Goal: Task Accomplishment & Management: Use online tool/utility

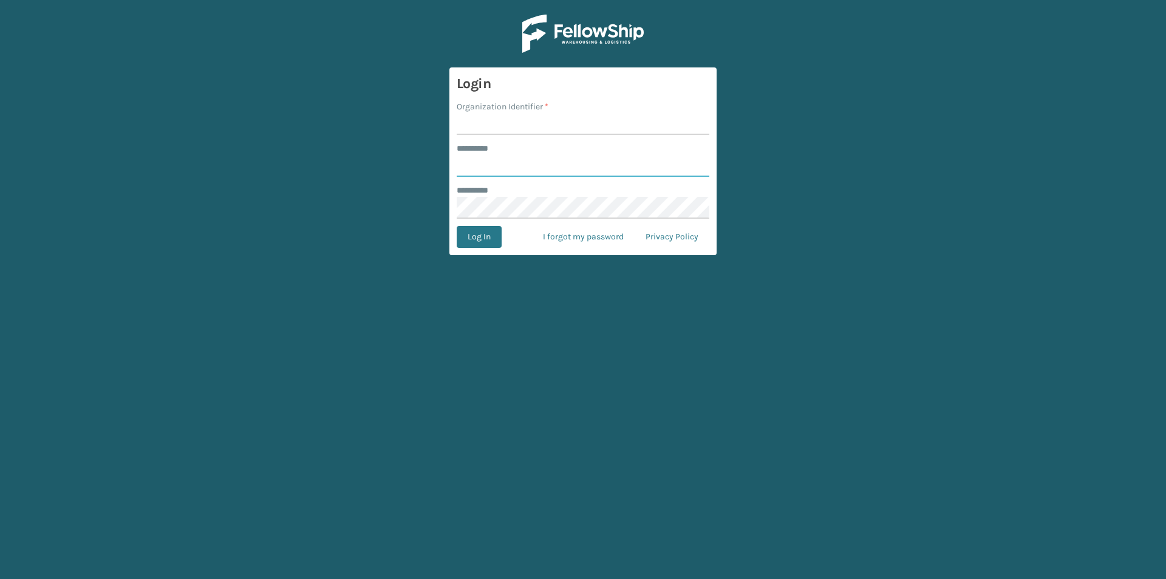
type input "*****"
click at [504, 126] on input "Organization Identifier *" at bounding box center [583, 124] width 253 height 22
type input "[US_STATE]"
click at [489, 245] on button "Log In" at bounding box center [479, 237] width 45 height 22
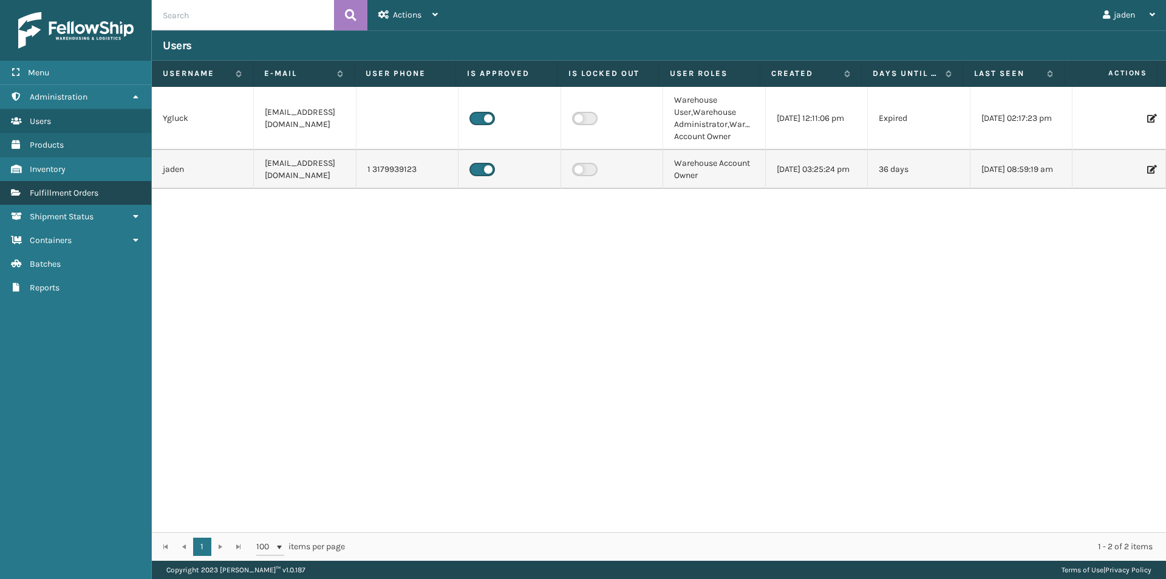
click at [73, 195] on span "Fulfillment Orders" at bounding box center [64, 193] width 69 height 10
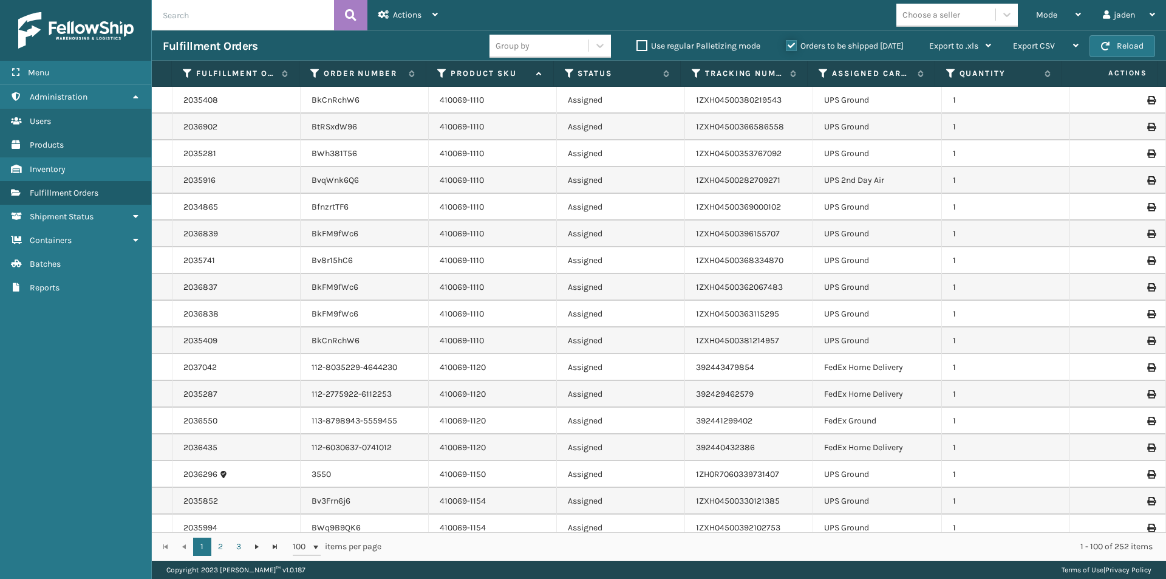
click at [786, 39] on input "Orders to be shipped [DATE]" at bounding box center [786, 43] width 1 height 8
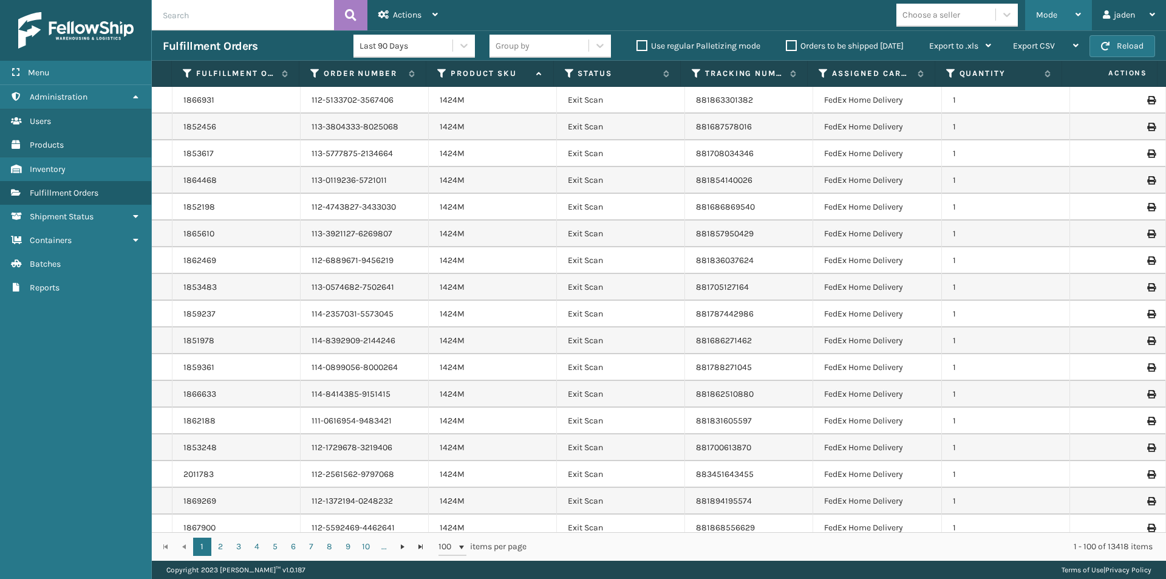
click at [1065, 11] on div "Mode" at bounding box center [1058, 15] width 45 height 30
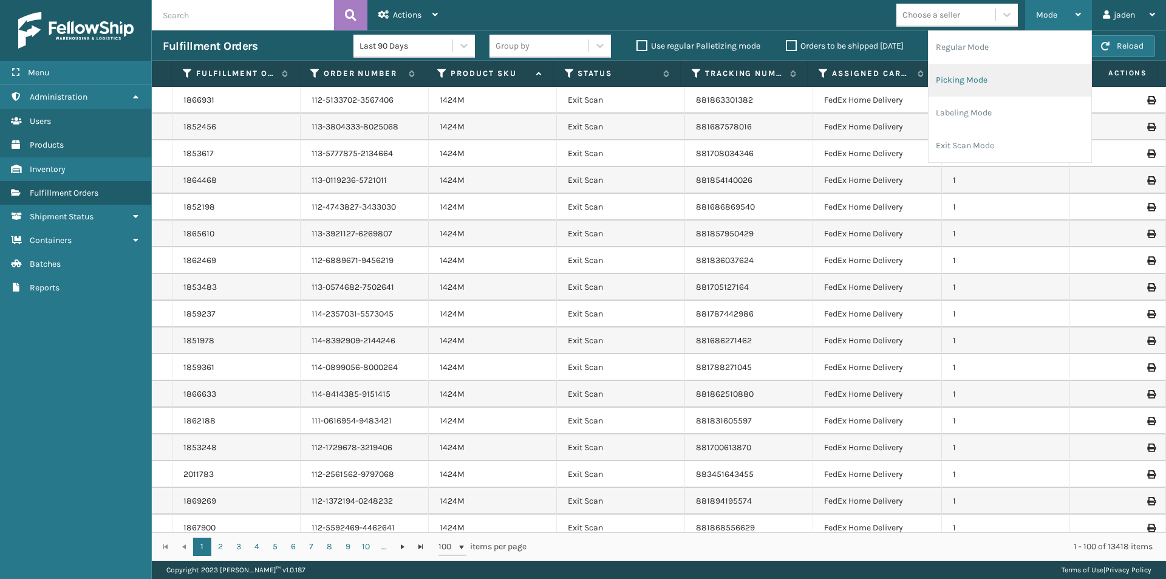
click at [954, 74] on li "Picking Mode" at bounding box center [1009, 80] width 163 height 33
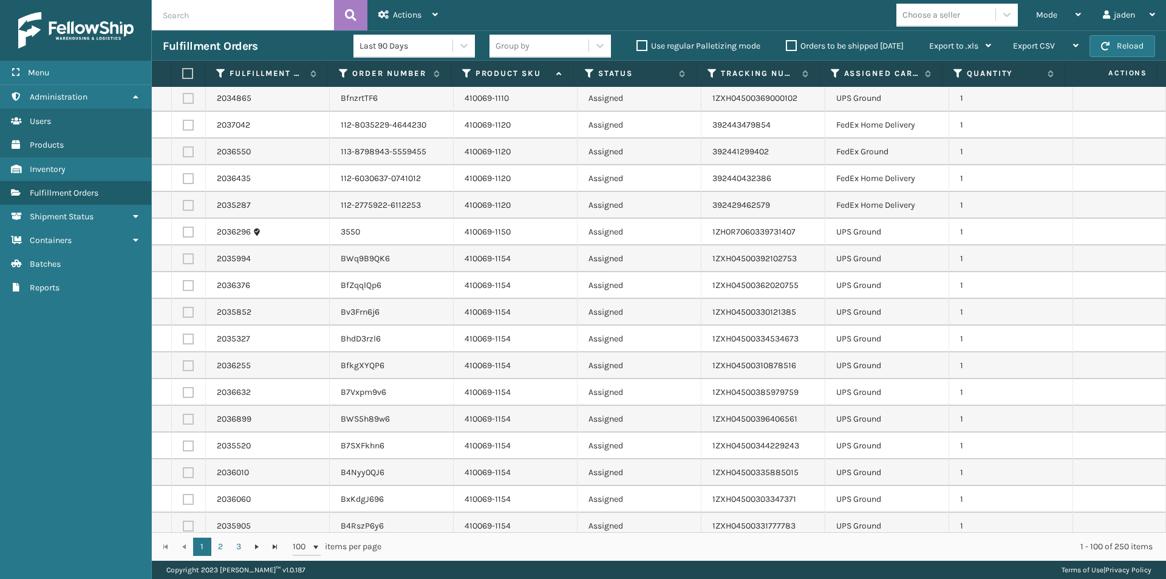
scroll to position [243, 0]
click at [191, 257] on label at bounding box center [188, 258] width 11 height 11
click at [183, 257] on input "checkbox" at bounding box center [183, 257] width 1 height 8
checkbox input "true"
click at [188, 281] on label at bounding box center [188, 284] width 11 height 11
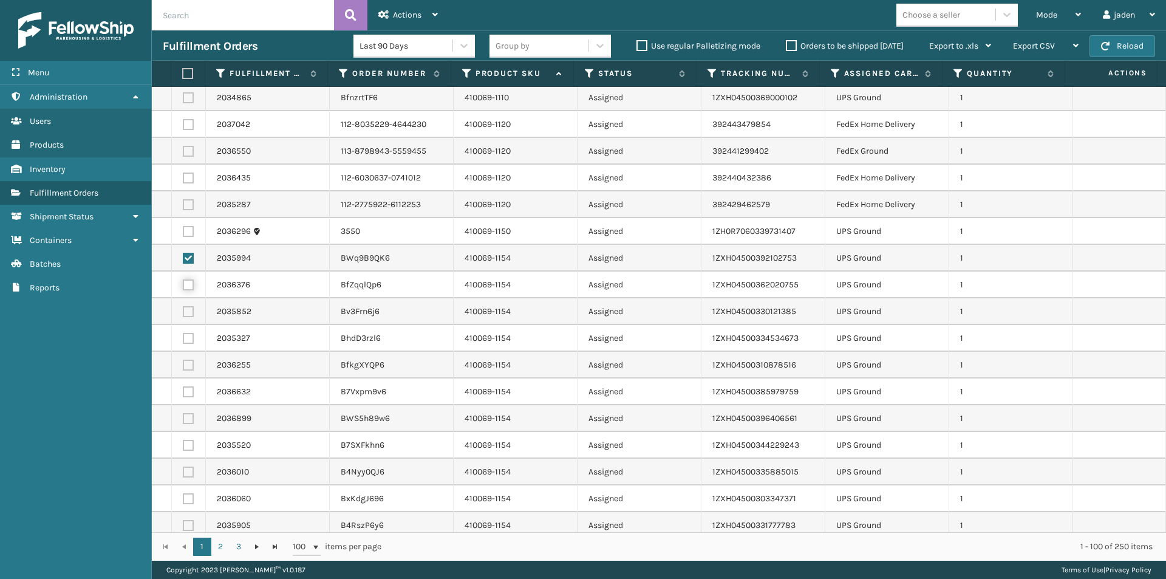
click at [183, 281] on input "checkbox" at bounding box center [183, 283] width 1 height 8
checkbox input "true"
click at [186, 315] on label at bounding box center [188, 311] width 11 height 11
click at [183, 314] on input "checkbox" at bounding box center [183, 310] width 1 height 8
checkbox input "true"
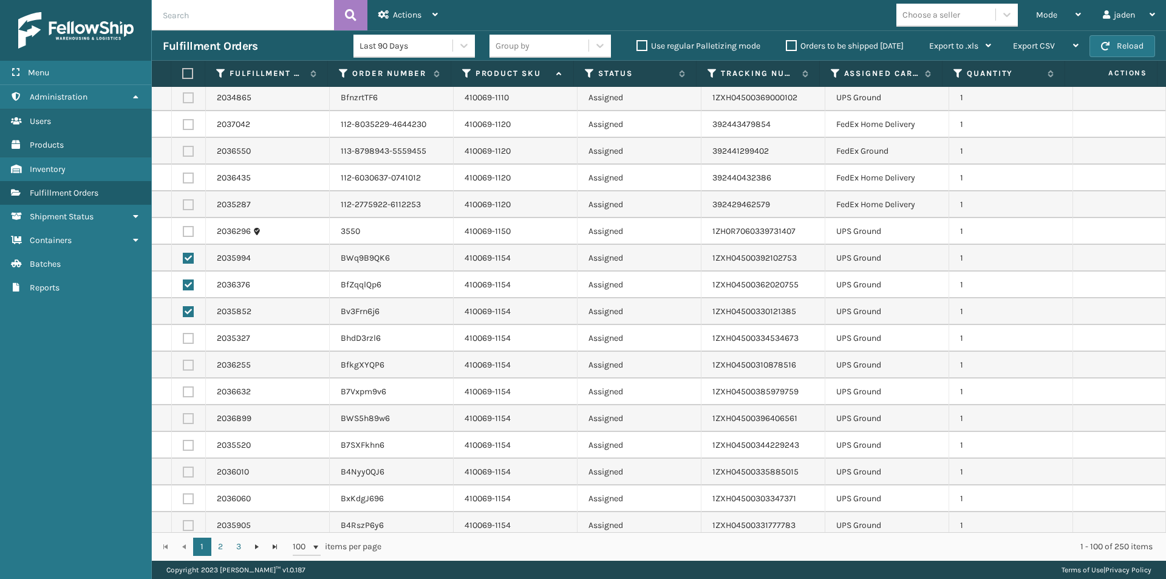
click at [184, 342] on label at bounding box center [188, 338] width 11 height 11
click at [183, 341] on input "checkbox" at bounding box center [183, 337] width 1 height 8
checkbox input "true"
click at [187, 365] on label at bounding box center [188, 364] width 11 height 11
click at [183, 365] on input "checkbox" at bounding box center [183, 363] width 1 height 8
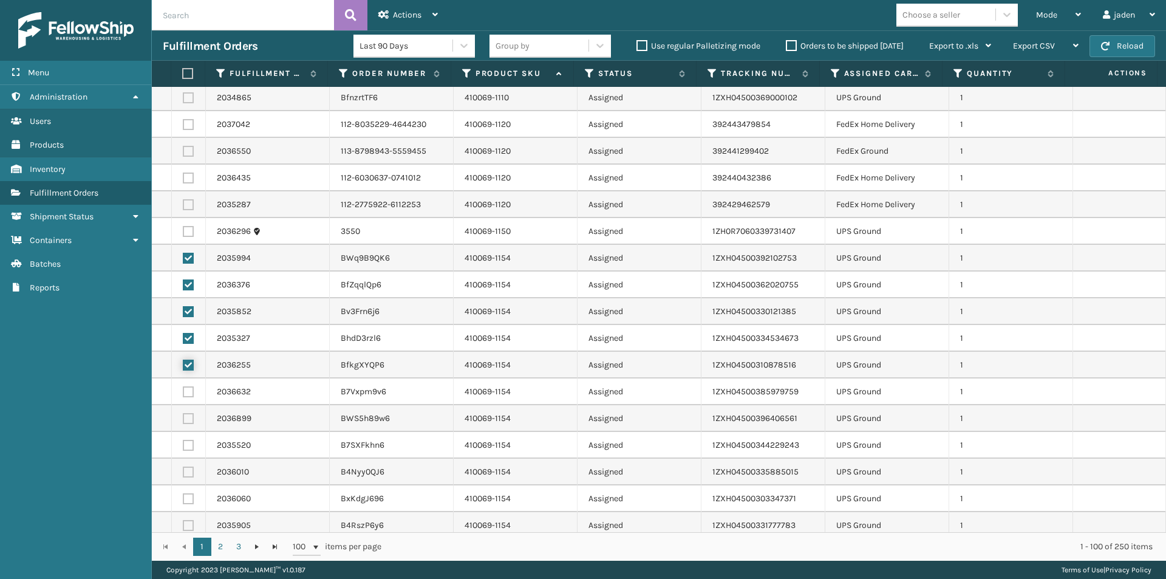
checkbox input "true"
click at [189, 393] on label at bounding box center [188, 391] width 11 height 11
click at [183, 393] on input "checkbox" at bounding box center [183, 390] width 1 height 8
checkbox input "true"
click at [189, 417] on label at bounding box center [188, 418] width 11 height 11
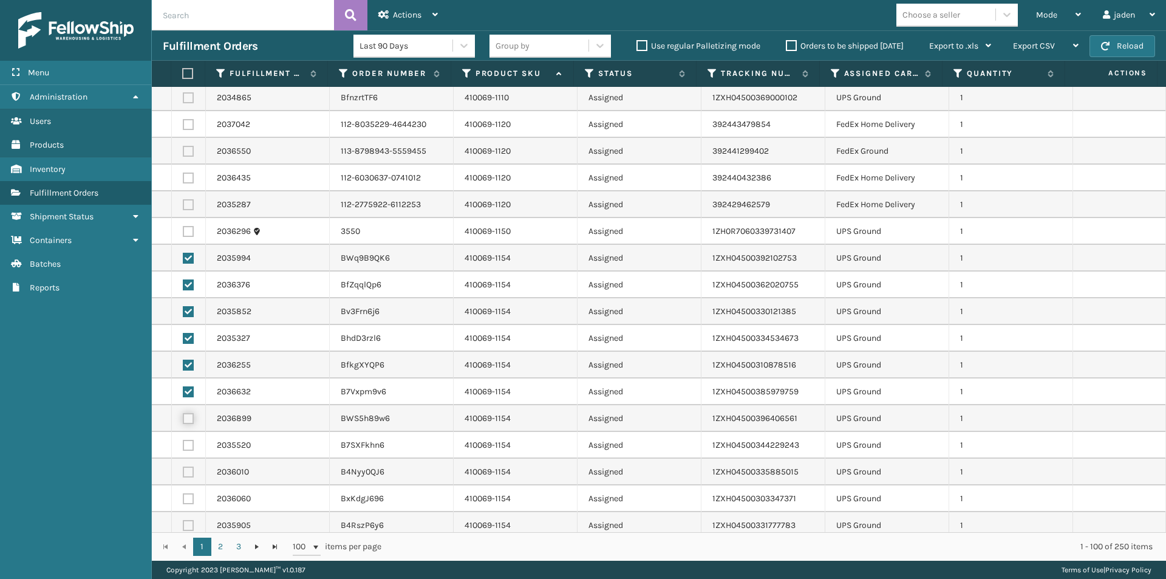
click at [183, 417] on input "checkbox" at bounding box center [183, 417] width 1 height 8
checkbox input "true"
click at [186, 451] on td at bounding box center [189, 445] width 34 height 27
drag, startPoint x: 186, startPoint y: 475, endPoint x: 186, endPoint y: 488, distance: 12.8
click at [186, 476] on label at bounding box center [188, 471] width 11 height 11
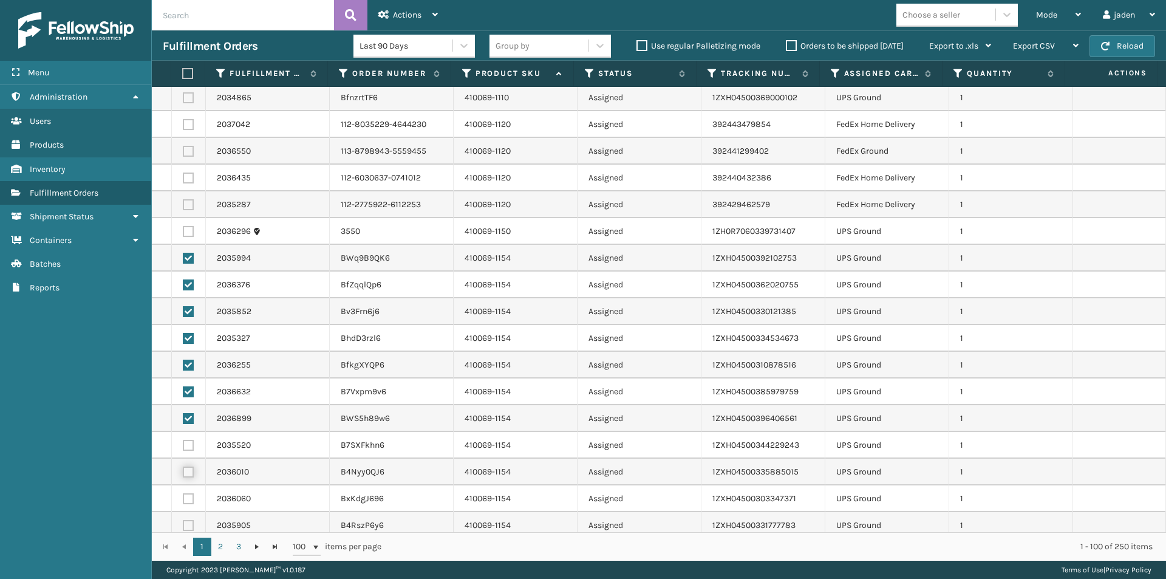
click at [183, 474] on input "checkbox" at bounding box center [183, 470] width 1 height 8
checkbox input "true"
drag, startPoint x: 190, startPoint y: 498, endPoint x: 191, endPoint y: 483, distance: 14.6
click at [190, 499] on label at bounding box center [188, 498] width 11 height 11
click at [183, 499] on input "checkbox" at bounding box center [183, 497] width 1 height 8
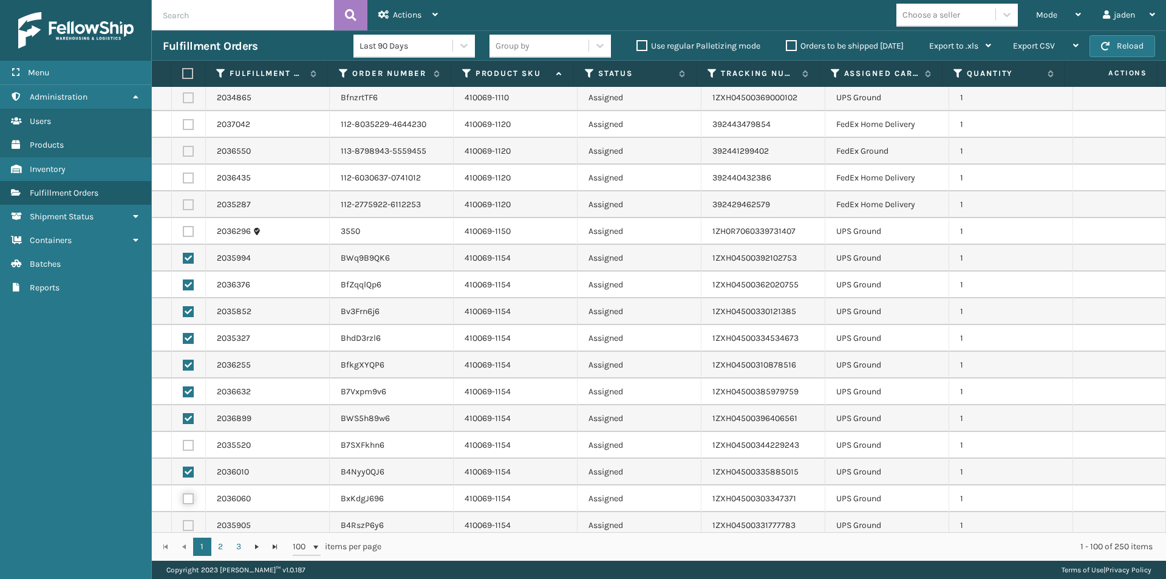
checkbox input "true"
click at [187, 446] on label at bounding box center [188, 445] width 11 height 11
click at [183, 446] on input "checkbox" at bounding box center [183, 444] width 1 height 8
checkbox input "true"
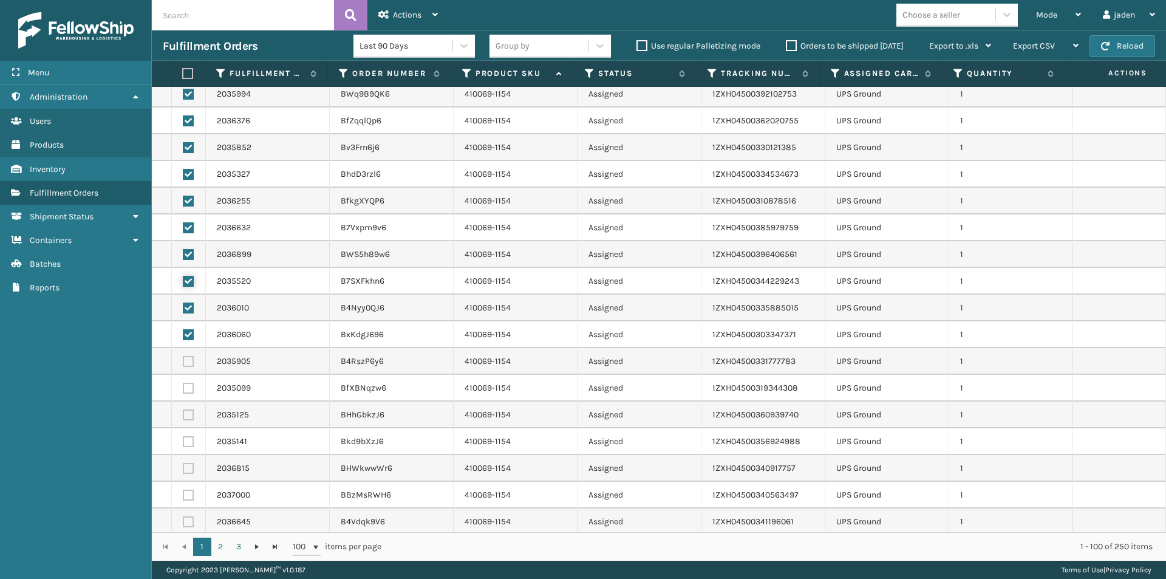
scroll to position [486, 0]
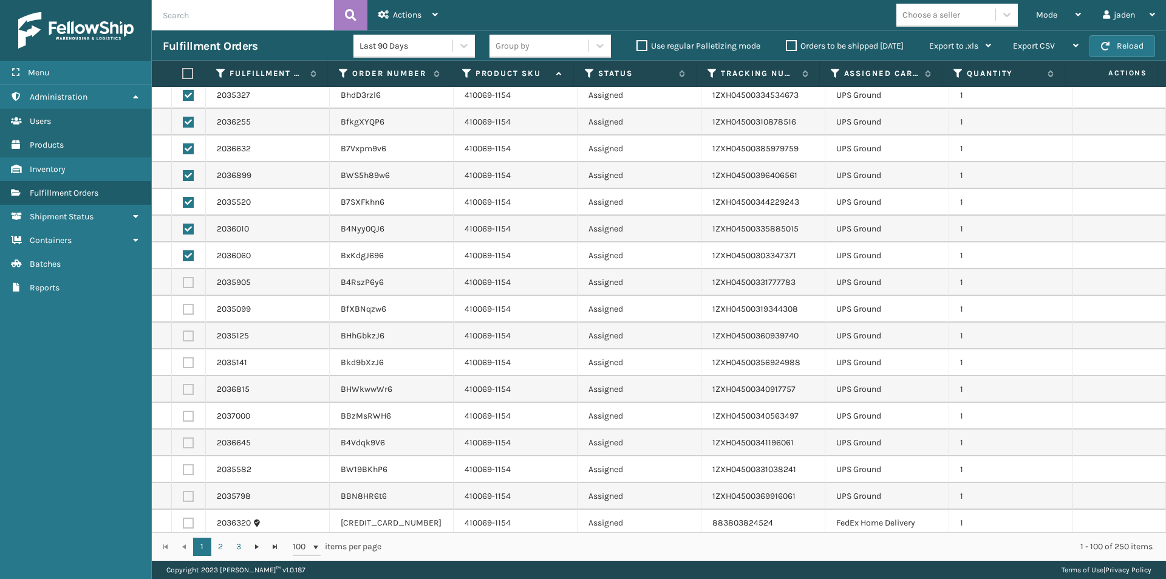
click at [189, 496] on label at bounding box center [188, 496] width 11 height 11
click at [183, 496] on input "checkbox" at bounding box center [183, 495] width 1 height 8
checkbox input "true"
click at [189, 474] on label at bounding box center [188, 469] width 11 height 11
click at [183, 472] on input "checkbox" at bounding box center [183, 468] width 1 height 8
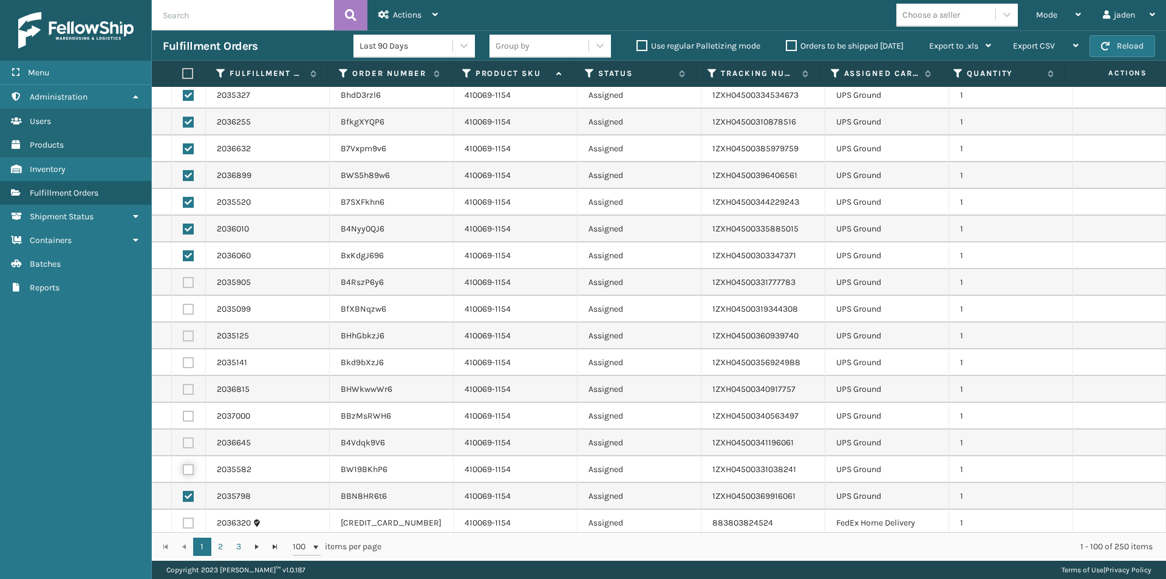
checkbox input "true"
click at [188, 444] on label at bounding box center [188, 442] width 11 height 11
click at [183, 444] on input "checkbox" at bounding box center [183, 441] width 1 height 8
checkbox input "true"
click at [188, 417] on label at bounding box center [188, 415] width 11 height 11
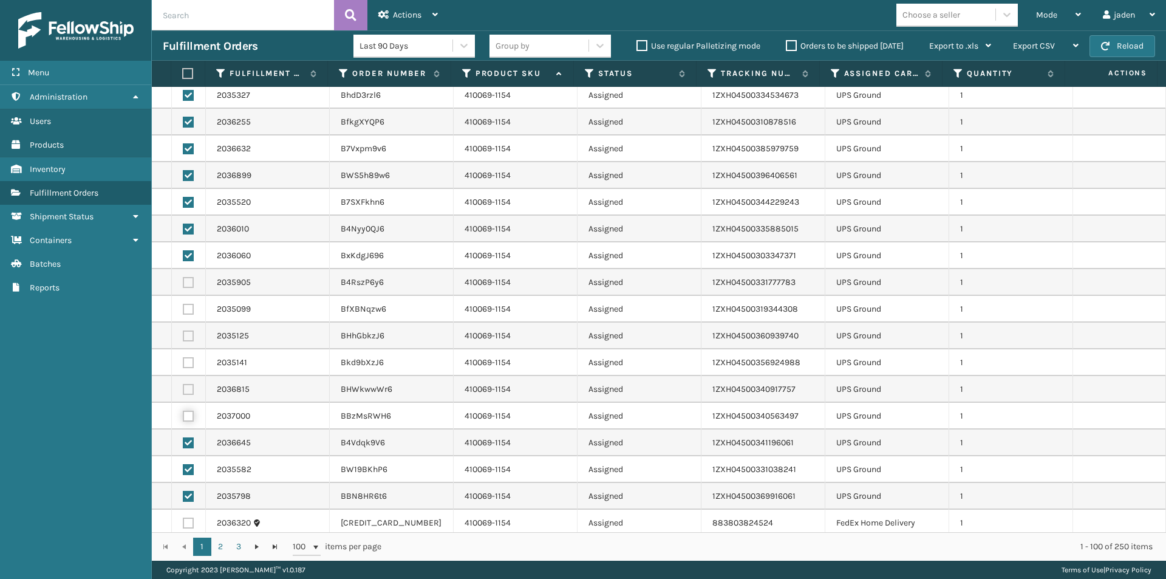
click at [183, 417] on input "checkbox" at bounding box center [183, 414] width 1 height 8
checkbox input "true"
click at [187, 389] on label at bounding box center [188, 389] width 11 height 11
click at [183, 389] on input "checkbox" at bounding box center [183, 388] width 1 height 8
checkbox input "true"
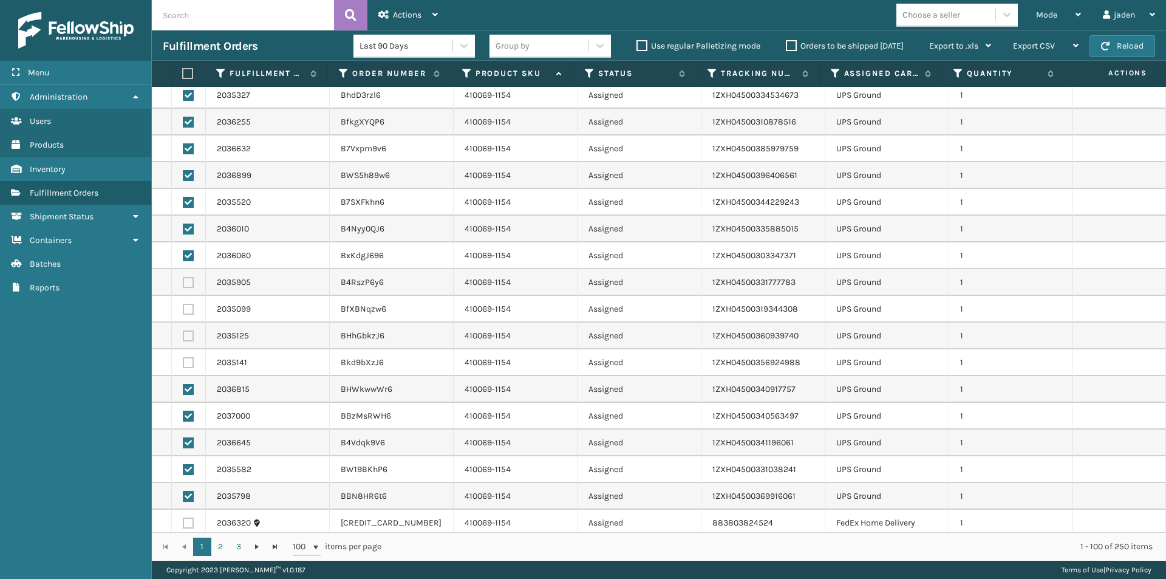
click at [187, 364] on label at bounding box center [188, 362] width 11 height 11
click at [183, 364] on input "checkbox" at bounding box center [183, 361] width 1 height 8
checkbox input "true"
click at [186, 340] on label at bounding box center [188, 335] width 11 height 11
click at [183, 338] on input "checkbox" at bounding box center [183, 334] width 1 height 8
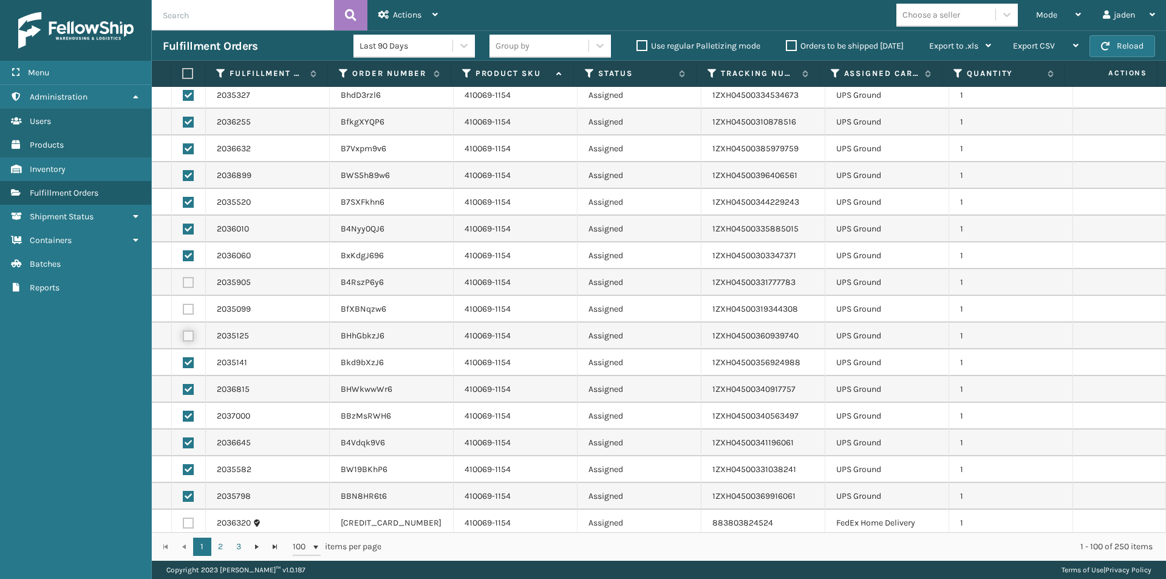
checkbox input "true"
click at [184, 303] on td at bounding box center [189, 309] width 34 height 27
click at [184, 279] on label at bounding box center [188, 282] width 11 height 11
click at [183, 279] on input "checkbox" at bounding box center [183, 281] width 1 height 8
checkbox input "true"
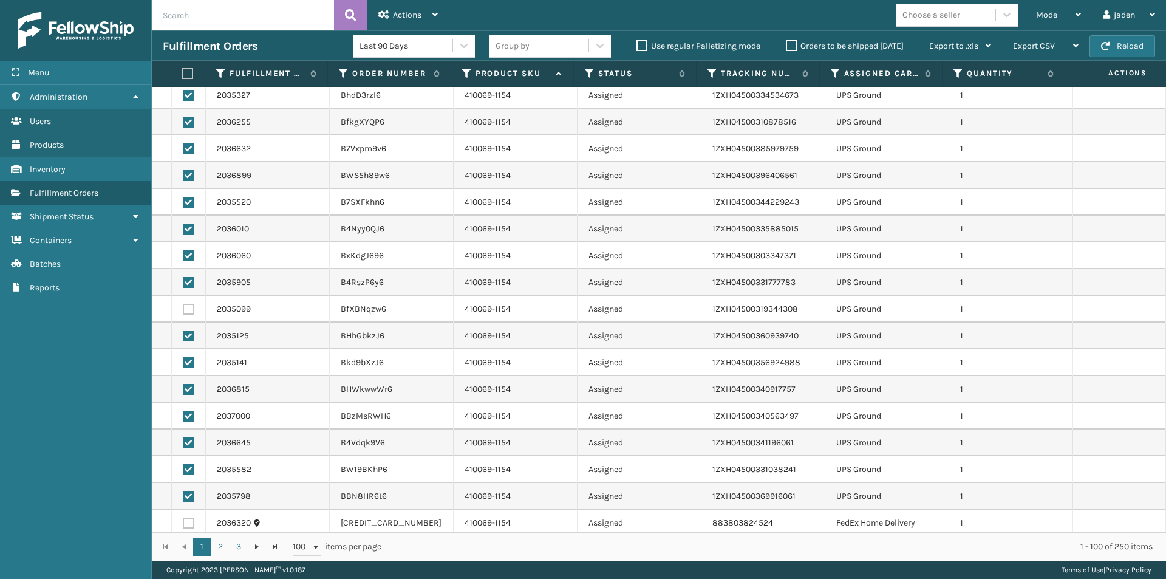
click at [187, 302] on td at bounding box center [189, 309] width 34 height 27
click at [187, 307] on label at bounding box center [188, 309] width 11 height 11
click at [183, 307] on input "checkbox" at bounding box center [183, 308] width 1 height 8
checkbox input "true"
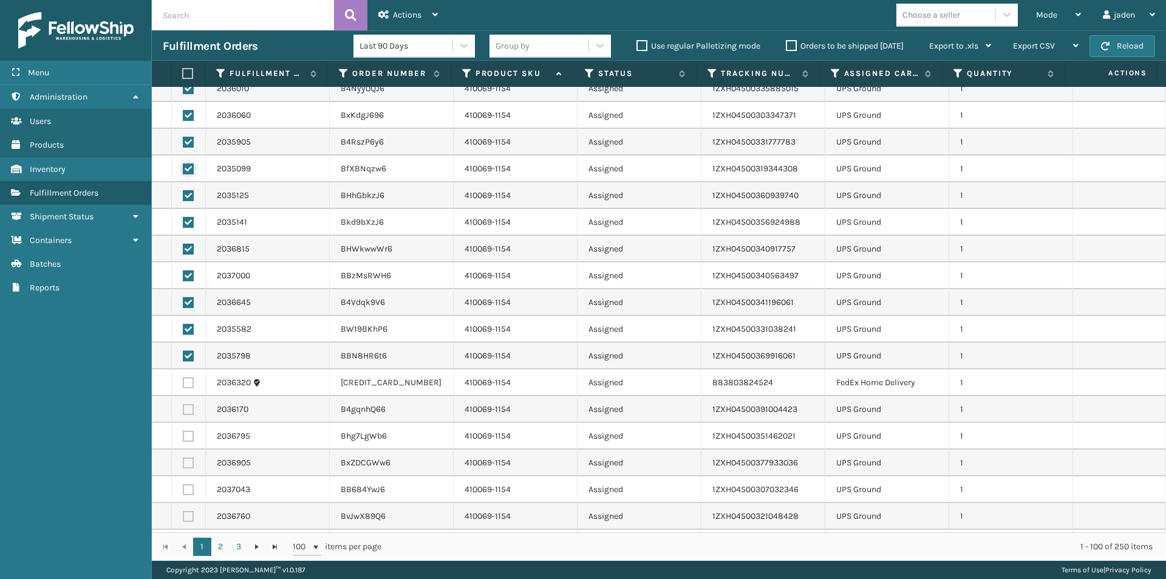
scroll to position [668, 0]
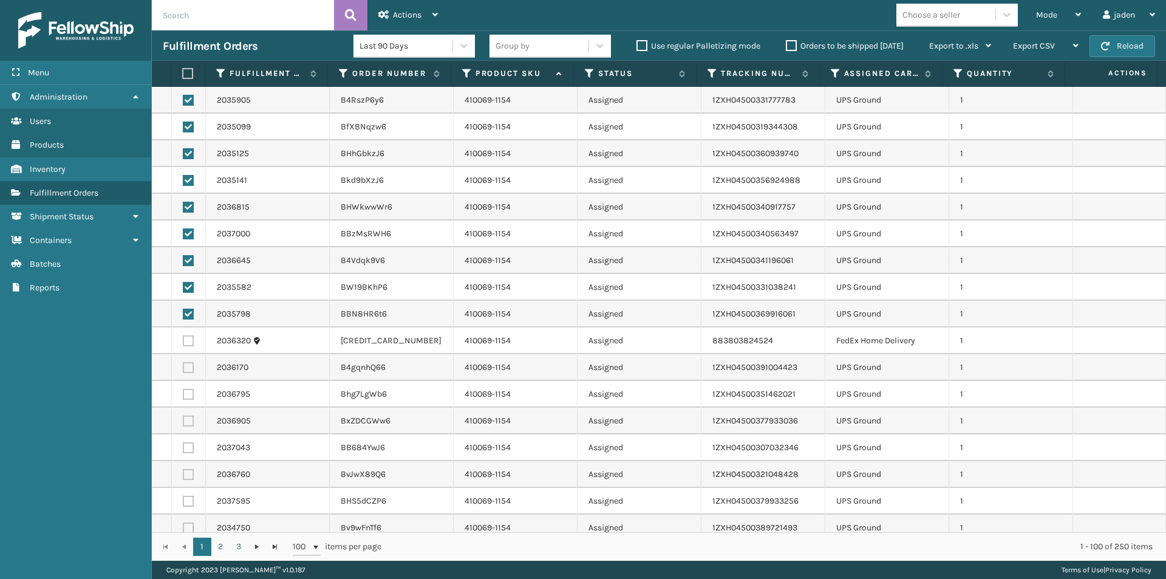
click at [183, 366] on label at bounding box center [188, 367] width 11 height 11
click at [183, 366] on input "checkbox" at bounding box center [183, 366] width 1 height 8
checkbox input "true"
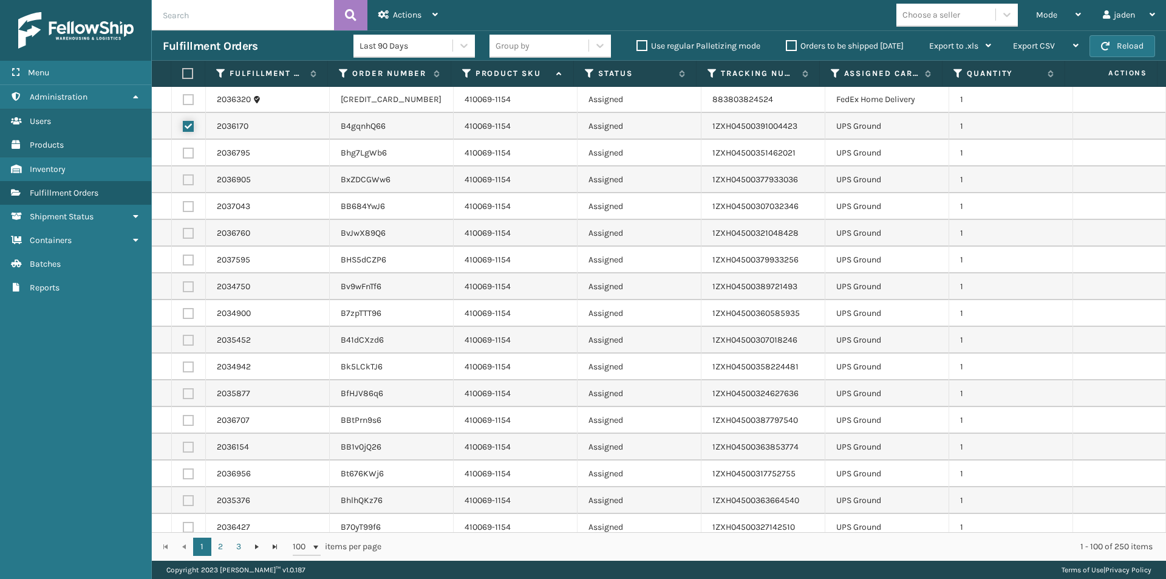
scroll to position [911, 0]
click at [194, 152] on td at bounding box center [189, 151] width 34 height 27
click at [183, 182] on label at bounding box center [188, 177] width 11 height 11
click at [183, 180] on input "checkbox" at bounding box center [183, 176] width 1 height 8
checkbox input "true"
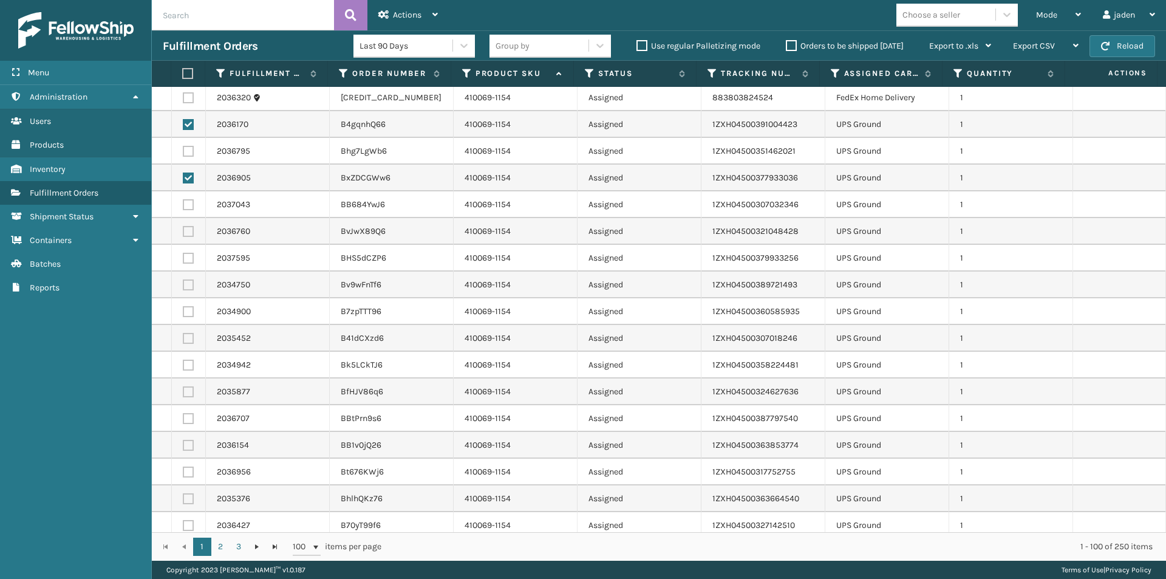
click at [187, 153] on label at bounding box center [188, 151] width 11 height 11
click at [183, 153] on input "checkbox" at bounding box center [183, 150] width 1 height 8
checkbox input "true"
click at [188, 205] on label at bounding box center [188, 204] width 11 height 11
click at [183, 205] on input "checkbox" at bounding box center [183, 203] width 1 height 8
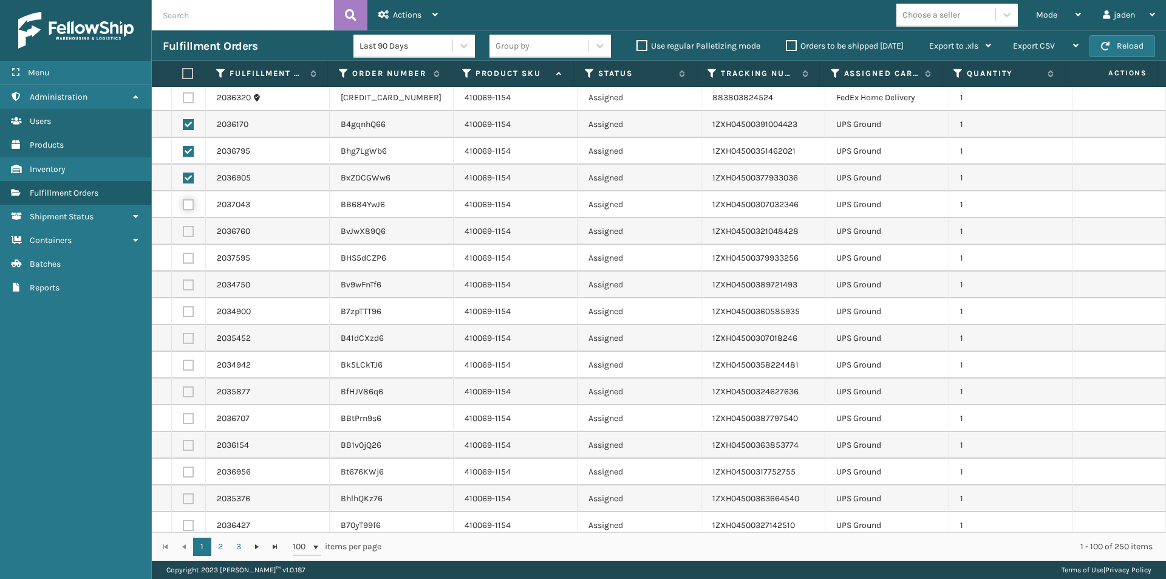
checkbox input "true"
click at [187, 228] on label at bounding box center [188, 231] width 11 height 11
click at [183, 228] on input "checkbox" at bounding box center [183, 230] width 1 height 8
checkbox input "true"
click at [185, 261] on label at bounding box center [188, 258] width 11 height 11
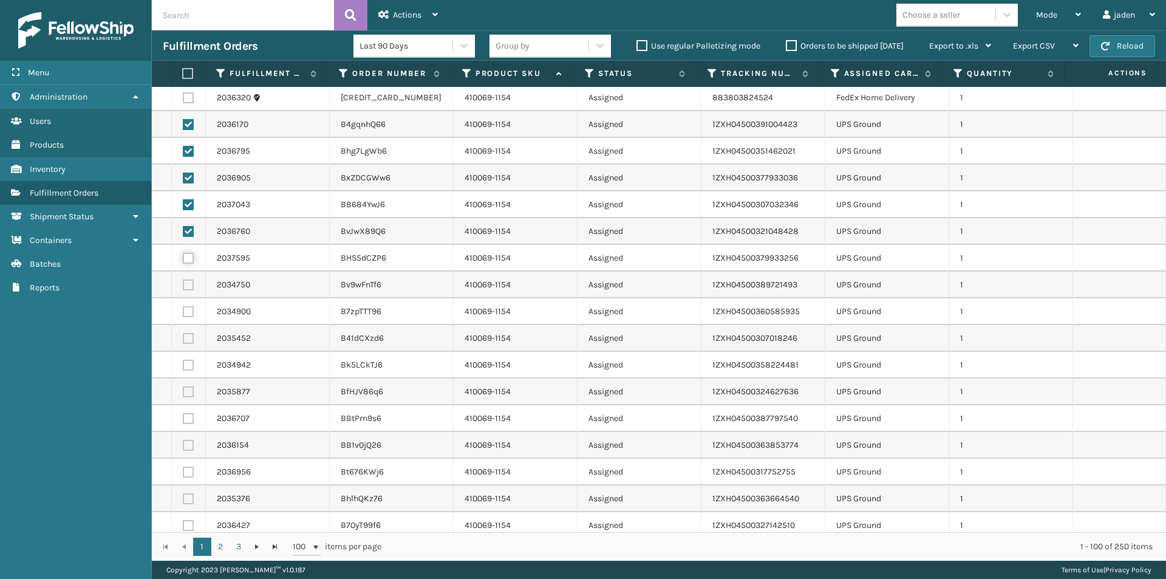
click at [183, 261] on input "checkbox" at bounding box center [183, 257] width 1 height 8
checkbox input "true"
click at [186, 284] on label at bounding box center [188, 284] width 11 height 11
click at [183, 284] on input "checkbox" at bounding box center [183, 283] width 1 height 8
checkbox input "true"
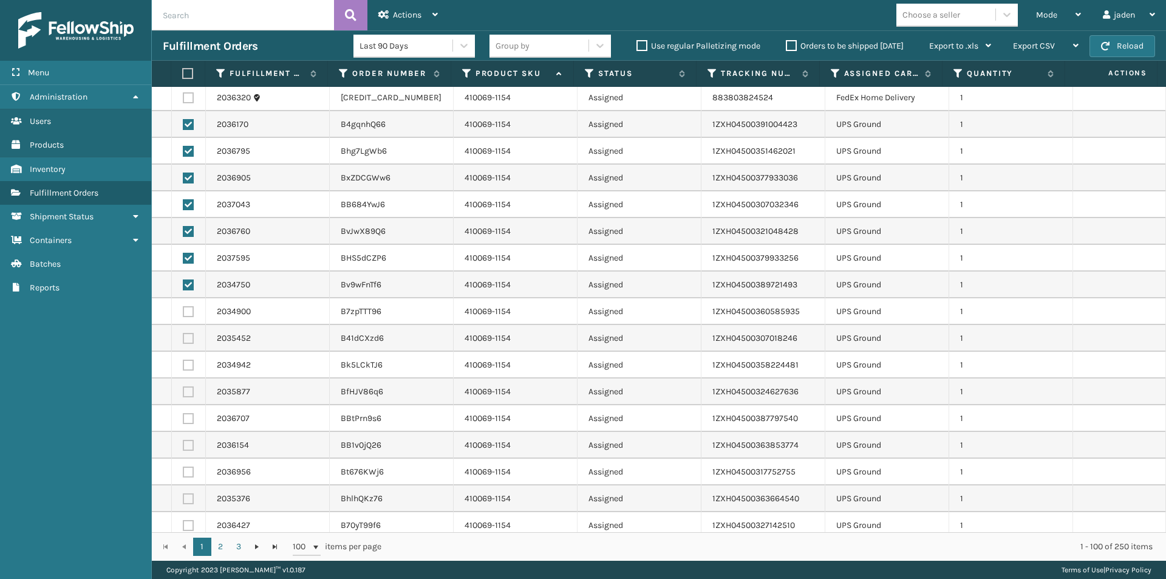
click at [186, 309] on label at bounding box center [188, 311] width 11 height 11
click at [183, 309] on input "checkbox" at bounding box center [183, 310] width 1 height 8
checkbox input "true"
click at [185, 336] on label at bounding box center [188, 338] width 11 height 11
click at [183, 336] on input "checkbox" at bounding box center [183, 337] width 1 height 8
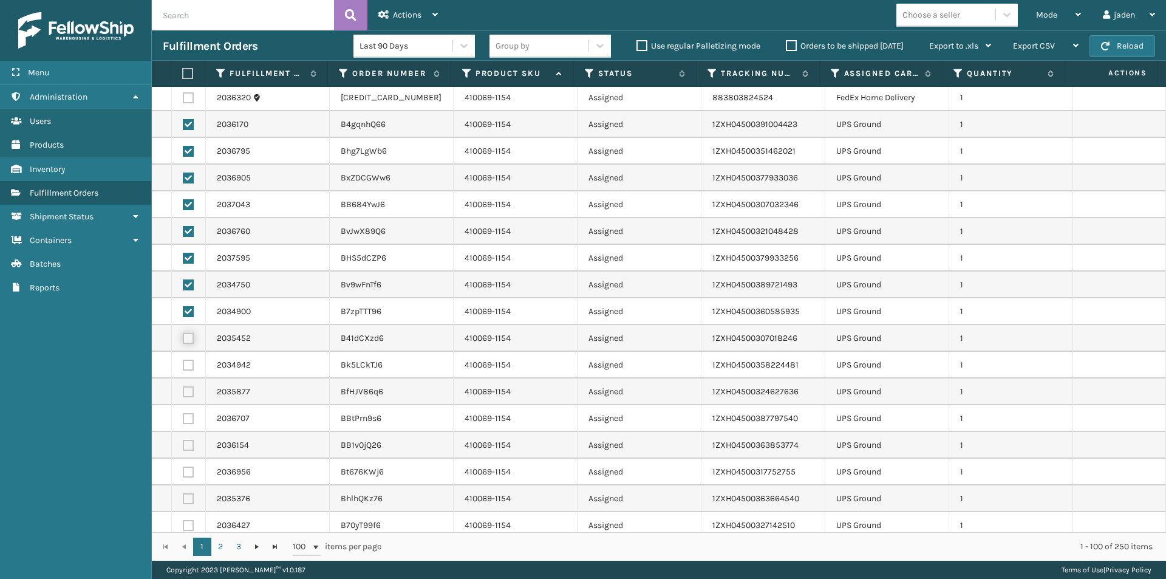
checkbox input "true"
click at [185, 363] on label at bounding box center [188, 364] width 11 height 11
click at [183, 363] on input "checkbox" at bounding box center [183, 363] width 1 height 8
checkbox input "true"
click at [191, 391] on label at bounding box center [188, 391] width 11 height 11
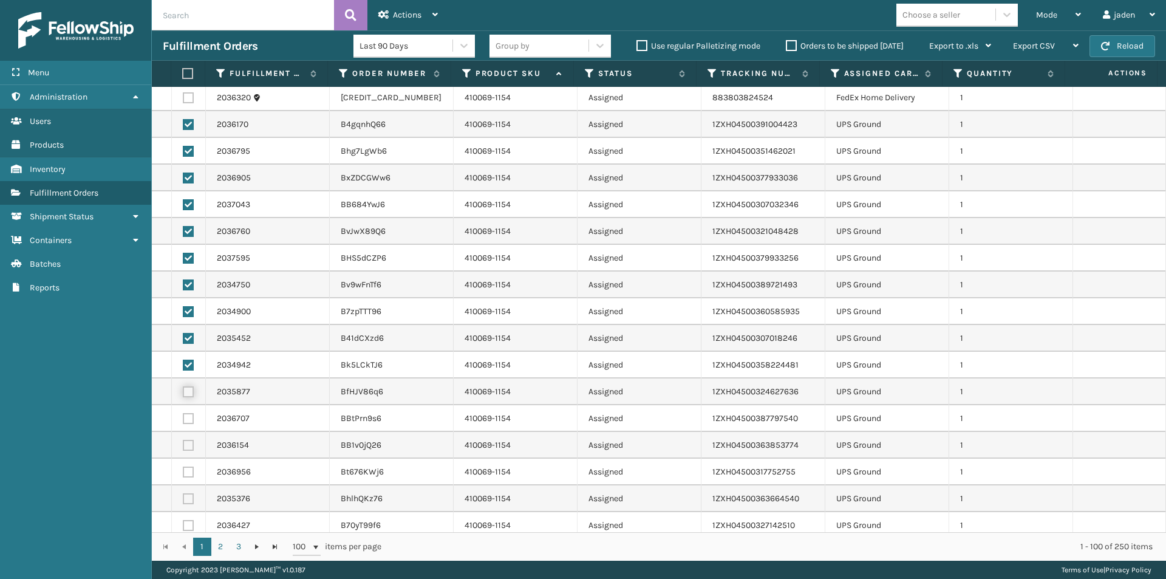
click at [183, 391] on input "checkbox" at bounding box center [183, 390] width 1 height 8
checkbox input "true"
click at [188, 412] on td at bounding box center [189, 418] width 34 height 27
click at [188, 415] on label at bounding box center [188, 418] width 11 height 11
click at [183, 415] on input "checkbox" at bounding box center [183, 417] width 1 height 8
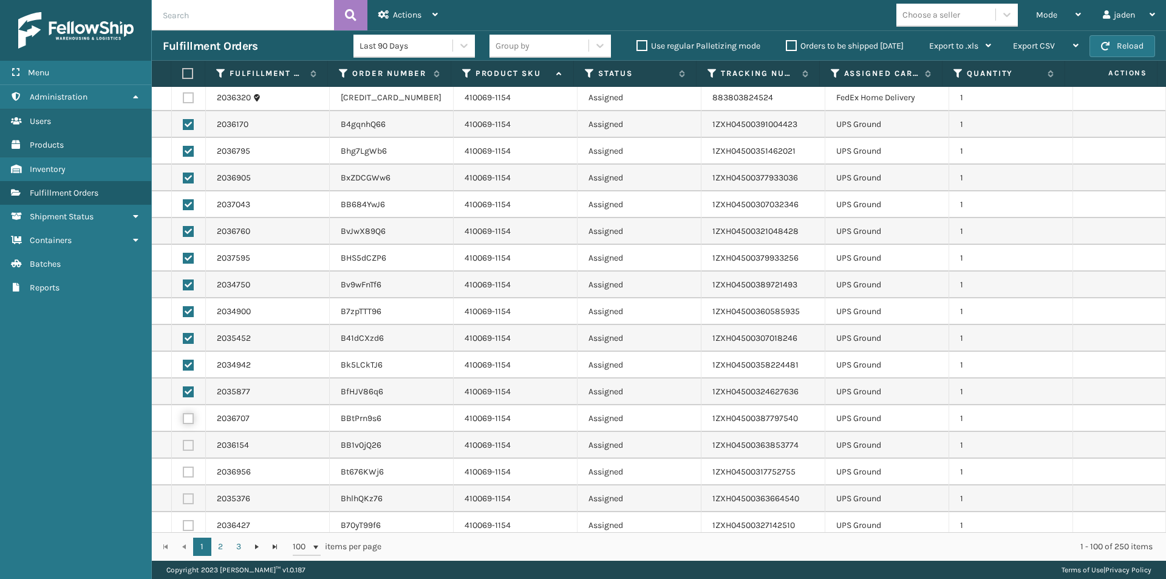
checkbox input "true"
drag, startPoint x: 188, startPoint y: 445, endPoint x: 183, endPoint y: 459, distance: 14.8
click at [185, 451] on td at bounding box center [189, 445] width 34 height 27
click at [186, 472] on label at bounding box center [188, 471] width 11 height 11
click at [183, 472] on input "checkbox" at bounding box center [183, 470] width 1 height 8
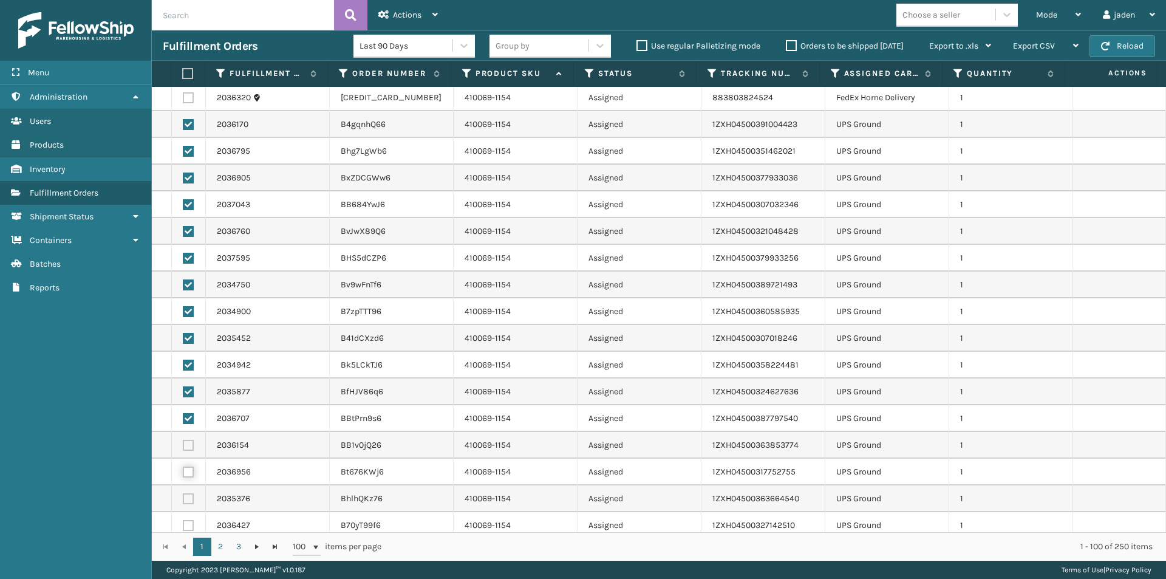
checkbox input "true"
click at [186, 497] on label at bounding box center [188, 498] width 11 height 11
click at [183, 497] on input "checkbox" at bounding box center [183, 497] width 1 height 8
checkbox input "true"
click at [184, 526] on label at bounding box center [188, 525] width 11 height 11
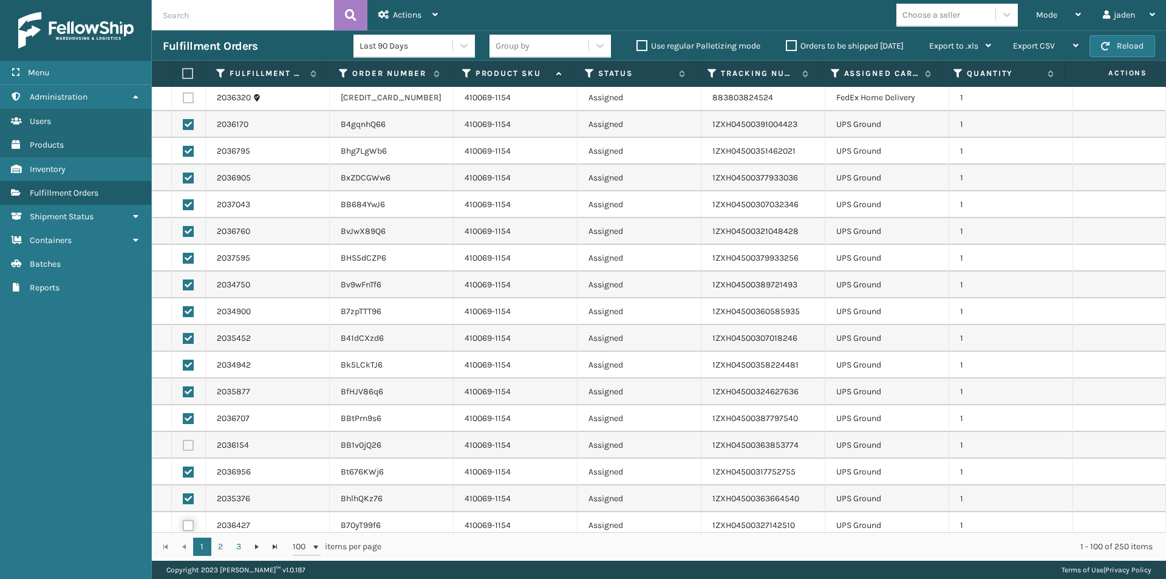
click at [183, 526] on input "checkbox" at bounding box center [183, 524] width 1 height 8
checkbox input "true"
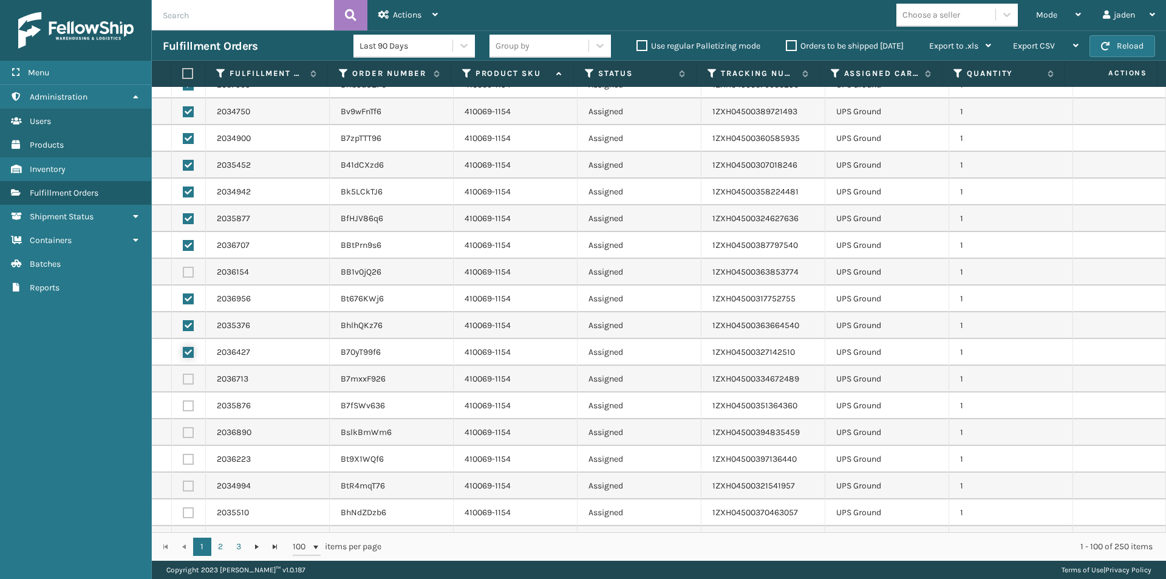
scroll to position [1154, 0]
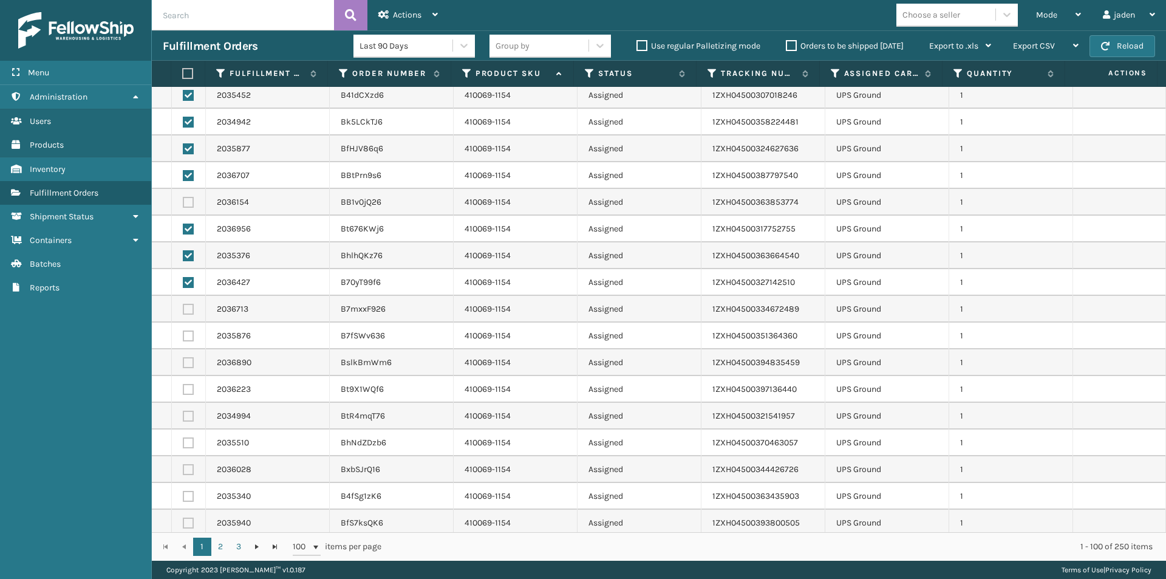
click at [193, 307] on td at bounding box center [189, 309] width 34 height 27
click at [189, 309] on label at bounding box center [188, 309] width 11 height 11
click at [183, 309] on input "checkbox" at bounding box center [183, 308] width 1 height 8
checkbox input "true"
click at [186, 337] on label at bounding box center [188, 335] width 11 height 11
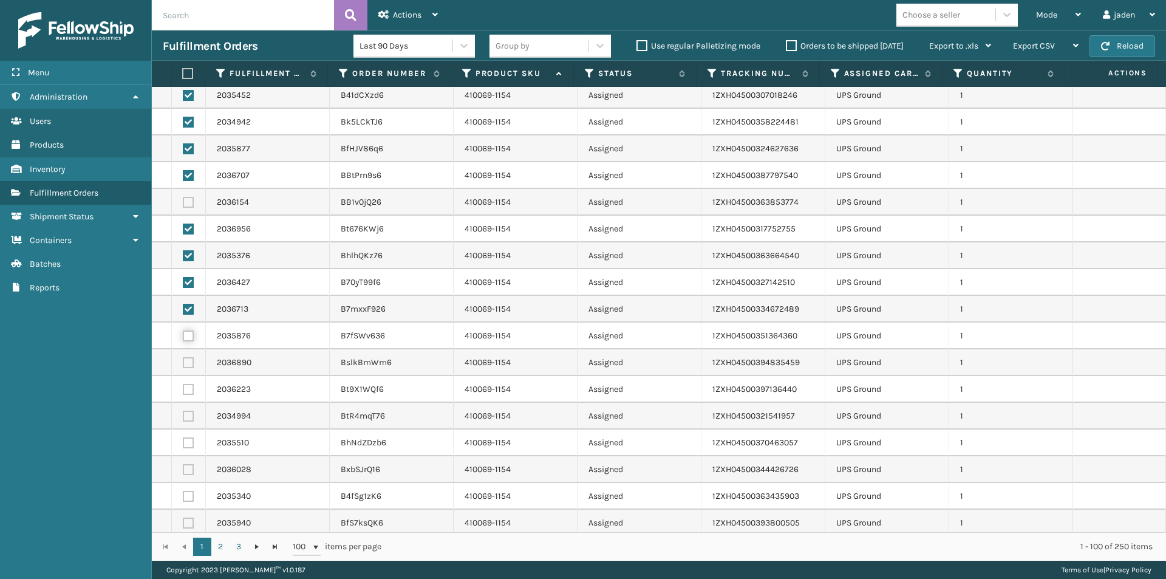
click at [183, 337] on input "checkbox" at bounding box center [183, 334] width 1 height 8
checkbox input "true"
click at [185, 363] on label at bounding box center [188, 362] width 11 height 11
click at [183, 363] on input "checkbox" at bounding box center [183, 361] width 1 height 8
checkbox input "true"
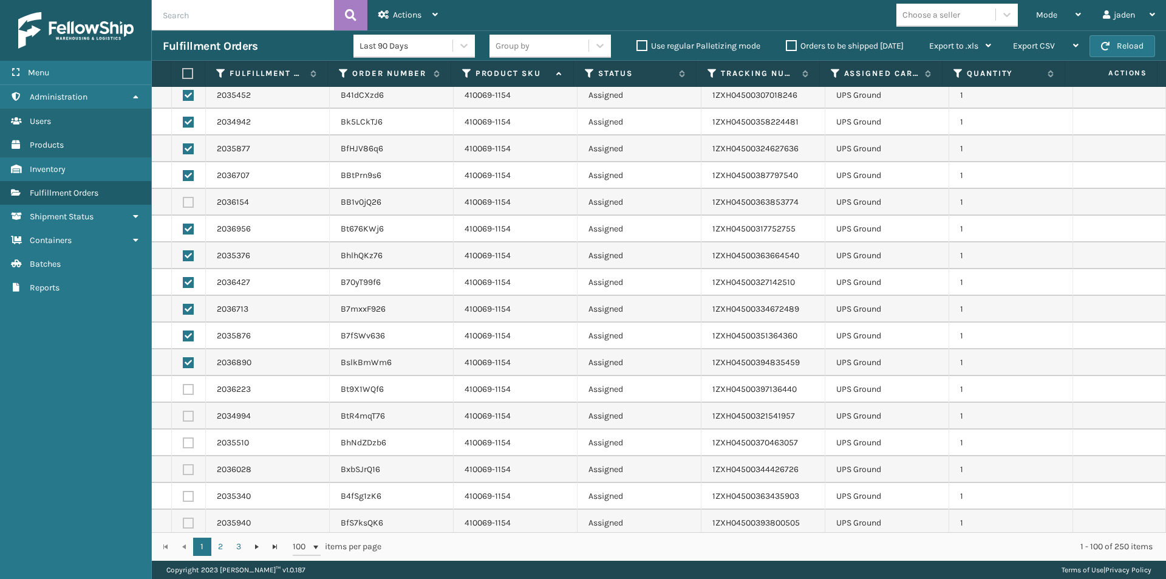
click at [186, 389] on label at bounding box center [188, 389] width 11 height 11
click at [183, 389] on input "checkbox" at bounding box center [183, 388] width 1 height 8
checkbox input "true"
click at [186, 414] on label at bounding box center [188, 415] width 11 height 11
click at [183, 414] on input "checkbox" at bounding box center [183, 414] width 1 height 8
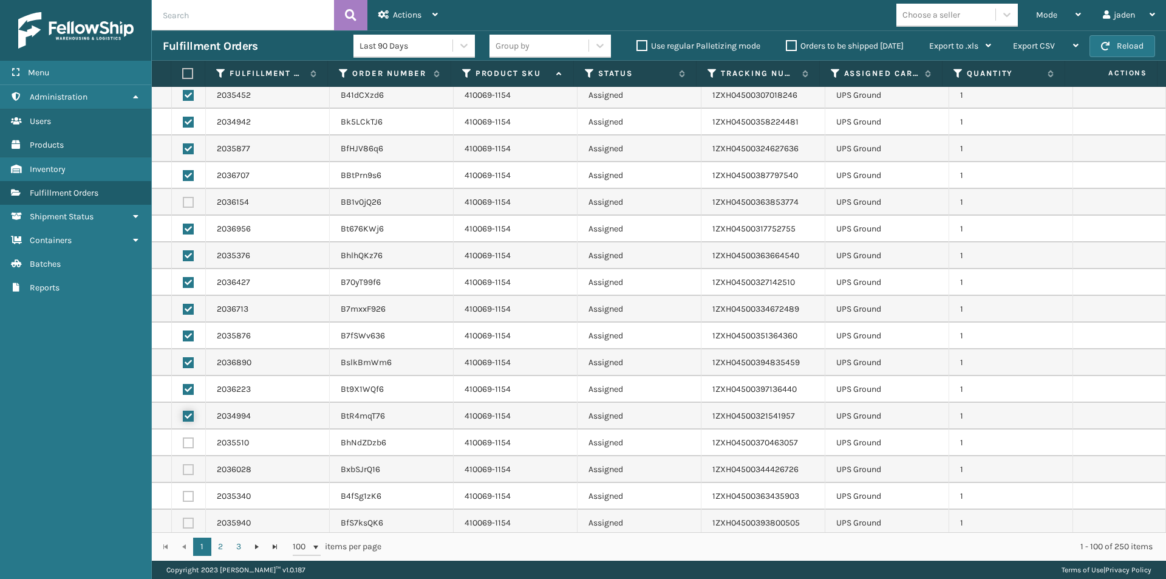
checkbox input "true"
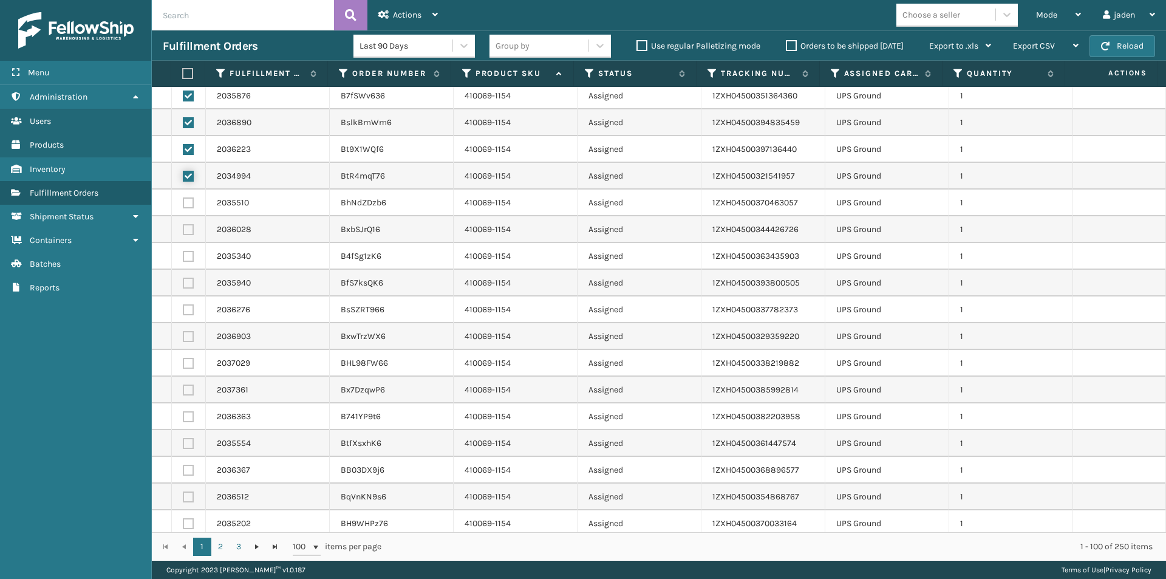
scroll to position [1397, 0]
click at [188, 202] on label at bounding box center [188, 199] width 11 height 11
click at [183, 202] on input "checkbox" at bounding box center [183, 198] width 1 height 8
checkbox input "true"
click at [188, 225] on label at bounding box center [188, 226] width 11 height 11
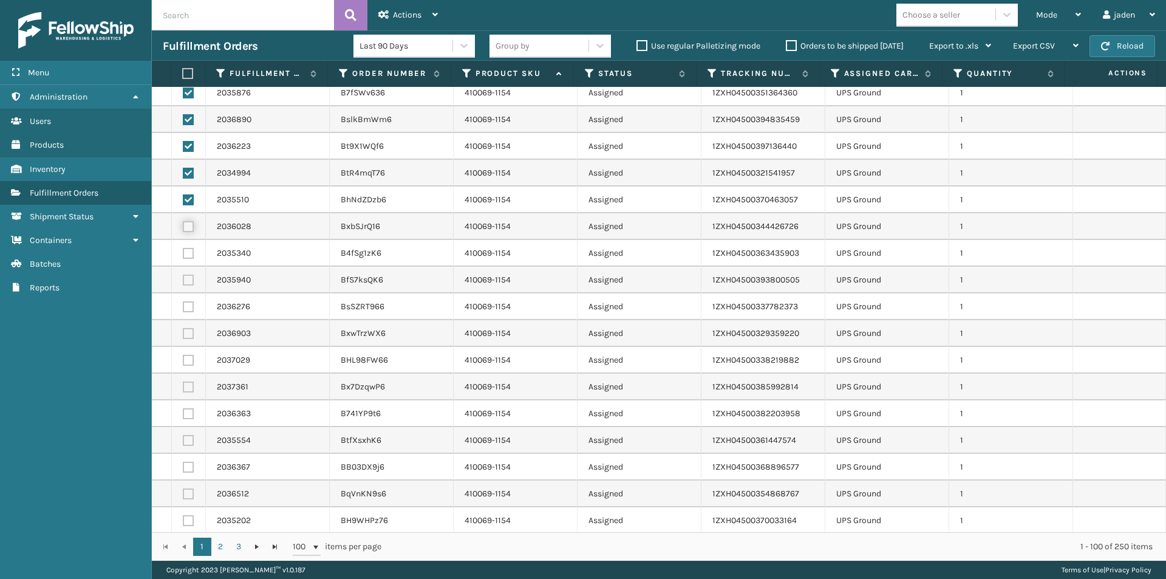
click at [183, 225] on input "checkbox" at bounding box center [183, 225] width 1 height 8
checkbox input "true"
click at [188, 251] on label at bounding box center [188, 253] width 11 height 11
click at [183, 251] on input "checkbox" at bounding box center [183, 252] width 1 height 8
checkbox input "true"
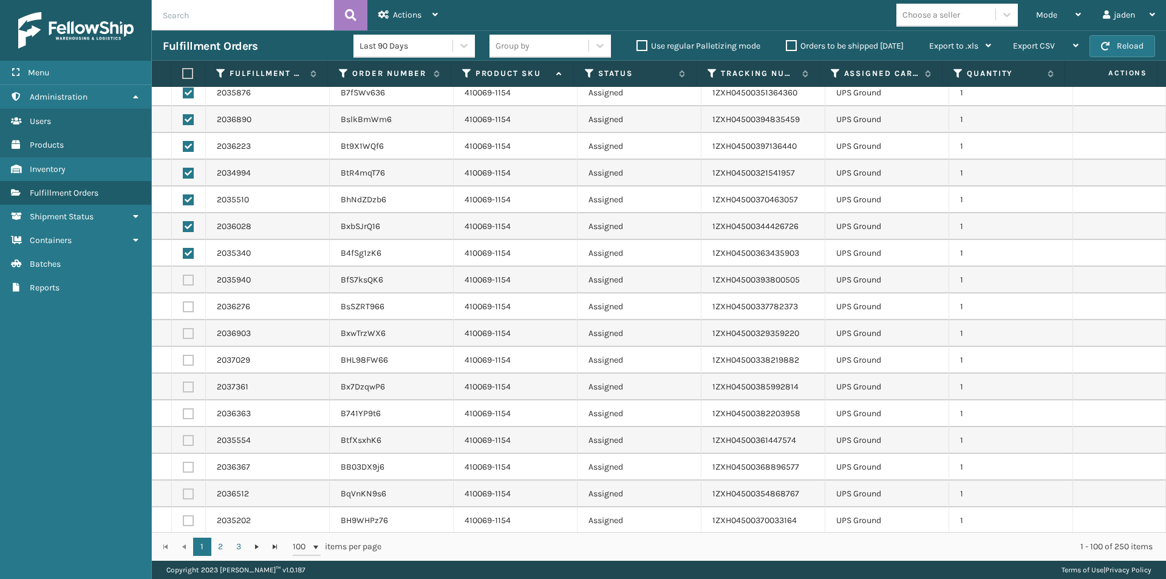
click at [190, 277] on label at bounding box center [188, 279] width 11 height 11
click at [183, 277] on input "checkbox" at bounding box center [183, 278] width 1 height 8
checkbox input "true"
drag, startPoint x: 188, startPoint y: 305, endPoint x: 188, endPoint y: 325, distance: 20.0
click at [188, 305] on label at bounding box center [188, 306] width 11 height 11
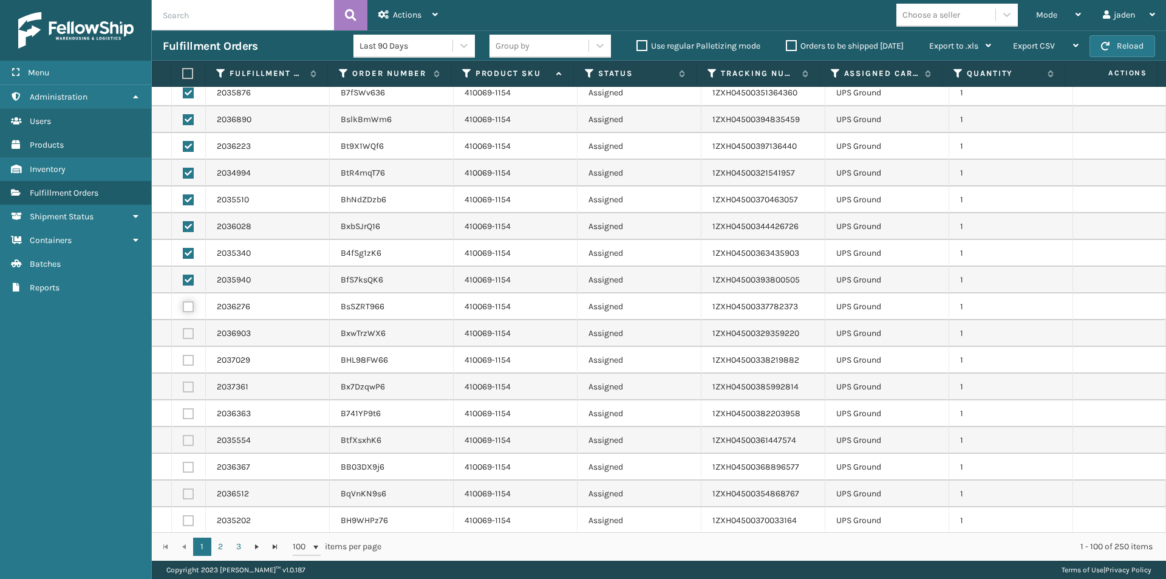
click at [183, 305] on input "checkbox" at bounding box center [183, 305] width 1 height 8
checkbox input "true"
click at [188, 335] on label at bounding box center [188, 333] width 11 height 11
click at [183, 335] on input "checkbox" at bounding box center [183, 332] width 1 height 8
checkbox input "true"
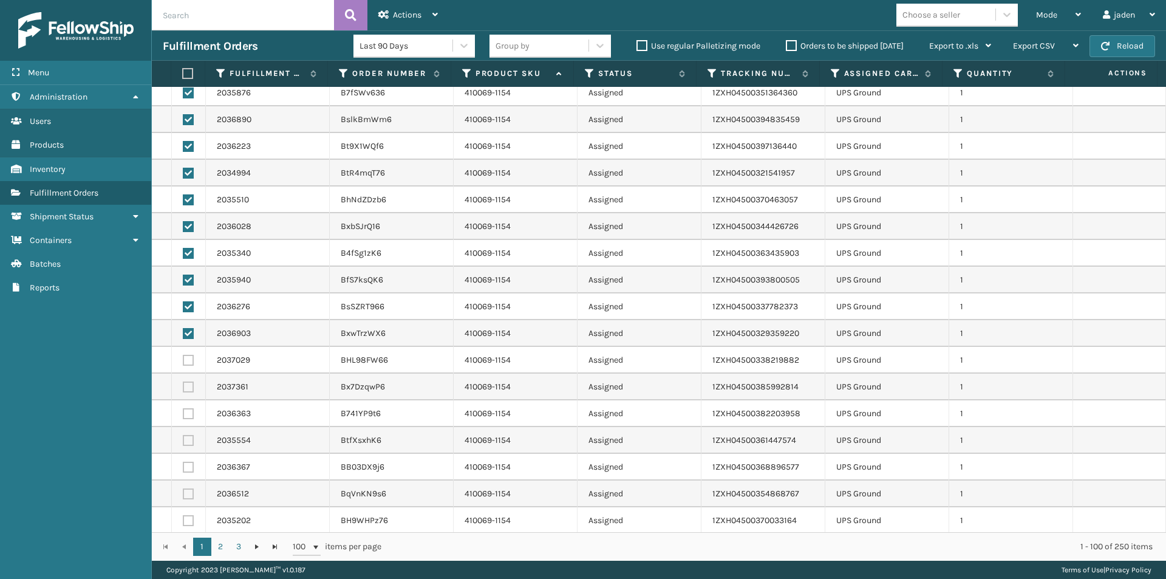
click at [187, 356] on label at bounding box center [188, 360] width 11 height 11
click at [183, 356] on input "checkbox" at bounding box center [183, 359] width 1 height 8
checkbox input "true"
click at [184, 387] on label at bounding box center [188, 386] width 11 height 11
click at [183, 387] on input "checkbox" at bounding box center [183, 385] width 1 height 8
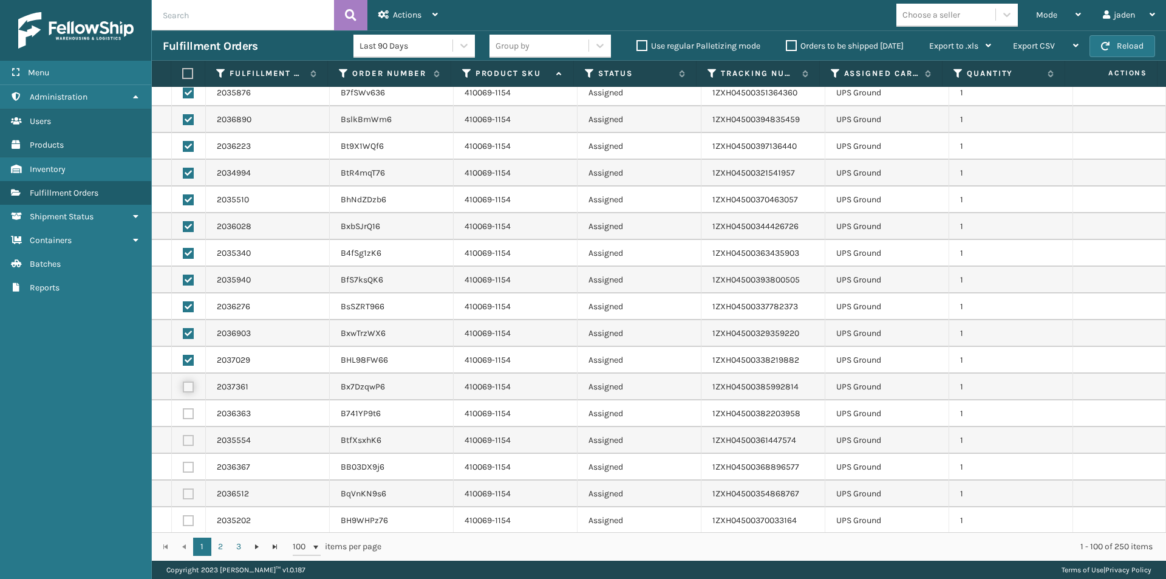
checkbox input "true"
click at [186, 413] on label at bounding box center [188, 413] width 11 height 11
click at [183, 413] on input "checkbox" at bounding box center [183, 412] width 1 height 8
checkbox input "true"
click at [190, 443] on label at bounding box center [188, 440] width 11 height 11
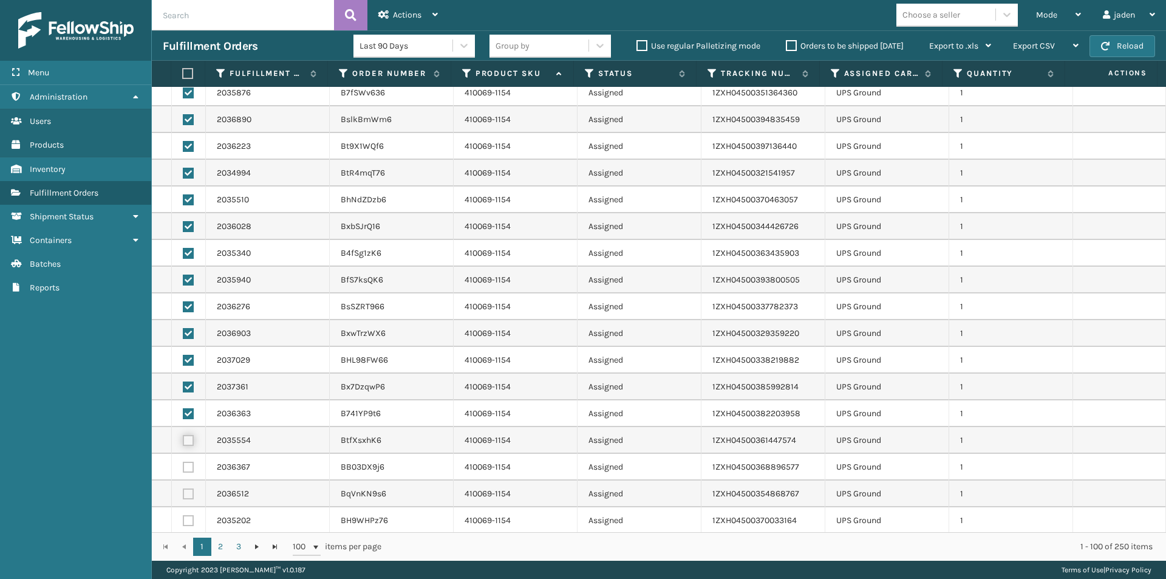
click at [183, 443] on input "checkbox" at bounding box center [183, 439] width 1 height 8
checkbox input "true"
click at [187, 466] on label at bounding box center [188, 466] width 11 height 11
click at [183, 466] on input "checkbox" at bounding box center [183, 465] width 1 height 8
checkbox input "true"
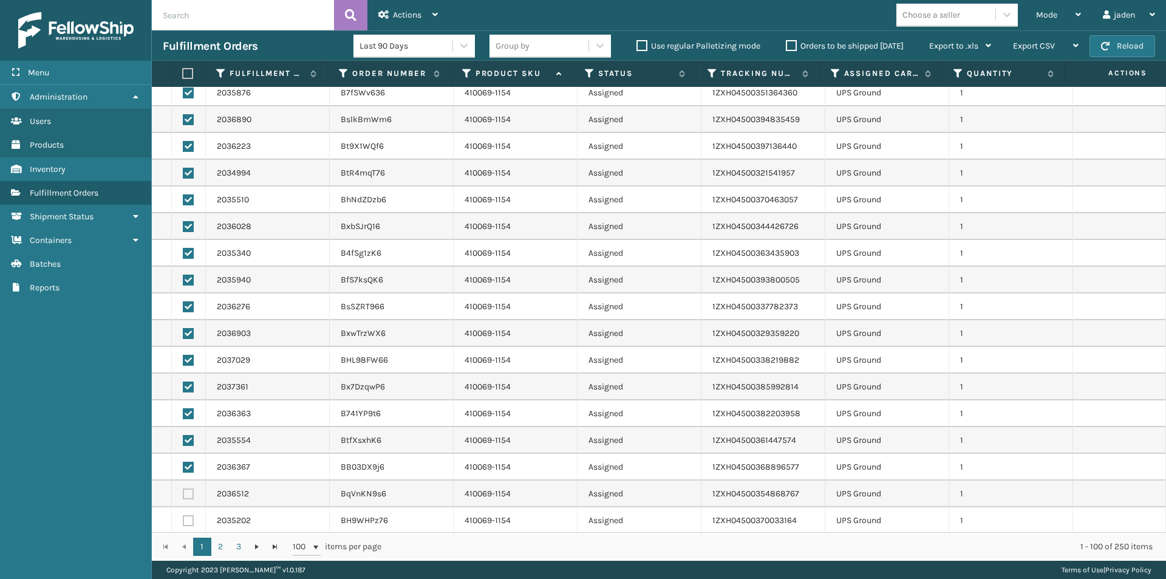
click at [188, 492] on label at bounding box center [188, 493] width 11 height 11
click at [183, 492] on input "checkbox" at bounding box center [183, 492] width 1 height 8
checkbox input "true"
click at [185, 522] on label at bounding box center [188, 520] width 11 height 11
click at [183, 522] on input "checkbox" at bounding box center [183, 519] width 1 height 8
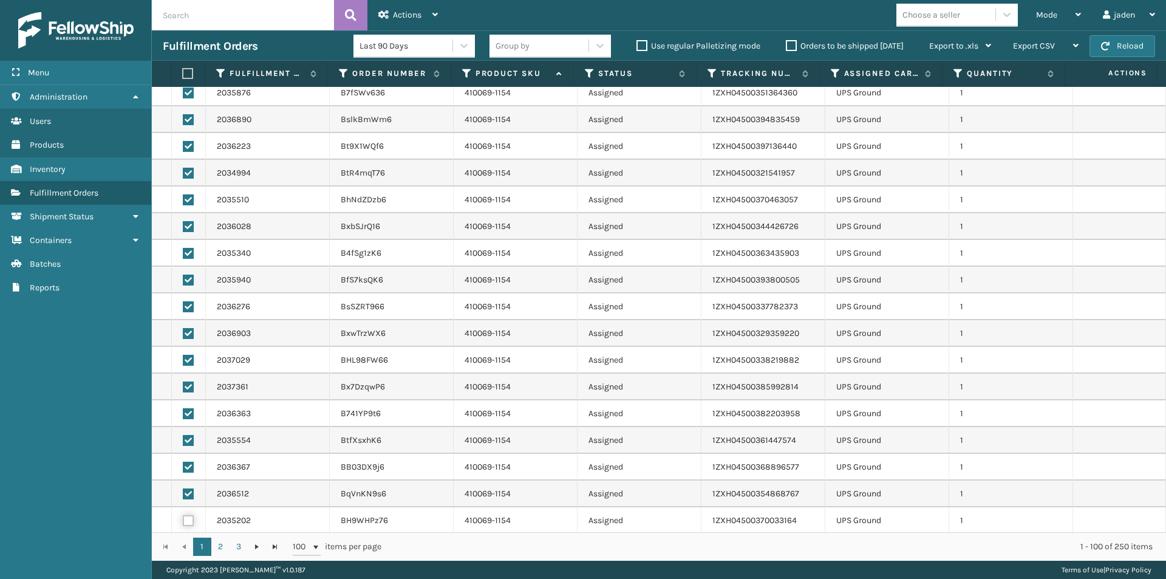
checkbox input "true"
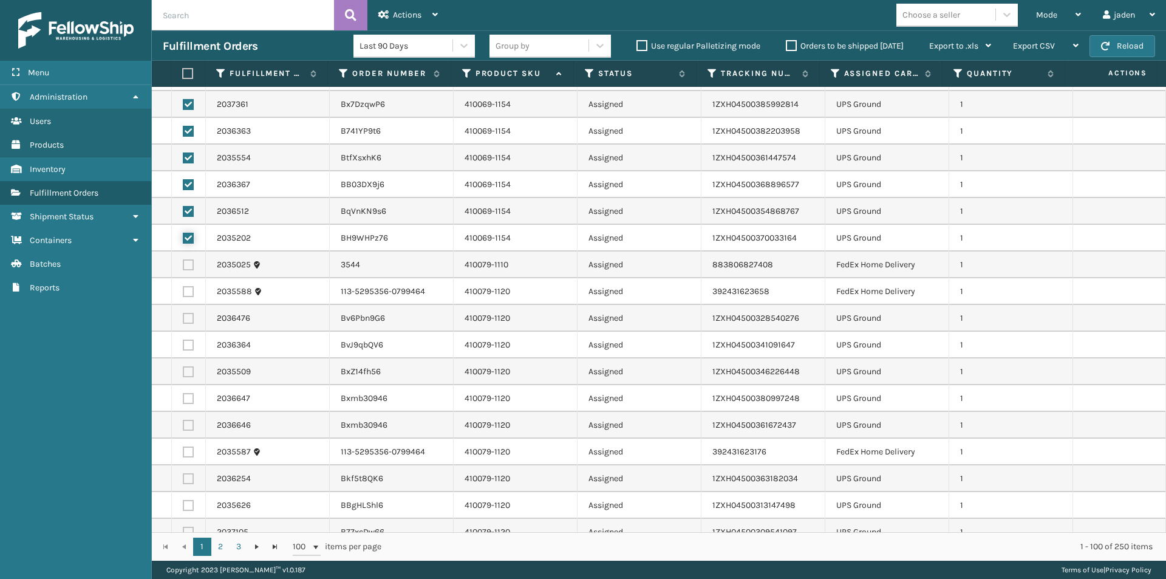
scroll to position [1700, 0]
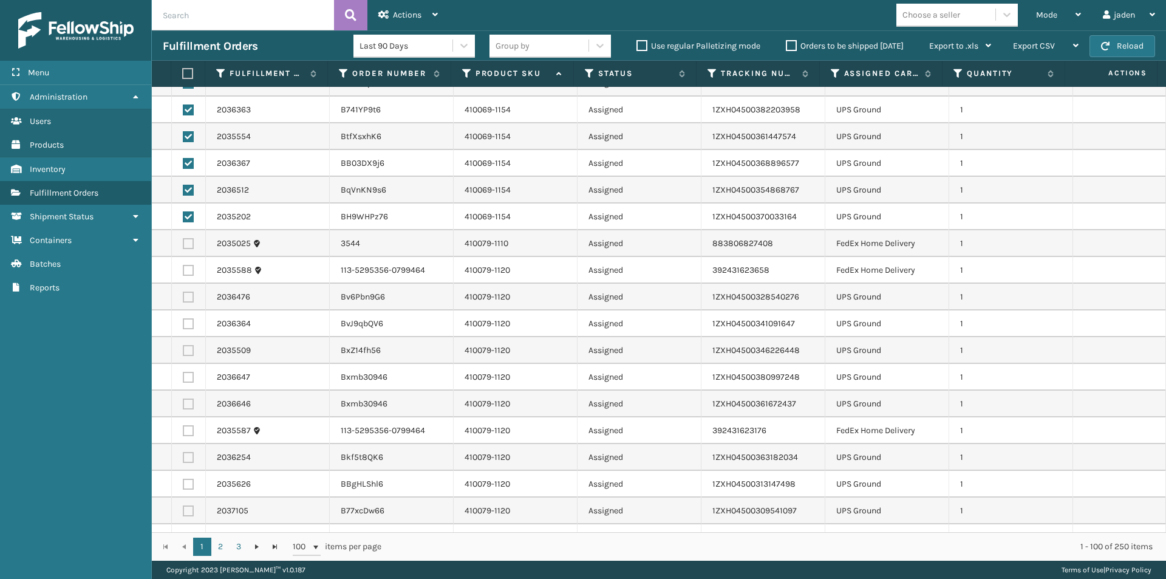
click at [181, 298] on td at bounding box center [189, 297] width 34 height 27
click at [189, 299] on label at bounding box center [188, 296] width 11 height 11
click at [183, 299] on input "checkbox" at bounding box center [183, 295] width 1 height 8
checkbox input "true"
drag, startPoint x: 188, startPoint y: 320, endPoint x: 188, endPoint y: 329, distance: 8.5
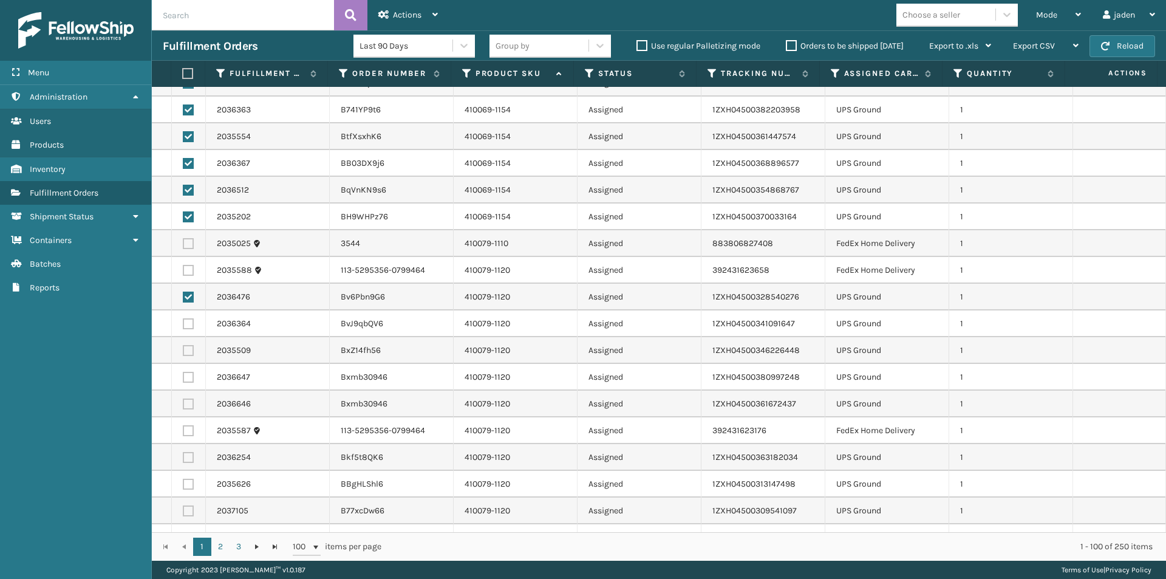
click at [188, 321] on label at bounding box center [188, 323] width 11 height 11
click at [183, 321] on input "checkbox" at bounding box center [183, 322] width 1 height 8
checkbox input "true"
click at [192, 345] on label at bounding box center [188, 350] width 11 height 11
click at [183, 345] on input "checkbox" at bounding box center [183, 349] width 1 height 8
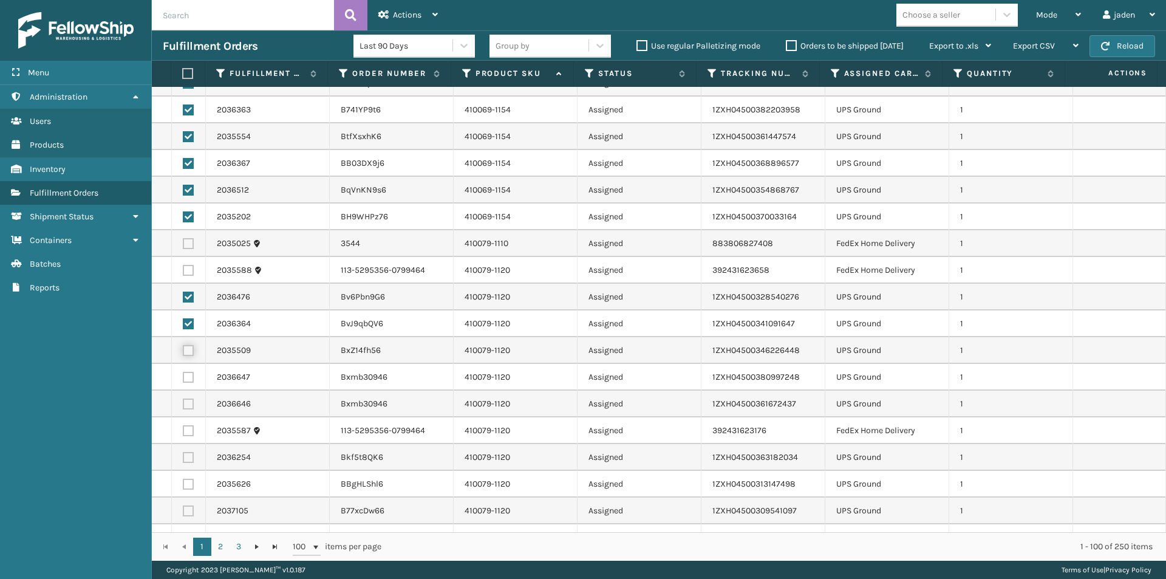
checkbox input "true"
click at [189, 376] on label at bounding box center [188, 377] width 11 height 11
click at [183, 376] on input "checkbox" at bounding box center [183, 376] width 1 height 8
checkbox input "true"
click at [187, 409] on label at bounding box center [188, 403] width 11 height 11
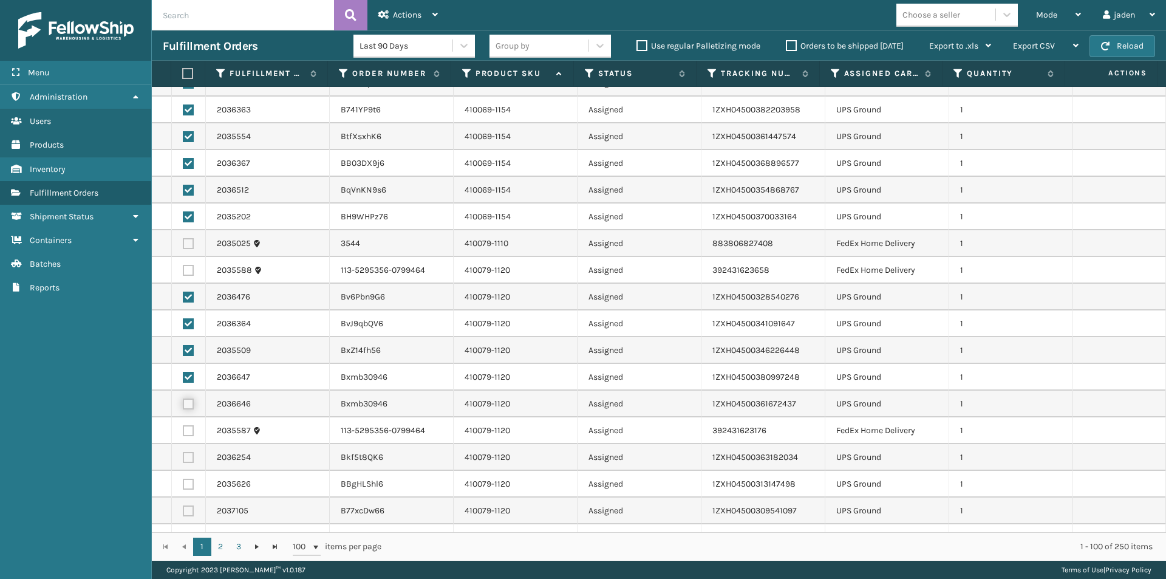
click at [183, 406] on input "checkbox" at bounding box center [183, 402] width 1 height 8
checkbox input "true"
click at [186, 459] on label at bounding box center [188, 457] width 11 height 11
click at [183, 459] on input "checkbox" at bounding box center [183, 456] width 1 height 8
checkbox input "true"
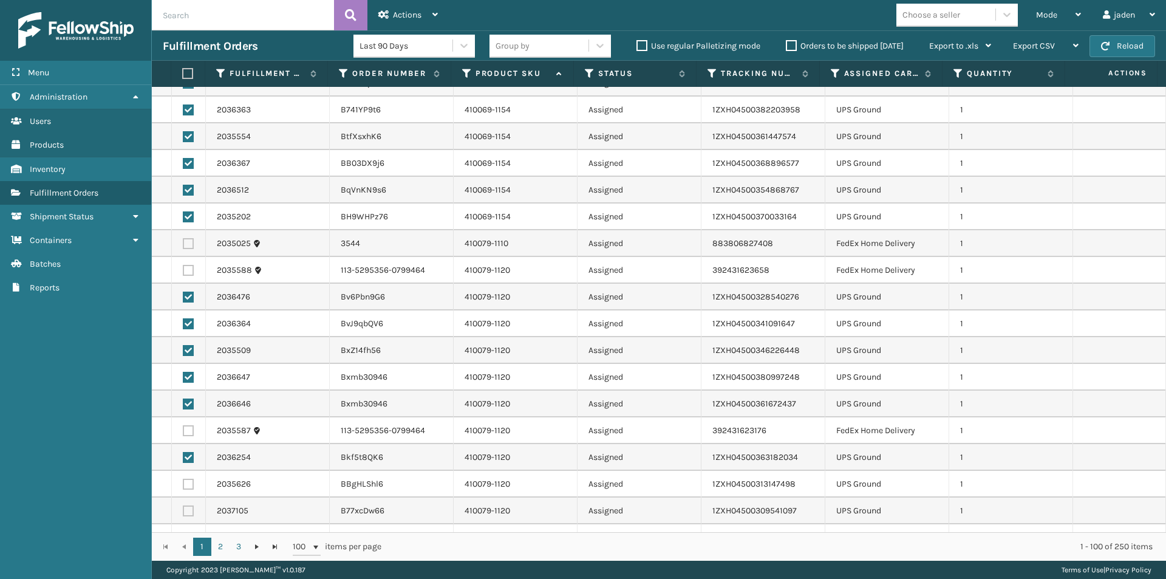
click at [188, 483] on label at bounding box center [188, 483] width 11 height 11
click at [183, 483] on input "checkbox" at bounding box center [183, 482] width 1 height 8
checkbox input "true"
click at [187, 516] on td at bounding box center [189, 510] width 34 height 27
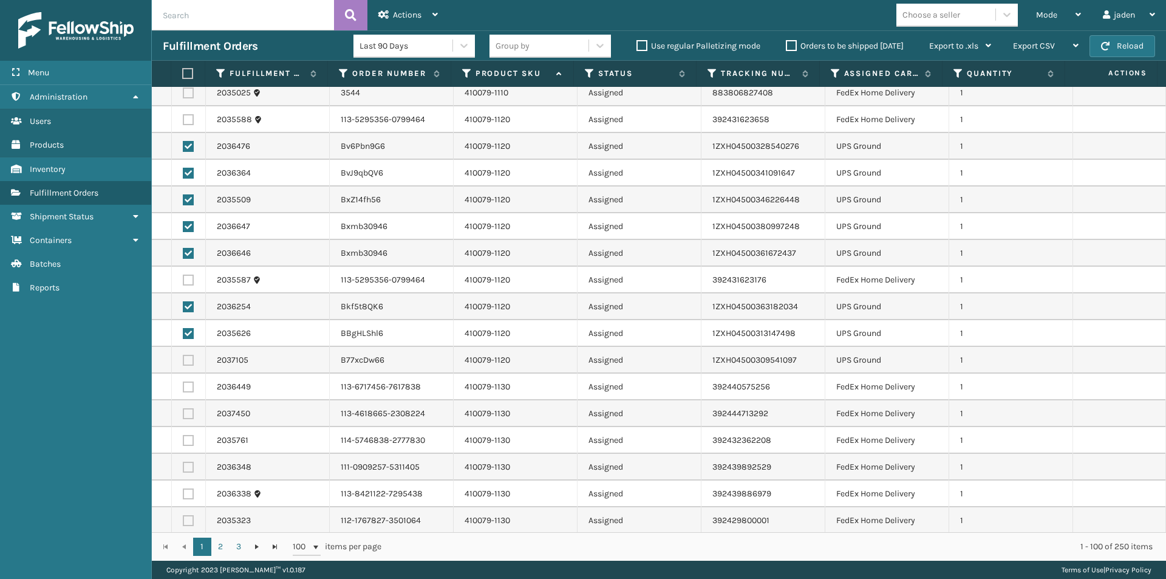
scroll to position [1882, 0]
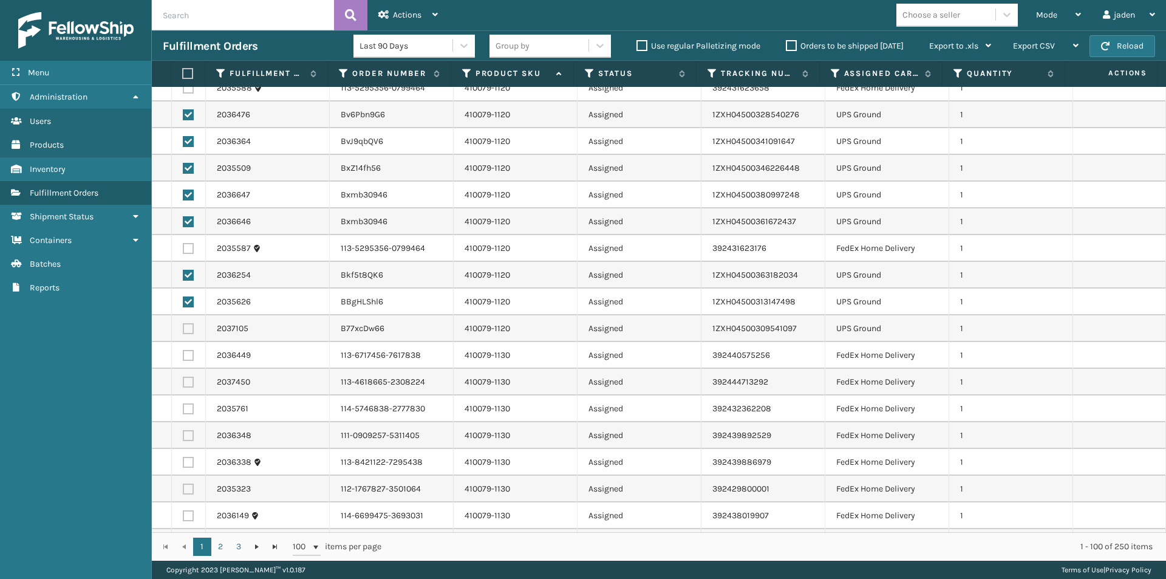
click at [189, 328] on label at bounding box center [188, 328] width 11 height 11
click at [183, 328] on input "checkbox" at bounding box center [183, 327] width 1 height 8
checkbox input "true"
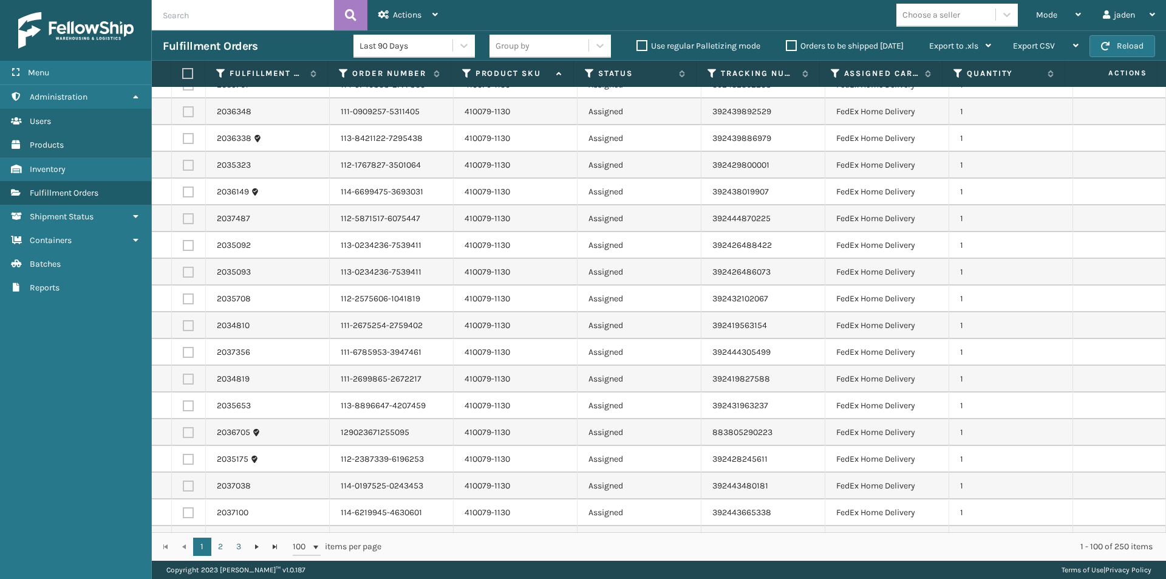
scroll to position [2227, 0]
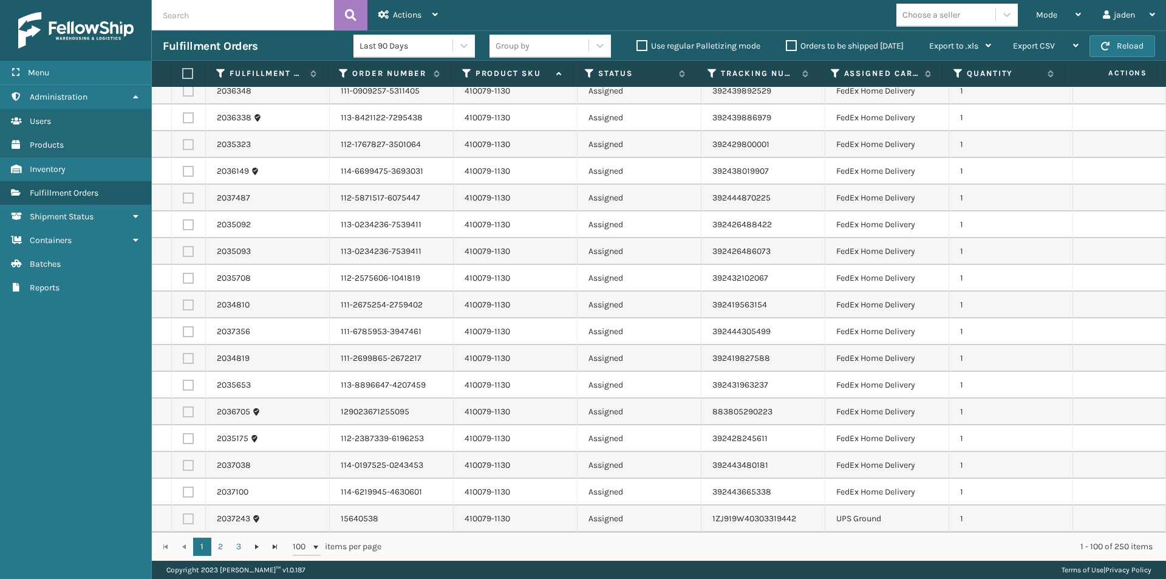
click at [184, 519] on label at bounding box center [188, 518] width 11 height 11
click at [183, 519] on input "checkbox" at bounding box center [183, 517] width 1 height 8
checkbox input "true"
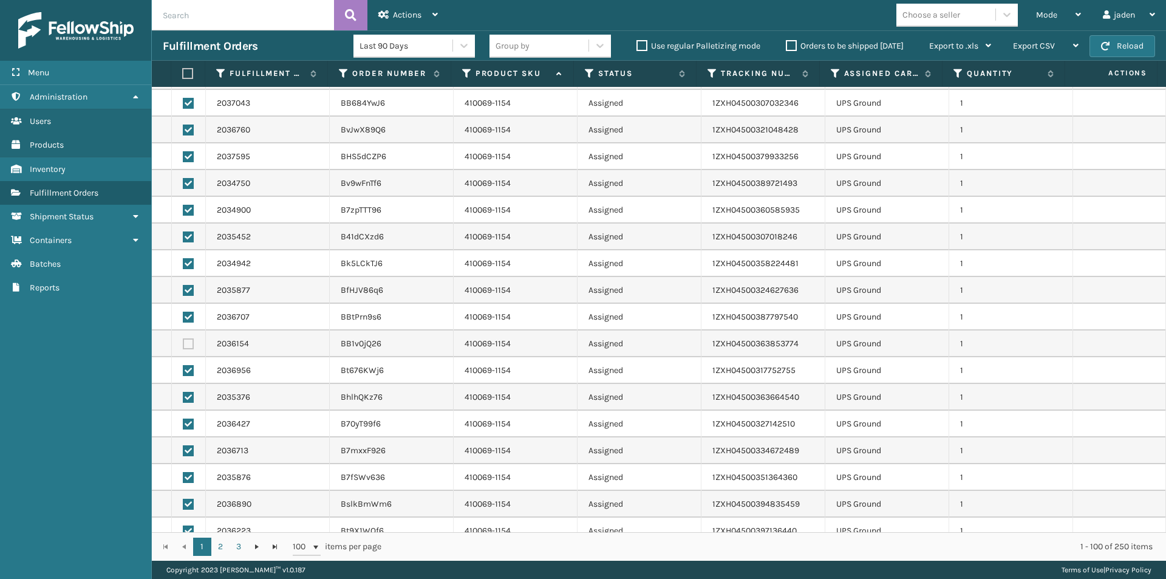
scroll to position [952, 0]
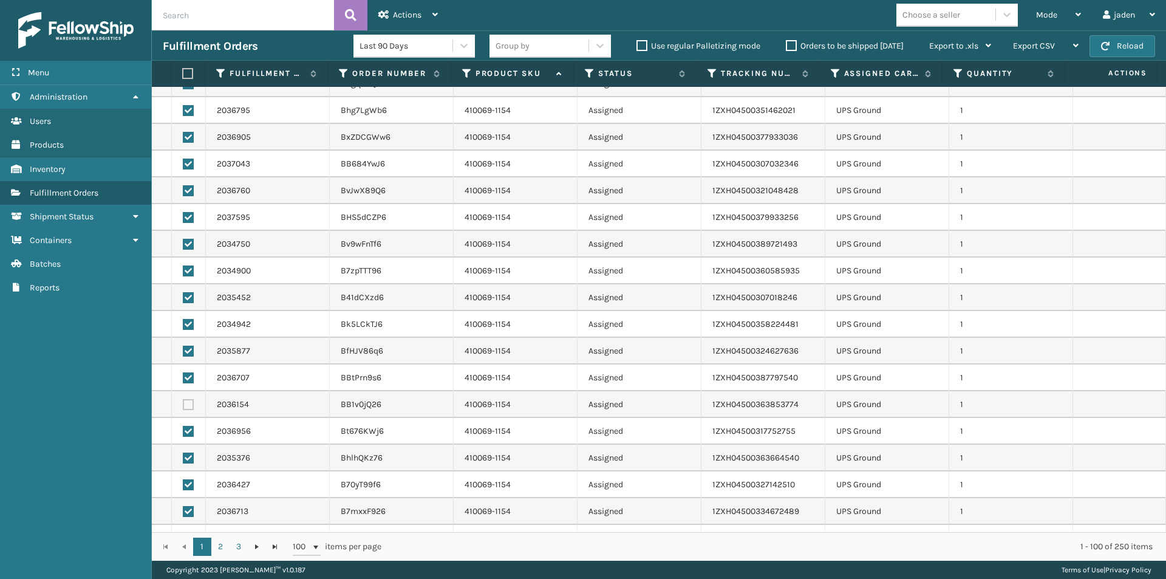
click at [186, 404] on label at bounding box center [188, 404] width 11 height 11
click at [183, 404] on input "checkbox" at bounding box center [183, 403] width 1 height 8
checkbox input "true"
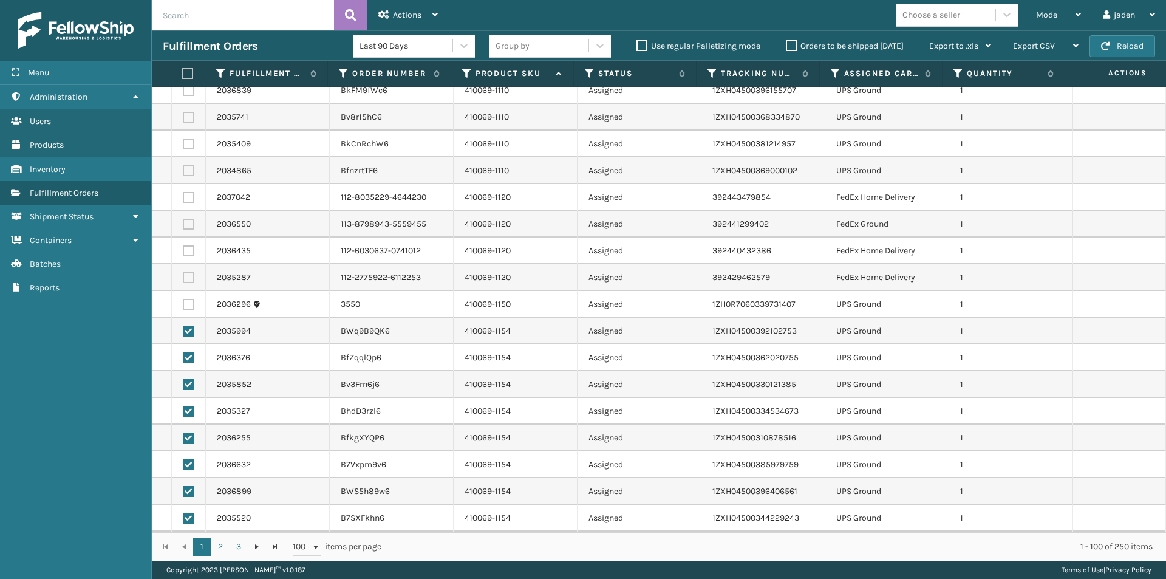
scroll to position [101, 0]
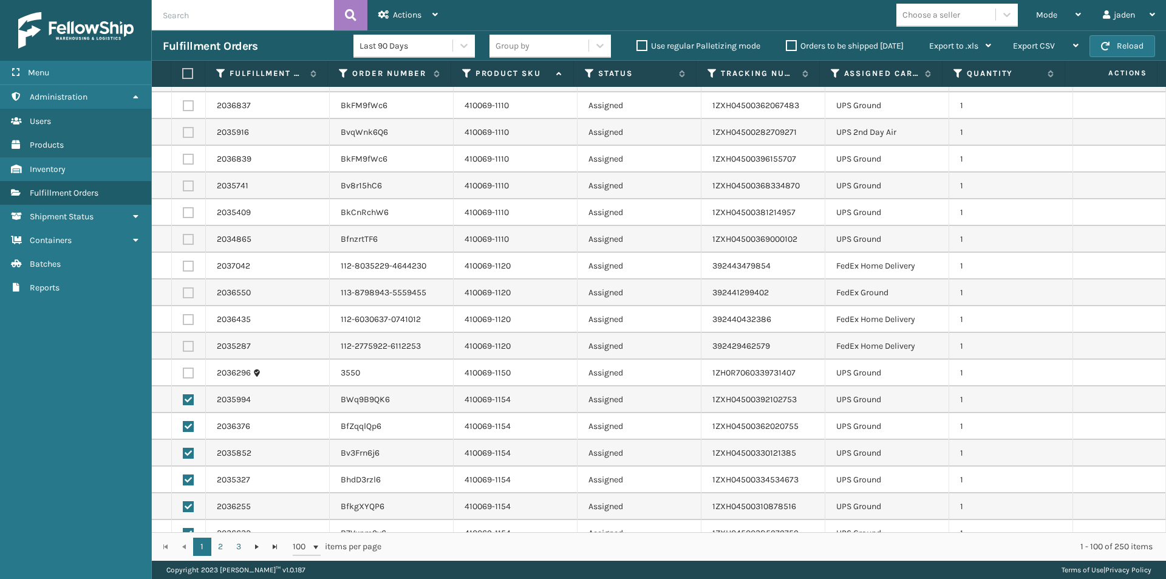
click at [185, 375] on label at bounding box center [188, 372] width 11 height 11
click at [183, 375] on input "checkbox" at bounding box center [183, 371] width 1 height 8
checkbox input "true"
click at [187, 240] on label at bounding box center [188, 239] width 11 height 11
click at [183, 240] on input "checkbox" at bounding box center [183, 238] width 1 height 8
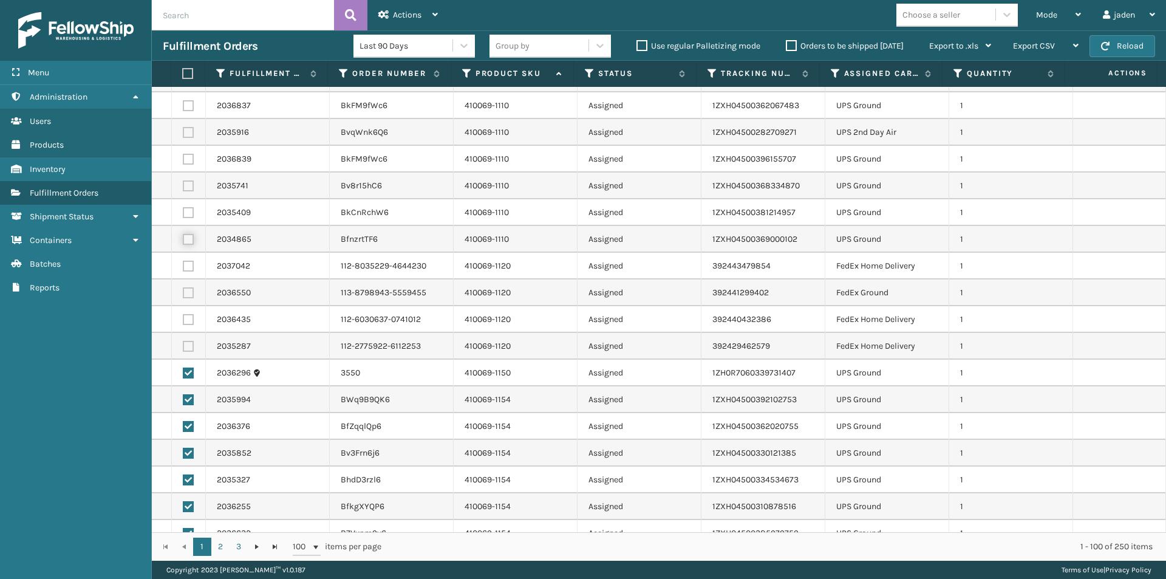
checkbox input "true"
click at [187, 215] on label at bounding box center [188, 212] width 11 height 11
click at [183, 215] on input "checkbox" at bounding box center [183, 211] width 1 height 8
checkbox input "true"
click at [188, 188] on label at bounding box center [188, 185] width 11 height 11
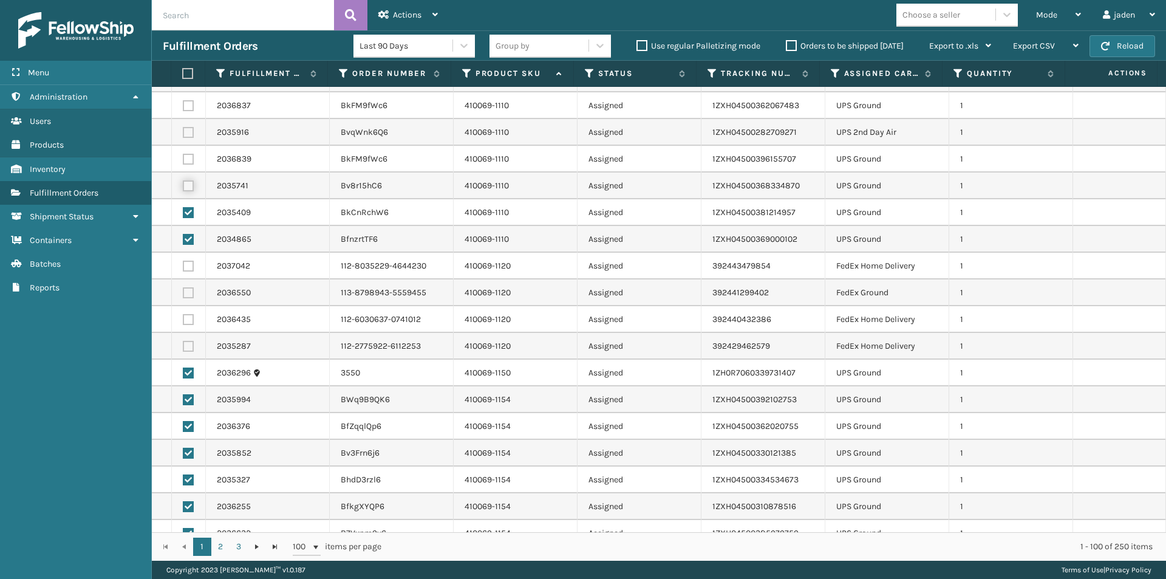
click at [183, 188] on input "checkbox" at bounding box center [183, 184] width 1 height 8
checkbox input "true"
click at [188, 160] on label at bounding box center [188, 159] width 11 height 11
click at [183, 160] on input "checkbox" at bounding box center [183, 158] width 1 height 8
checkbox input "true"
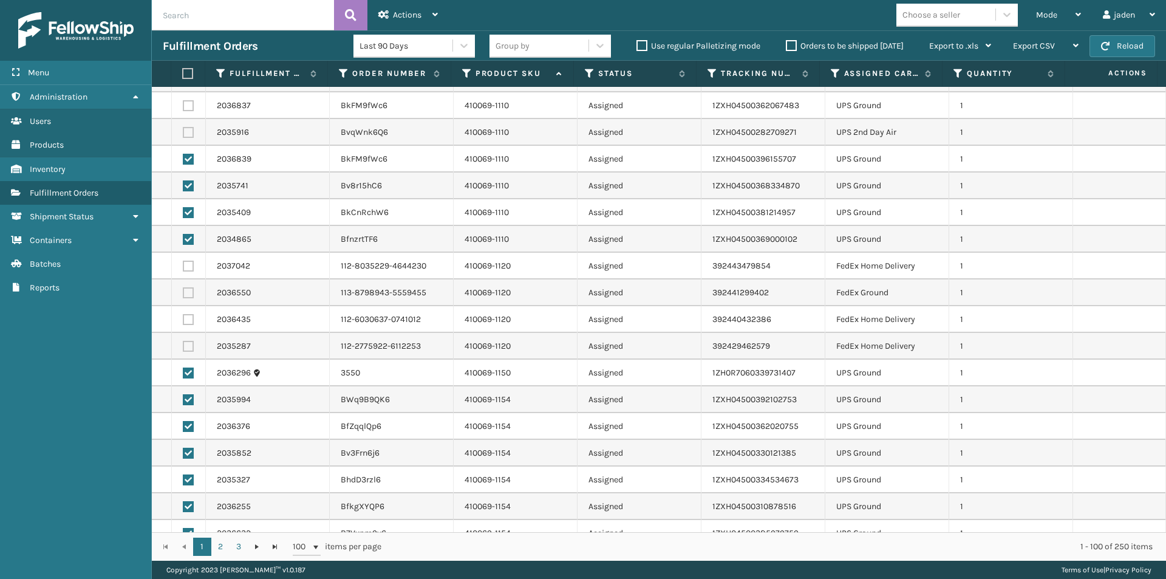
click at [189, 132] on label at bounding box center [188, 132] width 11 height 11
click at [183, 132] on input "checkbox" at bounding box center [183, 131] width 1 height 8
checkbox input "true"
click at [185, 101] on label at bounding box center [188, 105] width 11 height 11
click at [183, 101] on input "checkbox" at bounding box center [183, 104] width 1 height 8
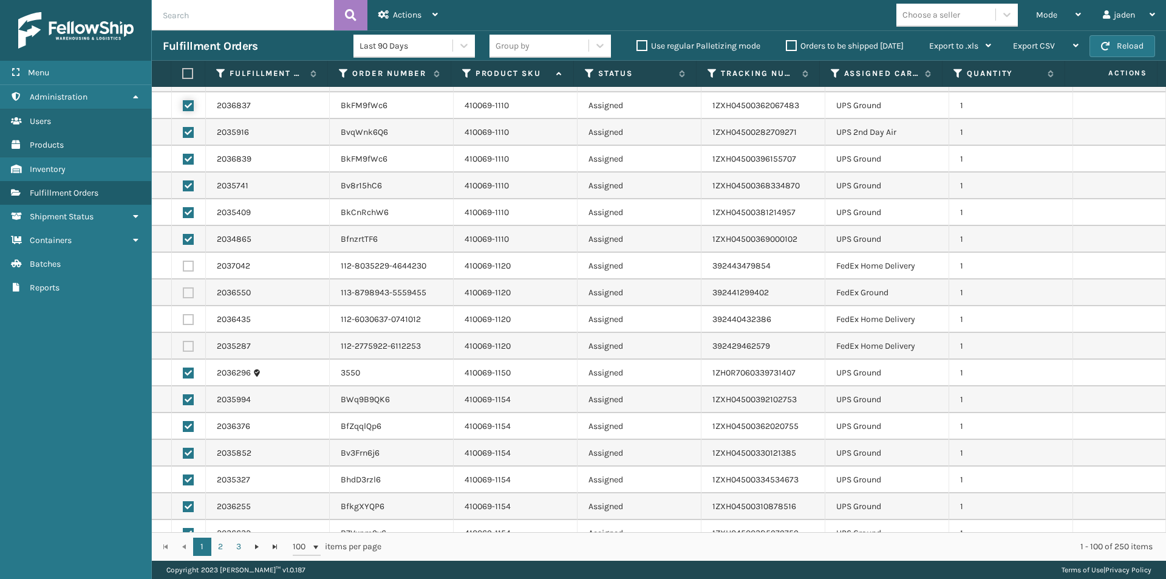
checkbox input "true"
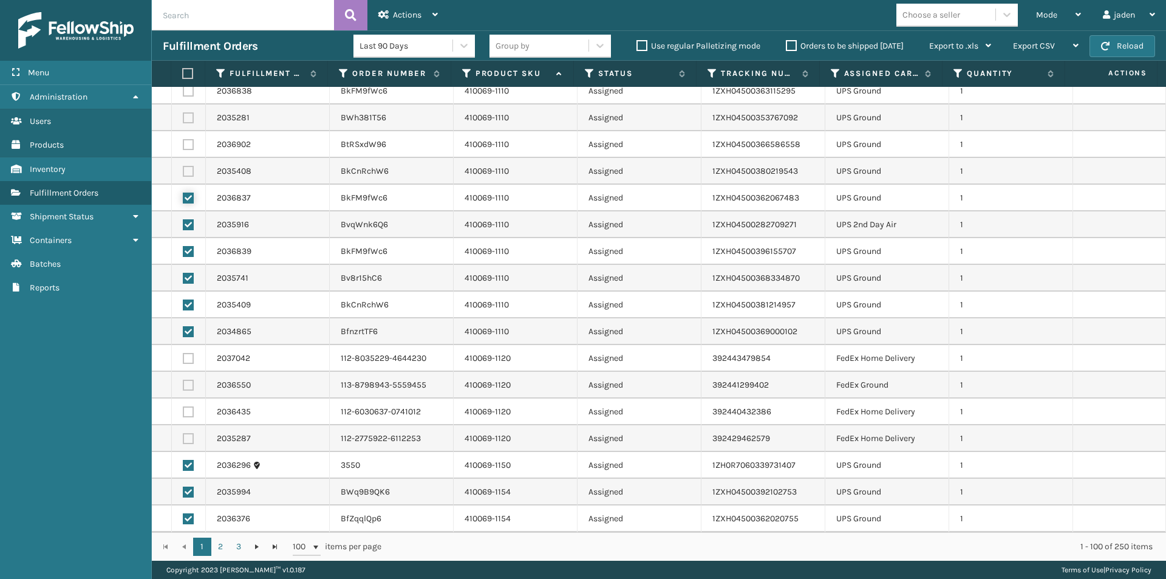
scroll to position [0, 0]
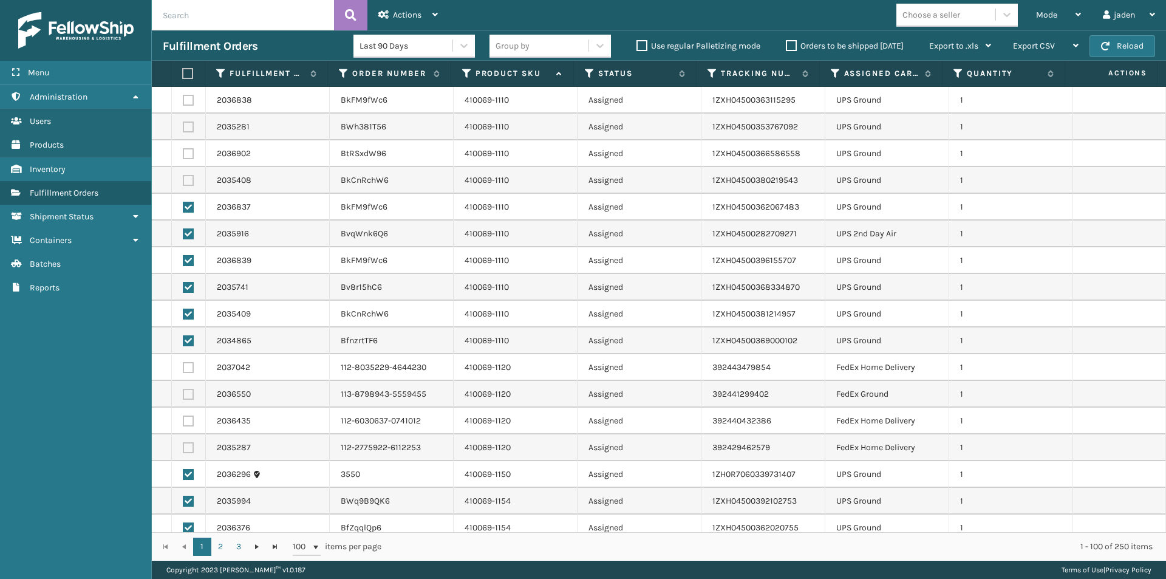
click at [186, 101] on label at bounding box center [188, 100] width 11 height 11
click at [183, 101] on input "checkbox" at bounding box center [183, 99] width 1 height 8
checkbox input "true"
click at [185, 129] on label at bounding box center [188, 126] width 11 height 11
click at [183, 129] on input "checkbox" at bounding box center [183, 125] width 1 height 8
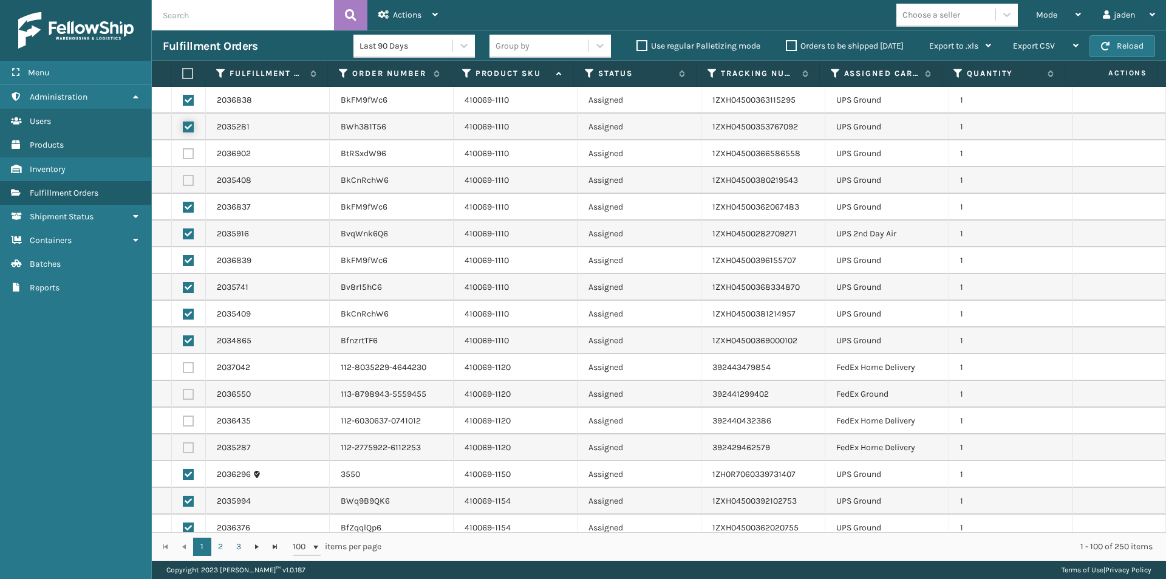
checkbox input "true"
click at [187, 154] on label at bounding box center [188, 153] width 11 height 11
click at [183, 154] on input "checkbox" at bounding box center [183, 152] width 1 height 8
checkbox input "true"
click at [188, 183] on label at bounding box center [188, 180] width 11 height 11
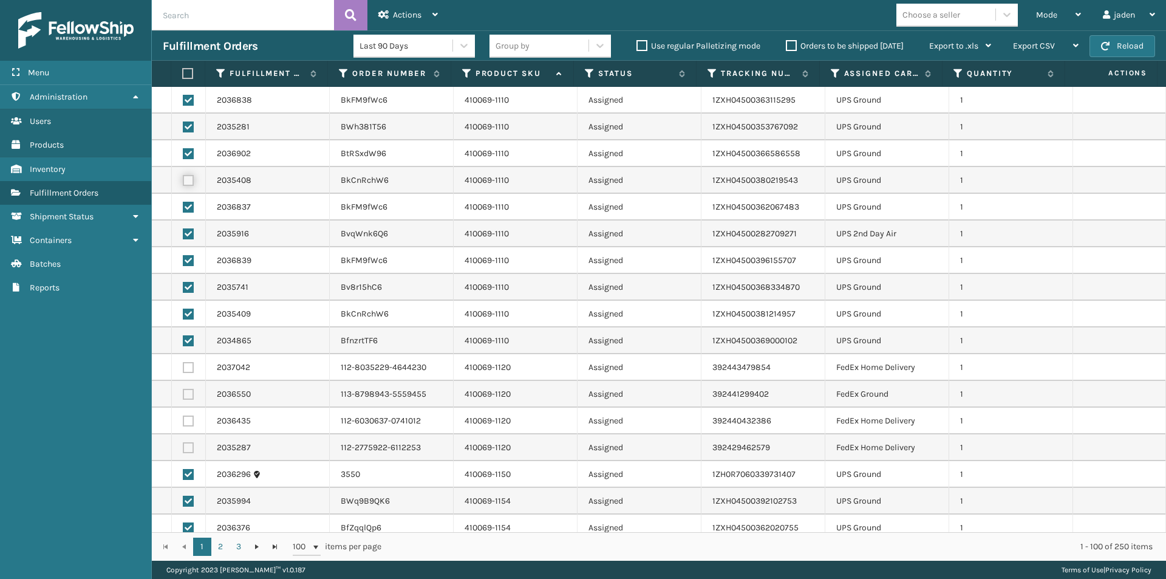
click at [183, 183] on input "checkbox" at bounding box center [183, 179] width 1 height 8
checkbox input "true"
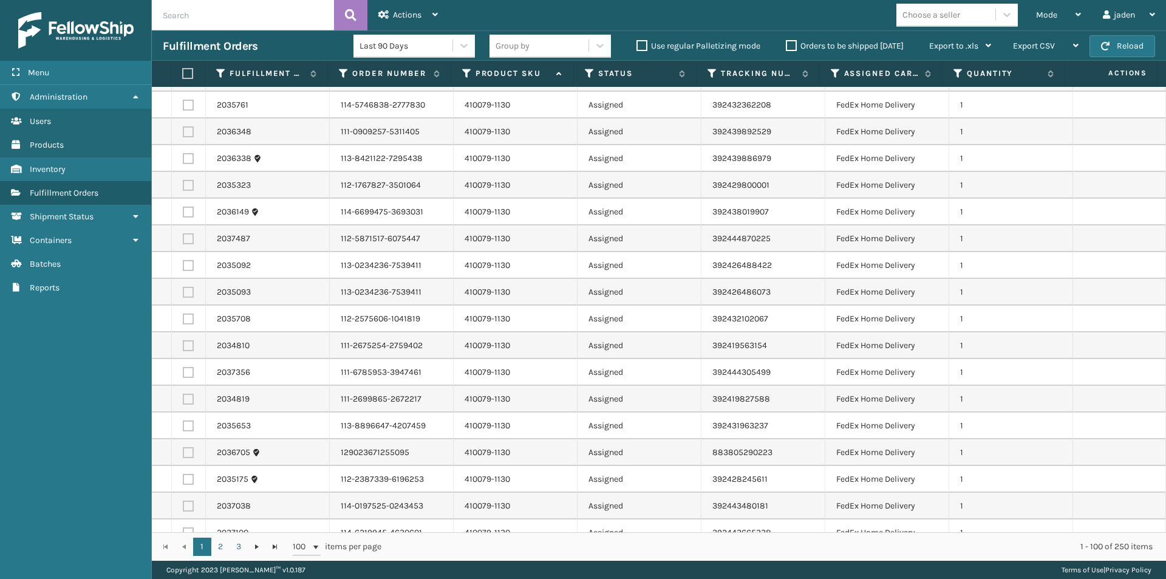
scroll to position [2227, 0]
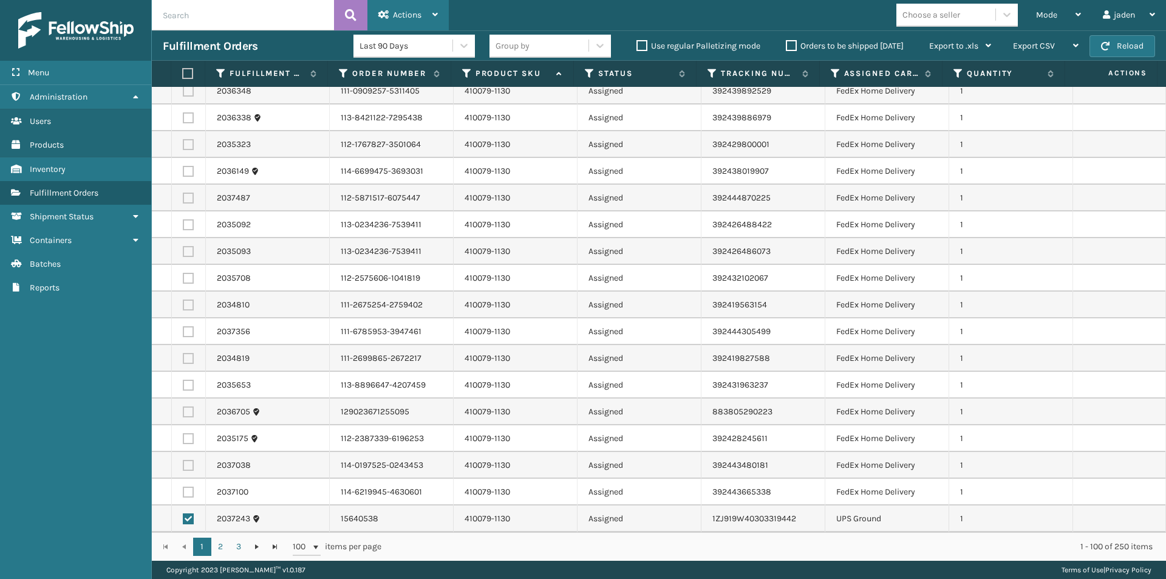
click at [398, 13] on span "Actions" at bounding box center [407, 15] width 29 height 10
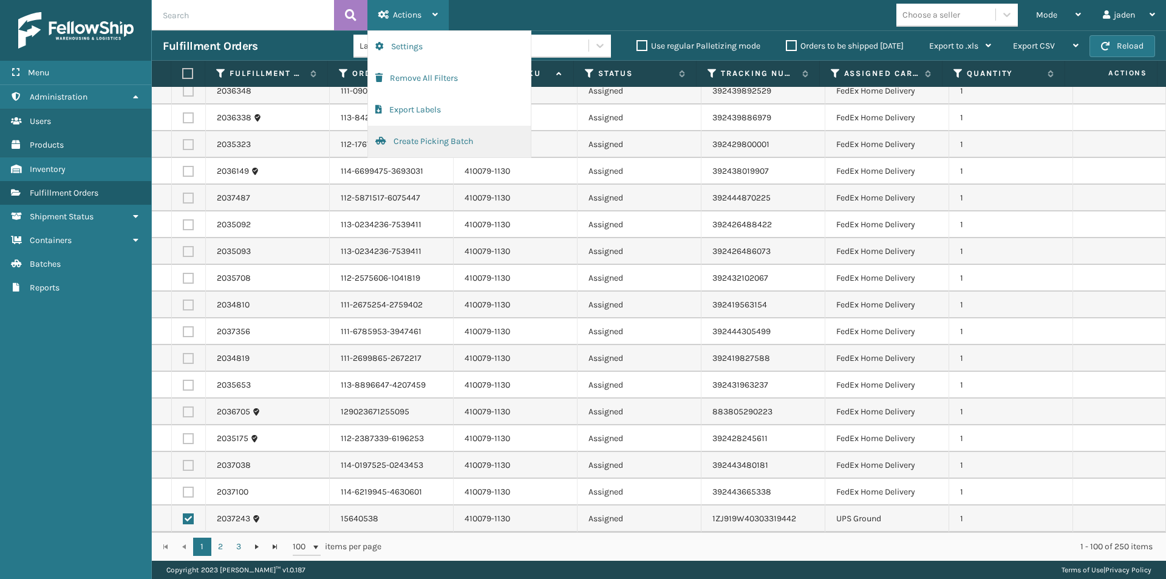
click at [416, 137] on button "Create Picking Batch" at bounding box center [449, 142] width 163 height 32
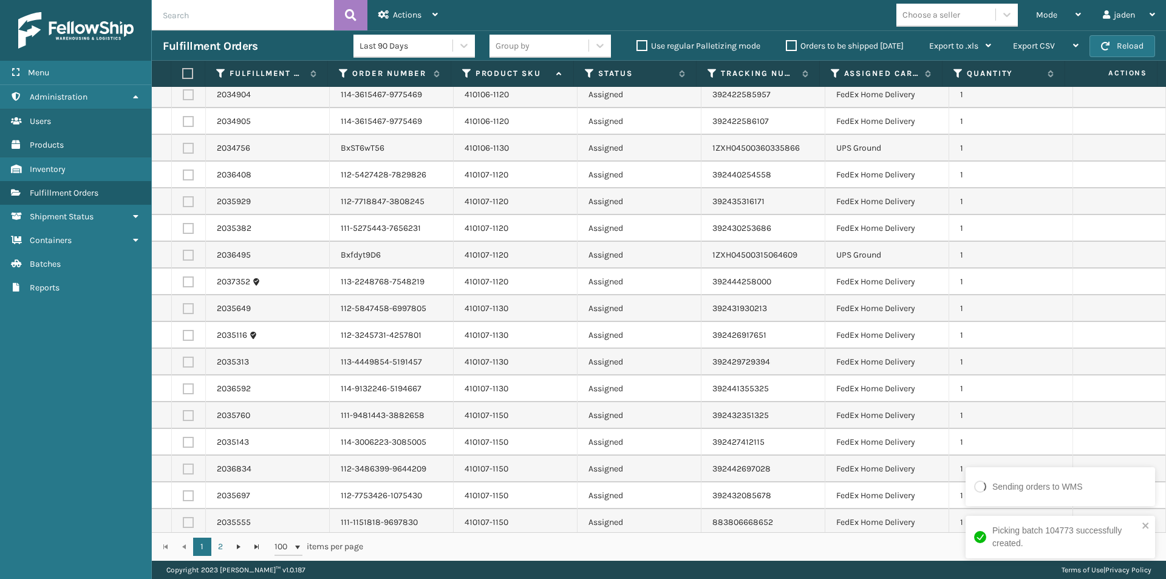
scroll to position [1154, 0]
click at [189, 257] on label at bounding box center [188, 255] width 11 height 11
click at [183, 257] on input "checkbox" at bounding box center [183, 254] width 1 height 8
checkbox input "true"
click at [183, 146] on label at bounding box center [188, 148] width 11 height 11
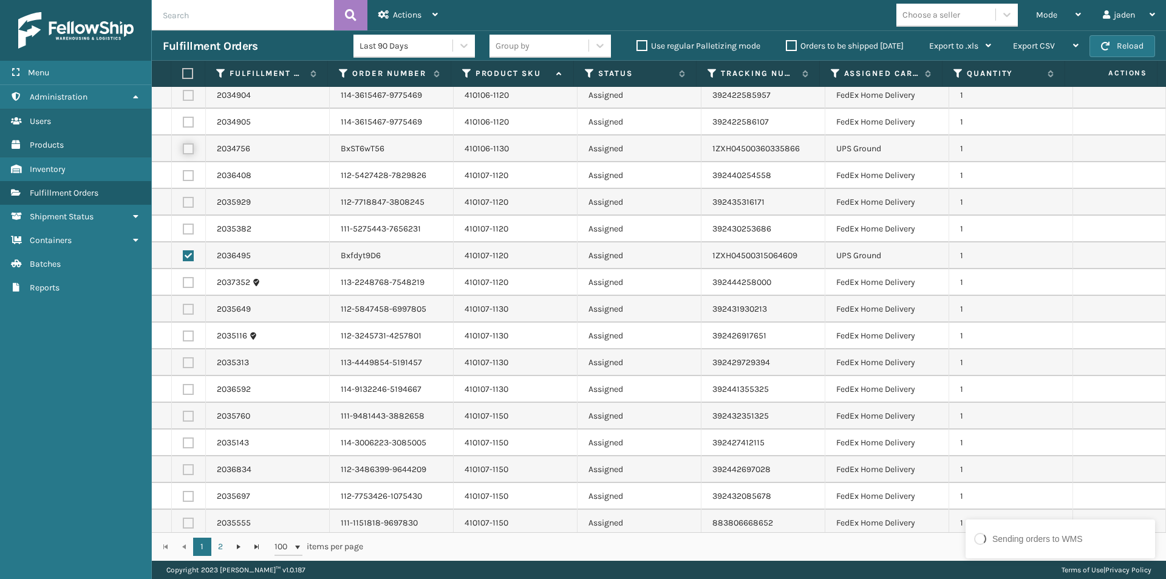
click at [183, 146] on input "checkbox" at bounding box center [183, 147] width 1 height 8
checkbox input "true"
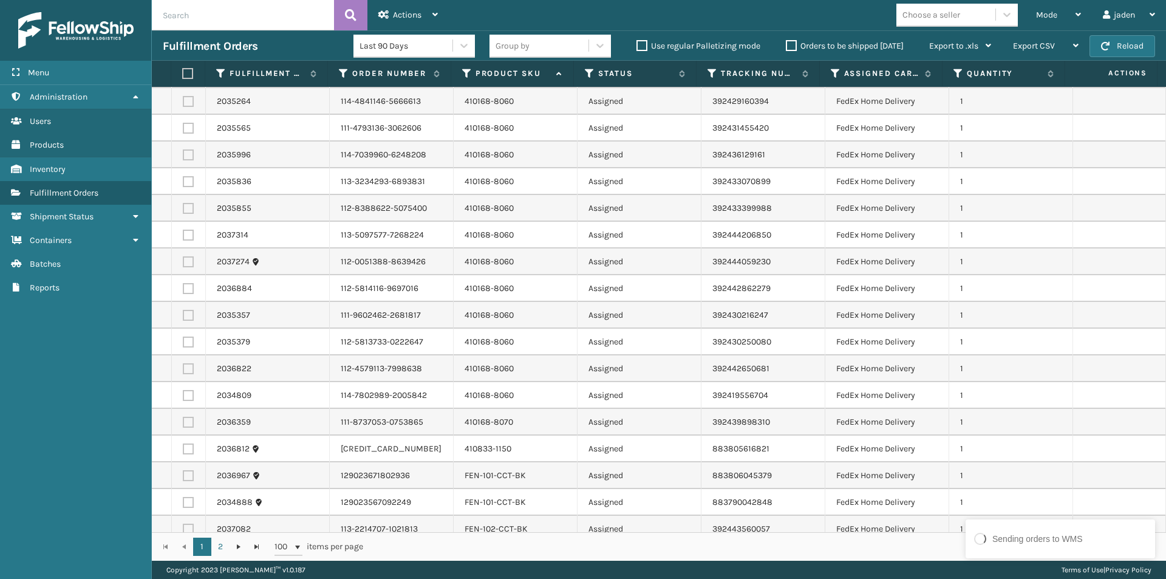
scroll to position [2227, 0]
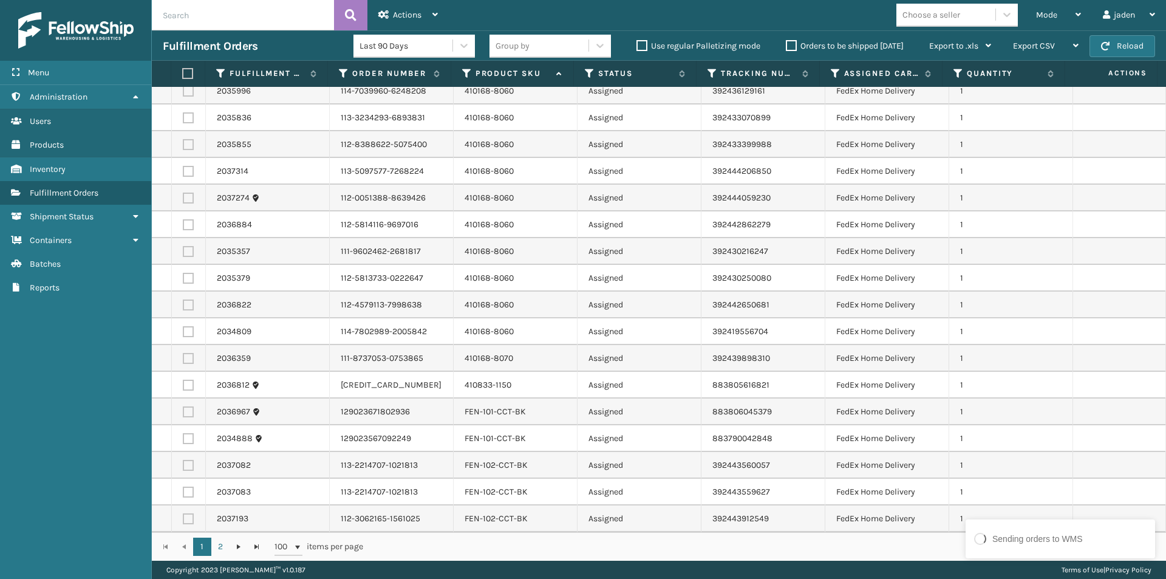
click at [183, 72] on label at bounding box center [186, 73] width 8 height 11
click at [183, 72] on input "checkbox" at bounding box center [182, 74] width 1 height 8
checkbox input "true"
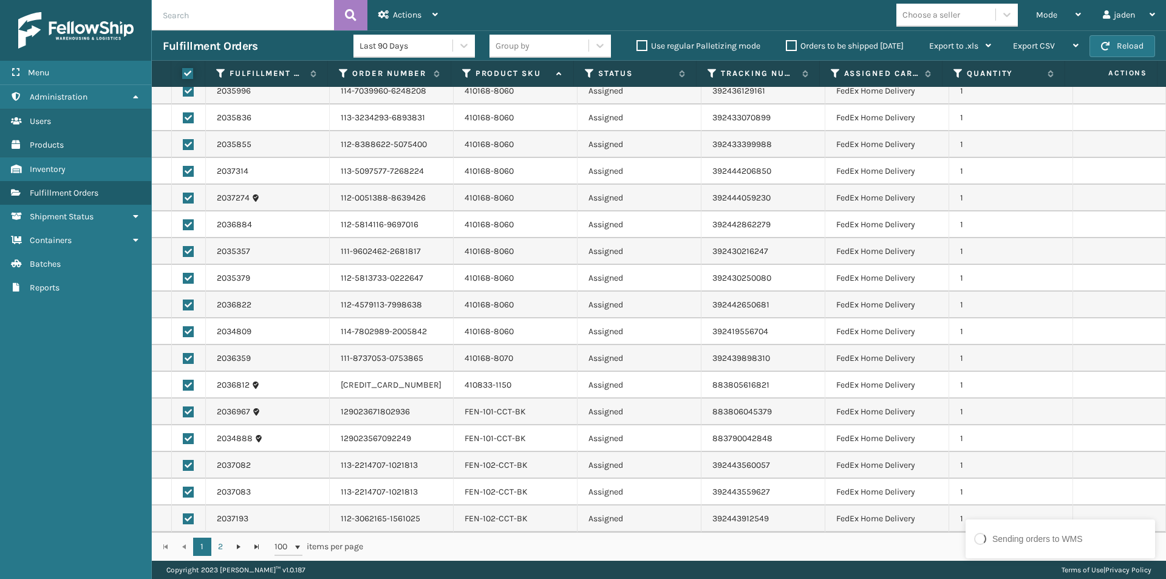
checkbox input "true"
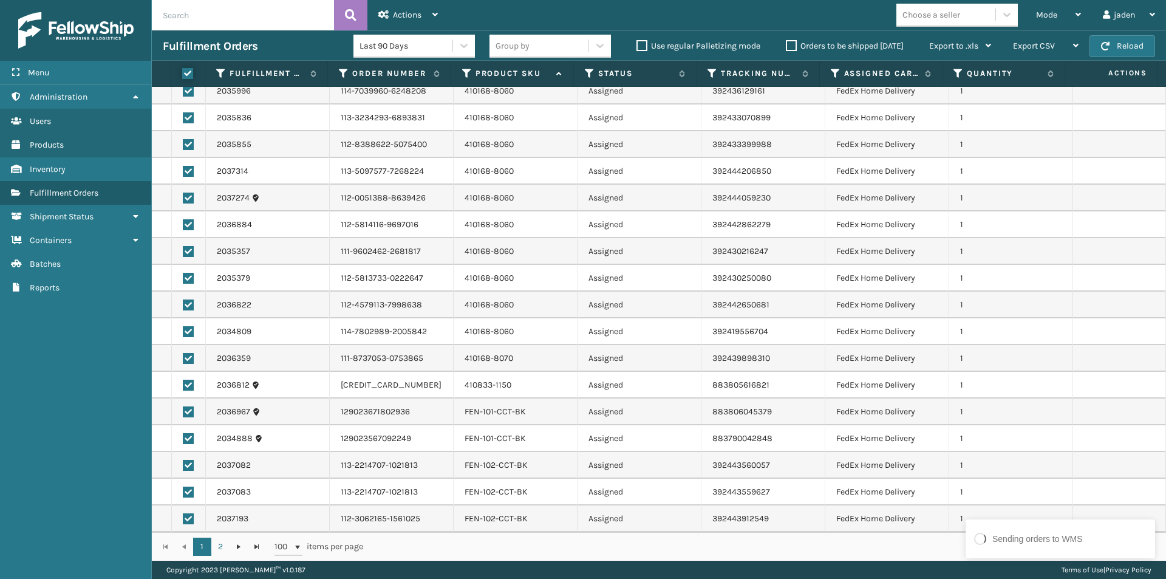
checkbox input "true"
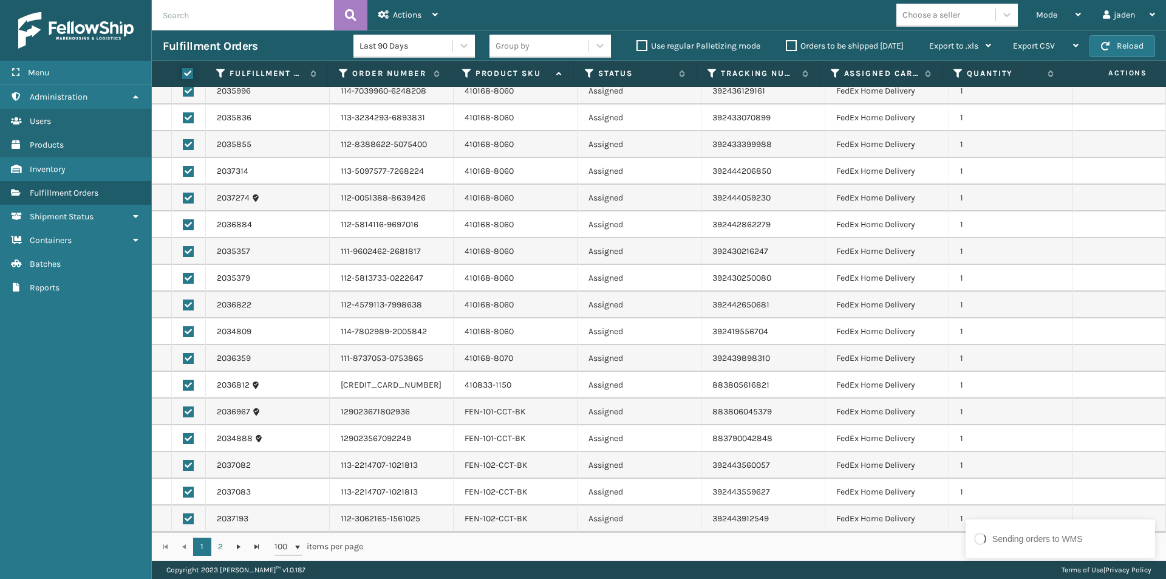
checkbox input "true"
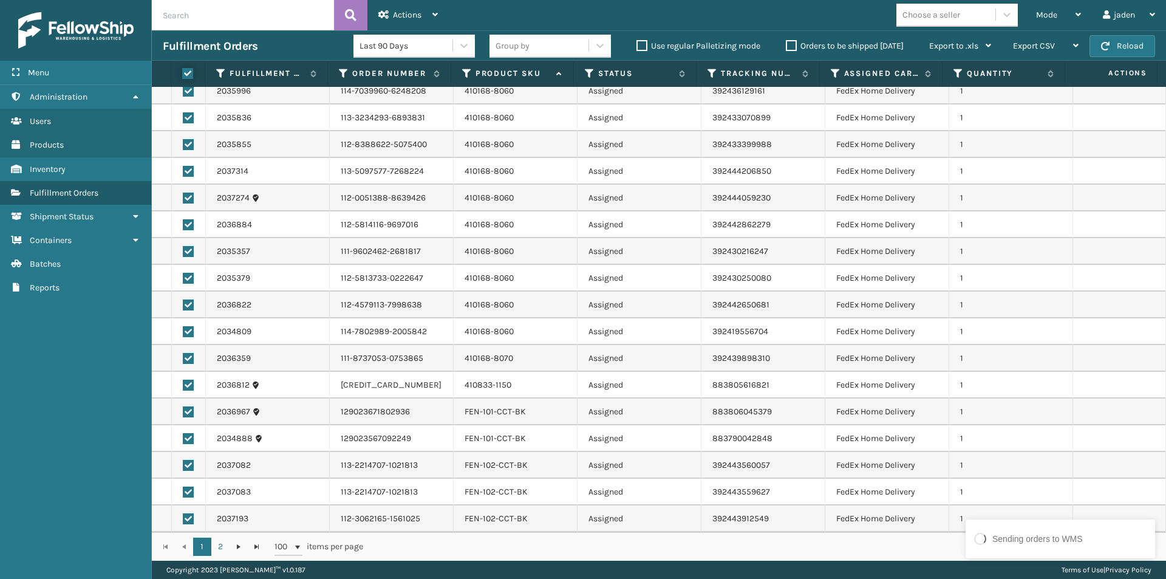
checkbox input "true"
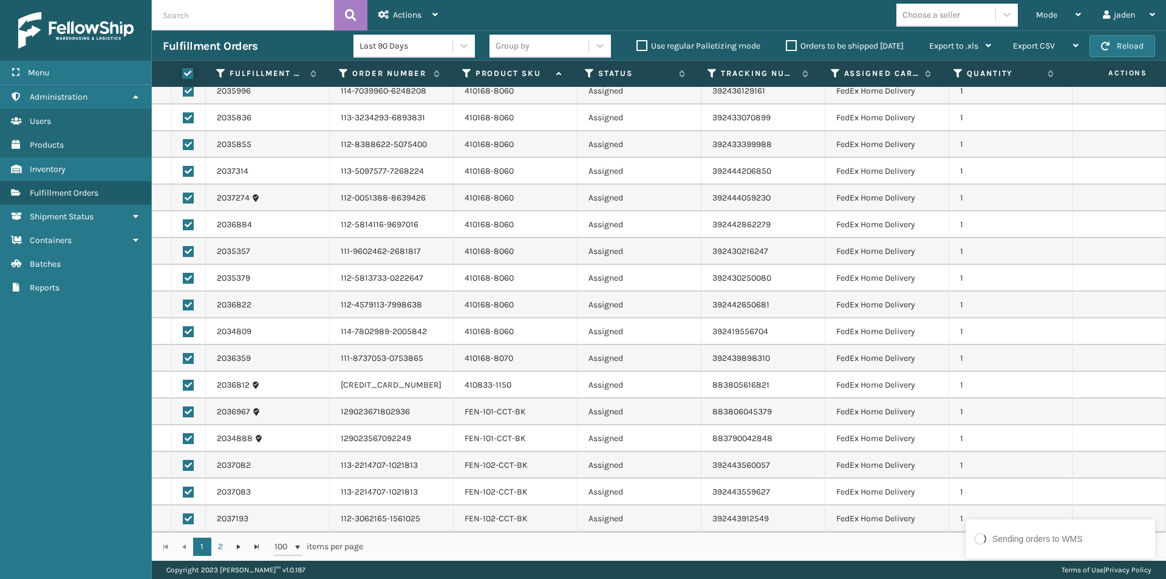
checkbox input "true"
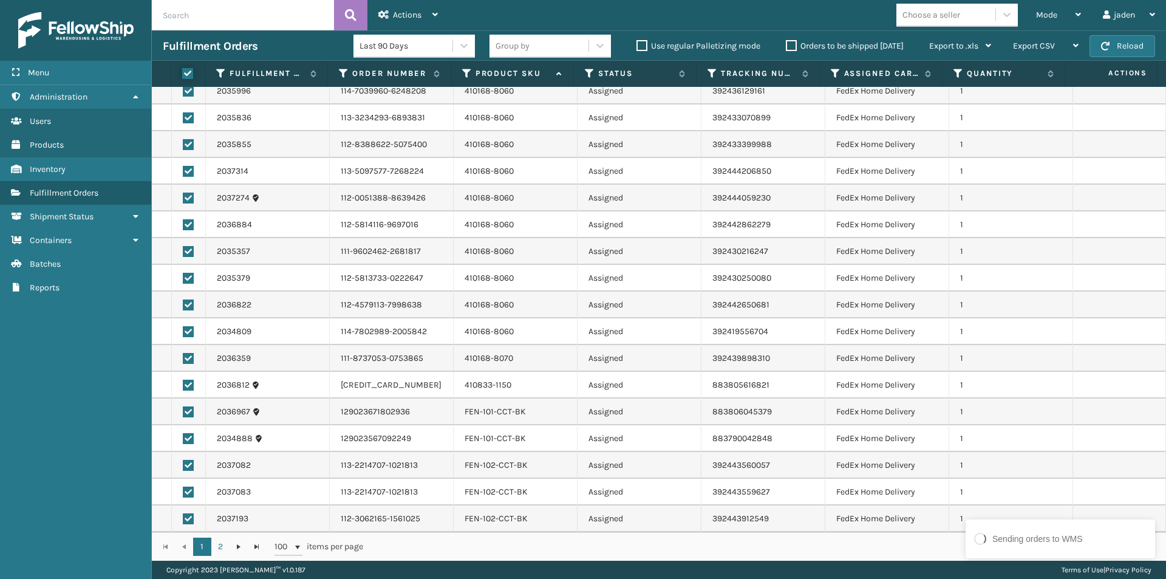
checkbox input "true"
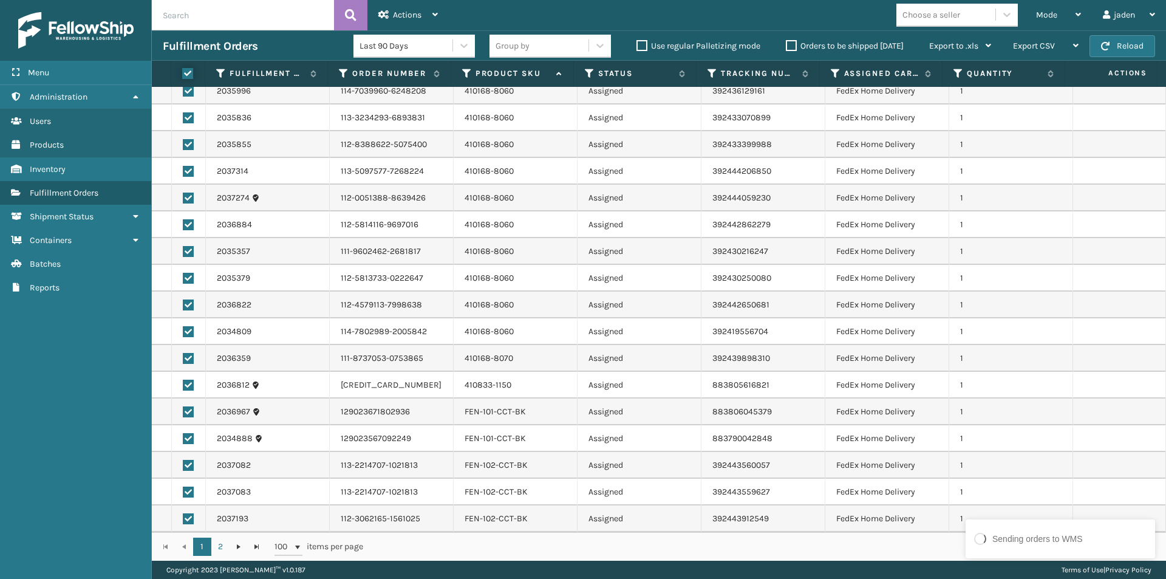
checkbox input "true"
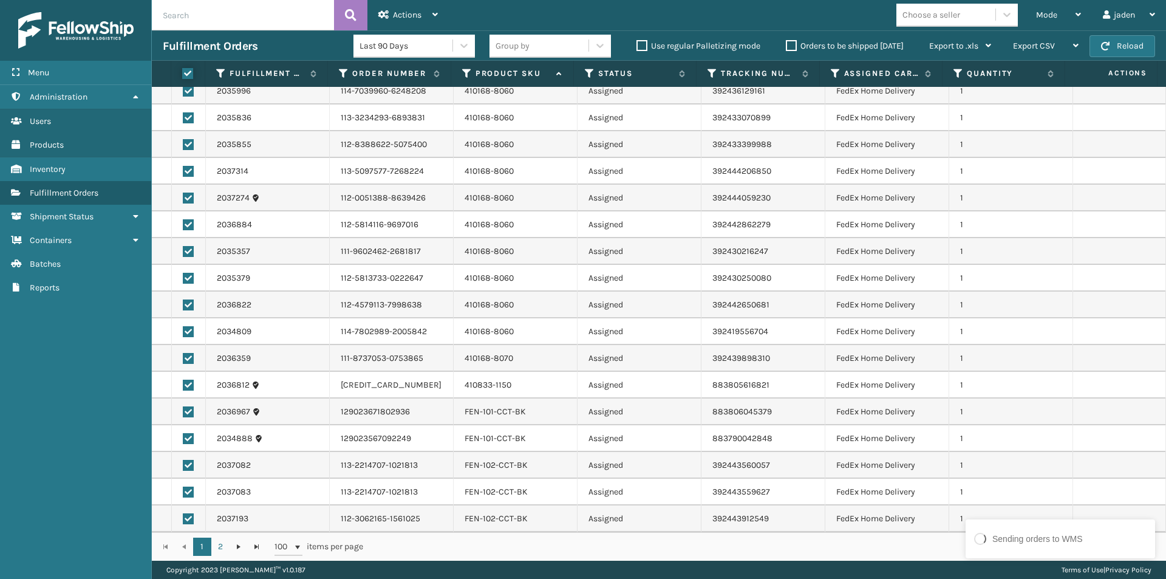
checkbox input "true"
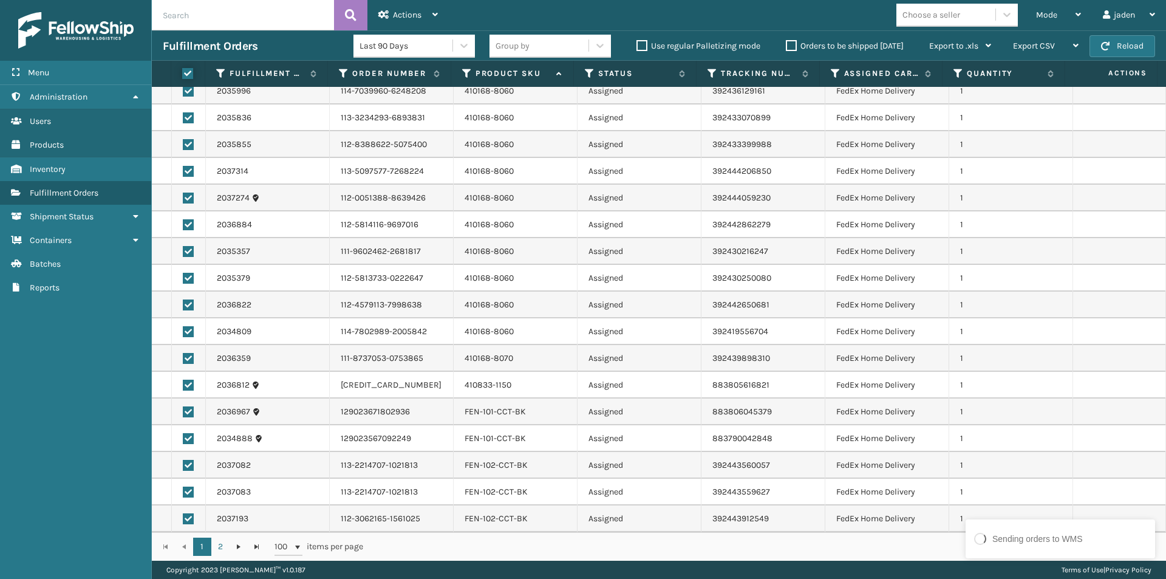
checkbox input "true"
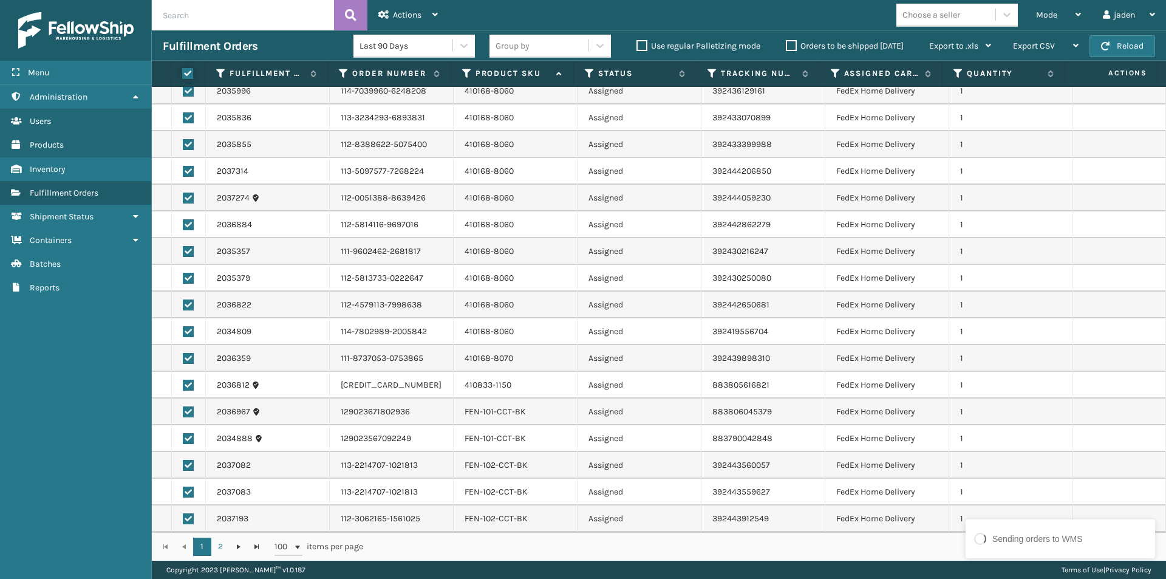
checkbox input "true"
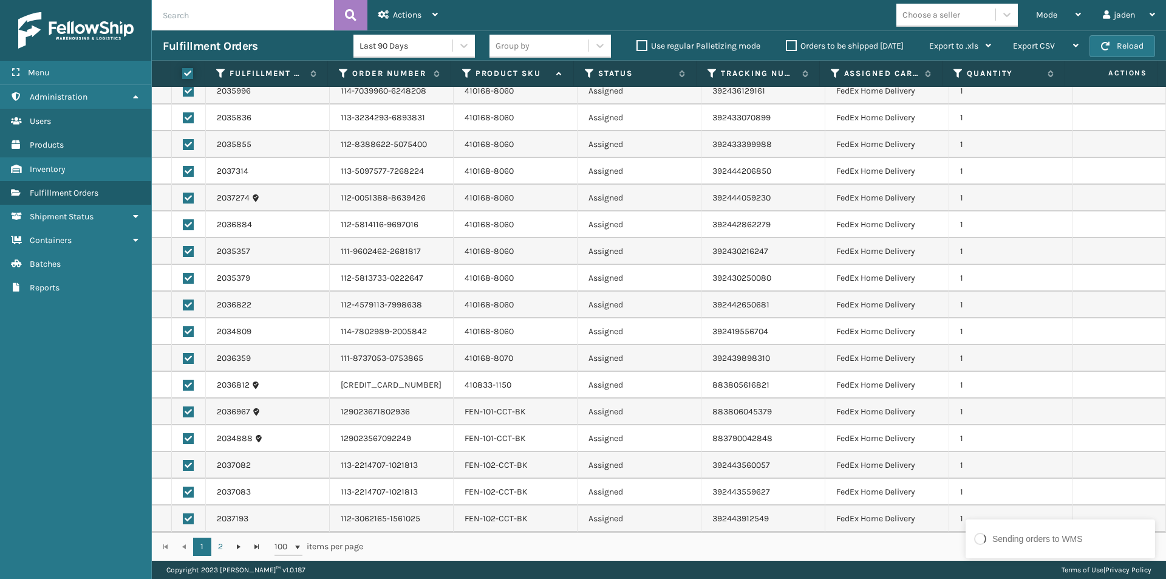
checkbox input "true"
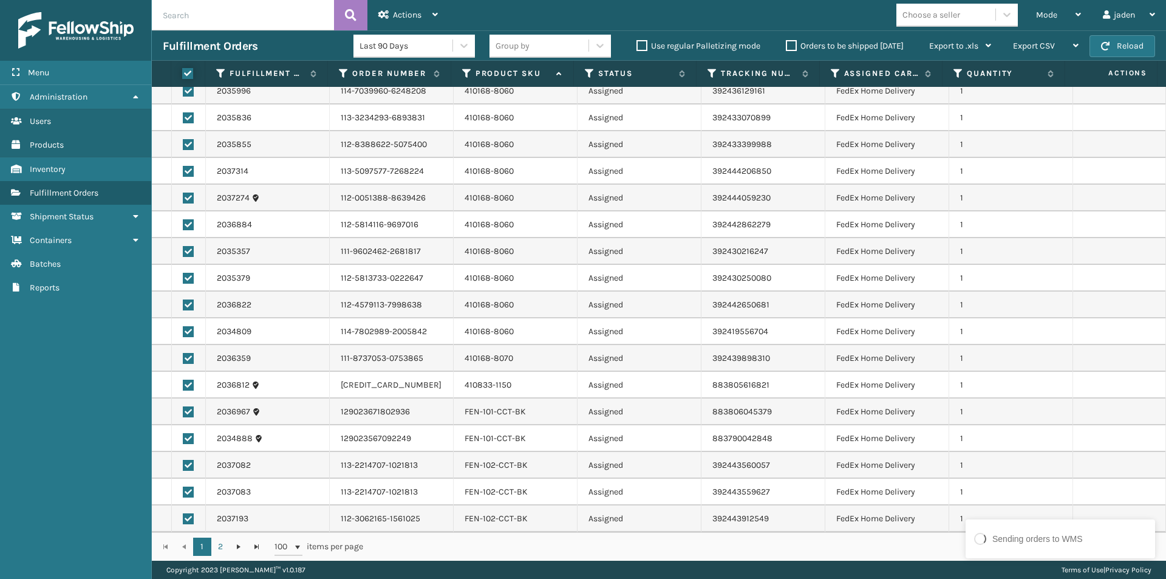
checkbox input "true"
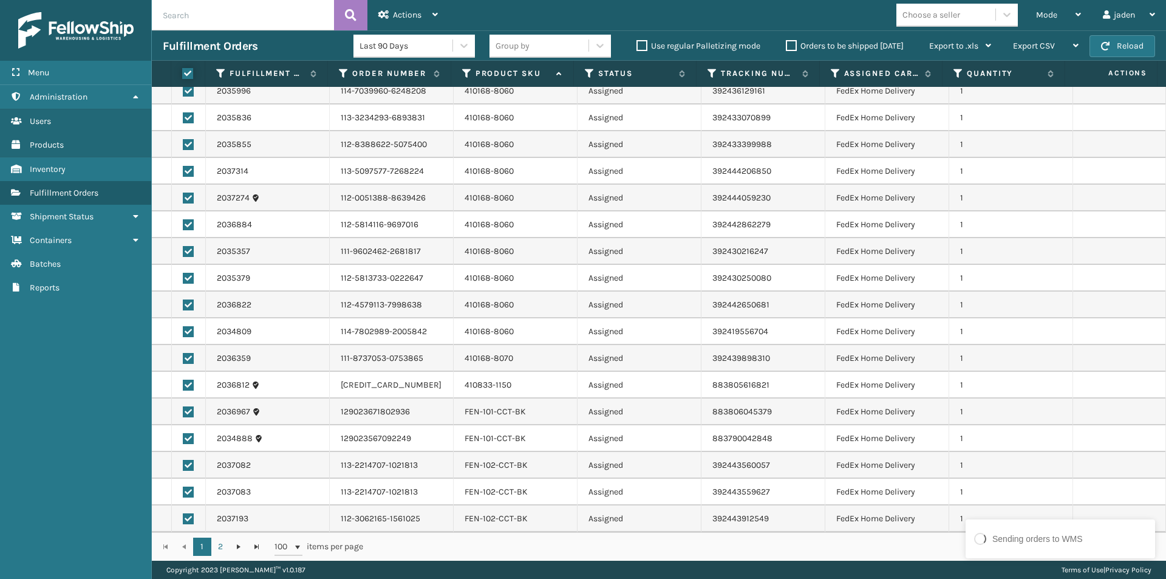
checkbox input "true"
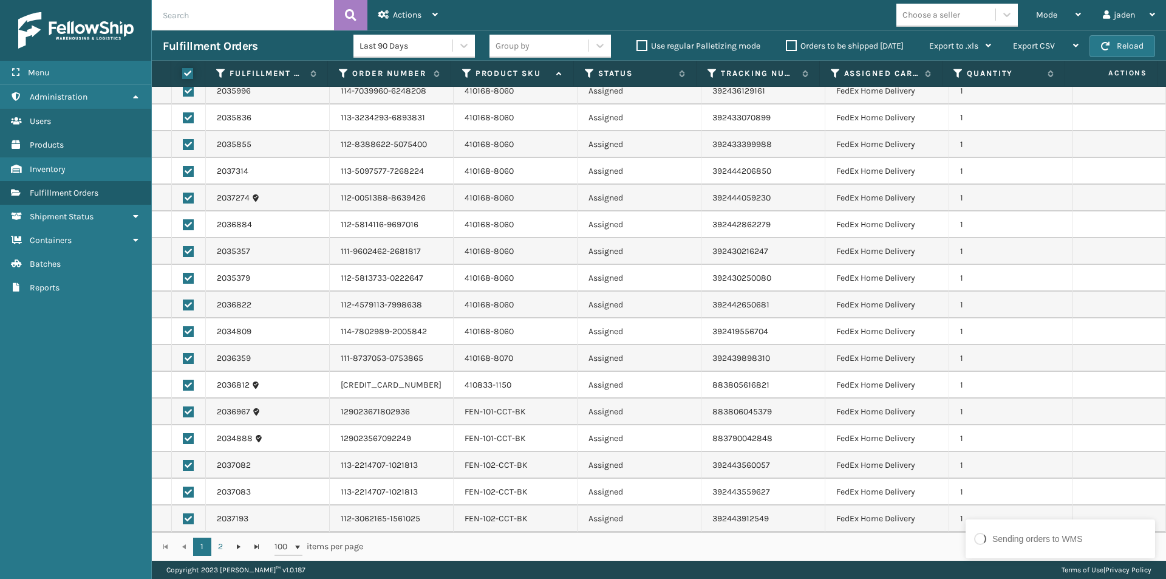
checkbox input "true"
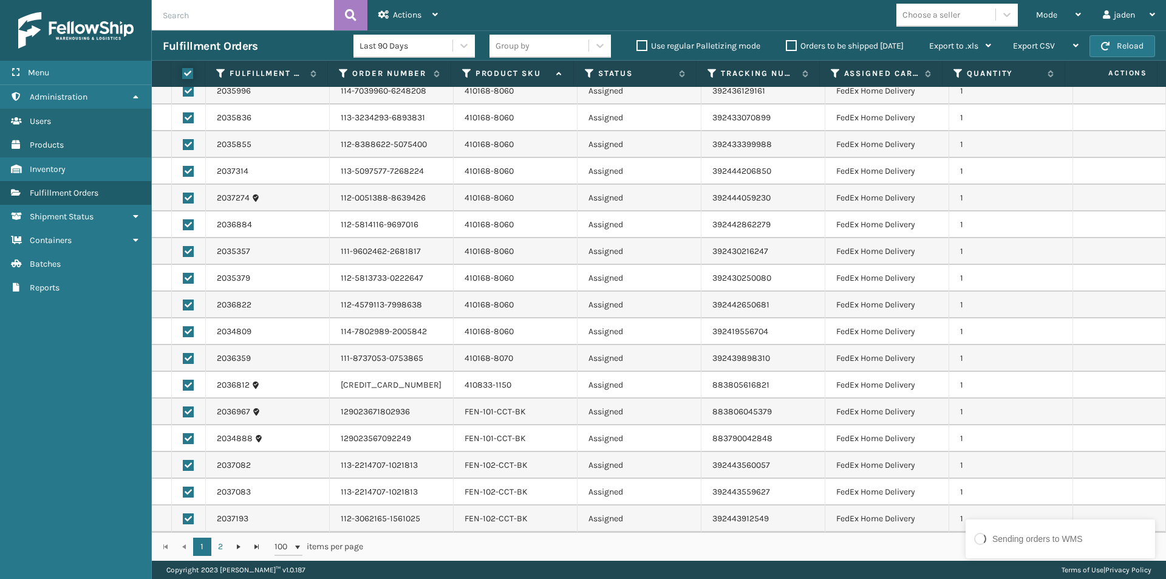
checkbox input "true"
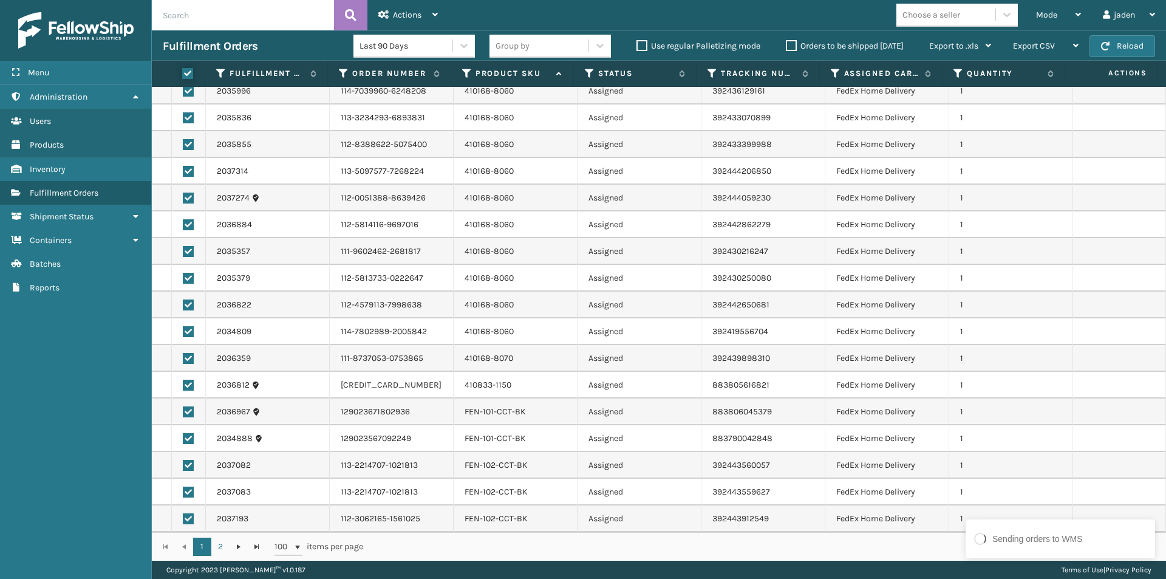
checkbox input "true"
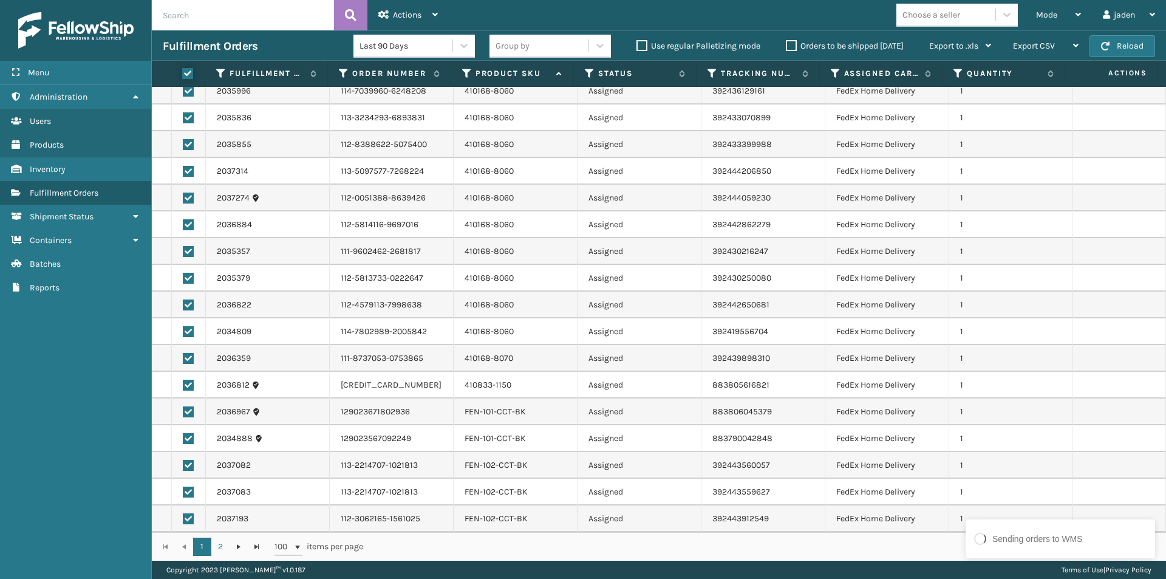
checkbox input "true"
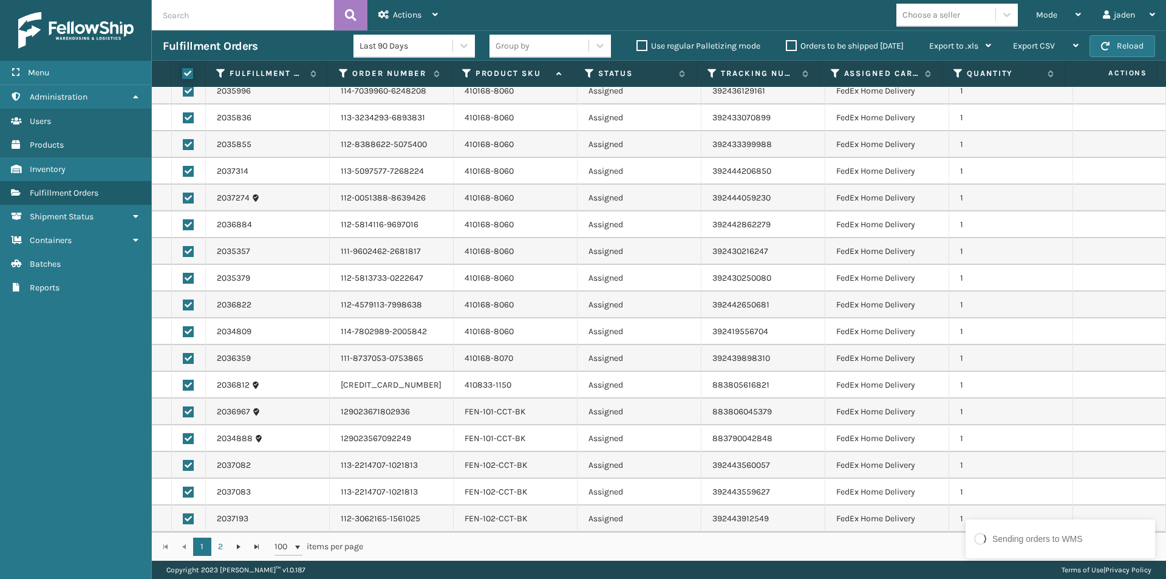
checkbox input "true"
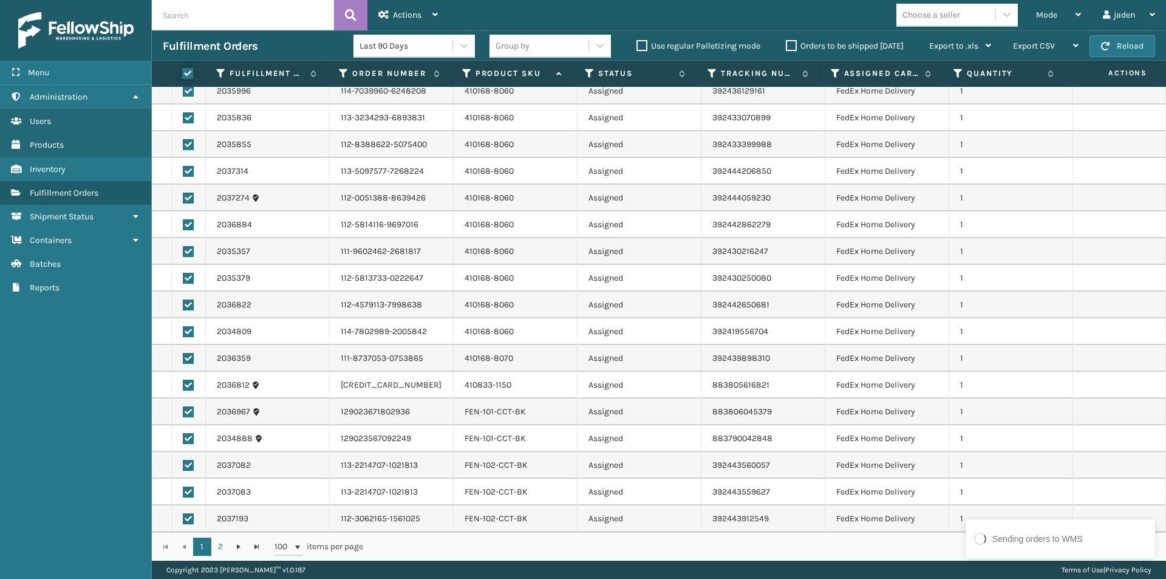
checkbox input "true"
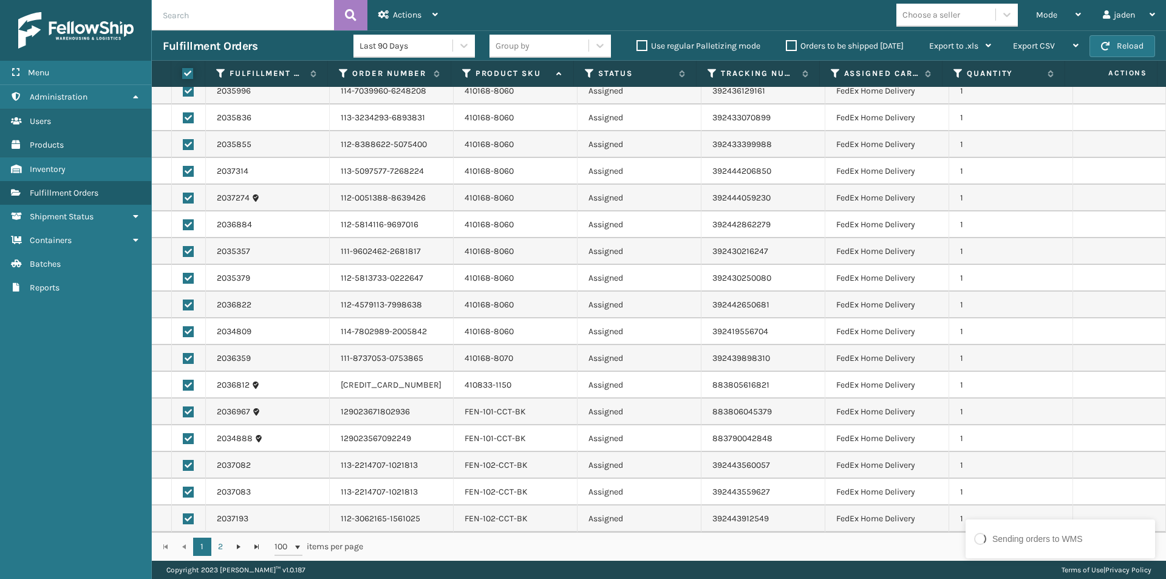
checkbox input "true"
click at [183, 72] on label at bounding box center [186, 73] width 8 height 11
click at [183, 72] on input "checkbox" at bounding box center [182, 74] width 1 height 8
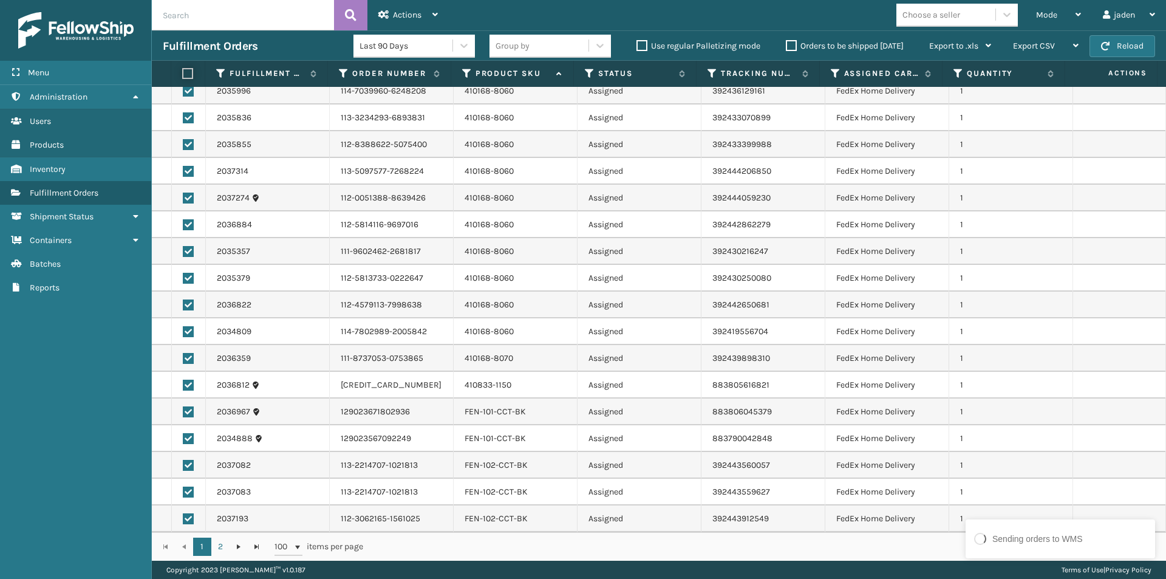
checkbox input "false"
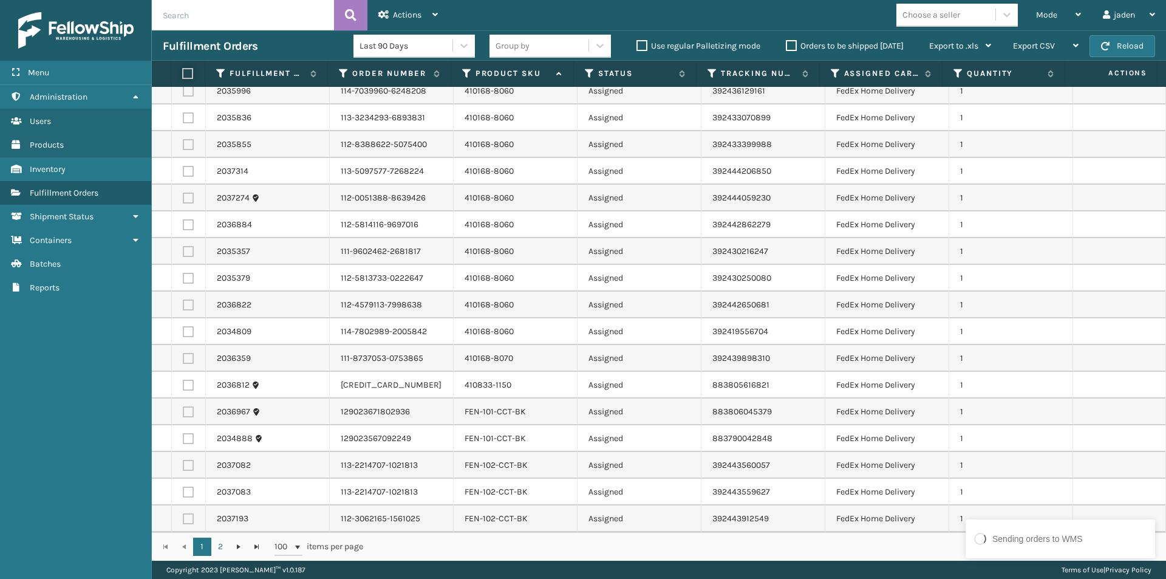
checkbox input "false"
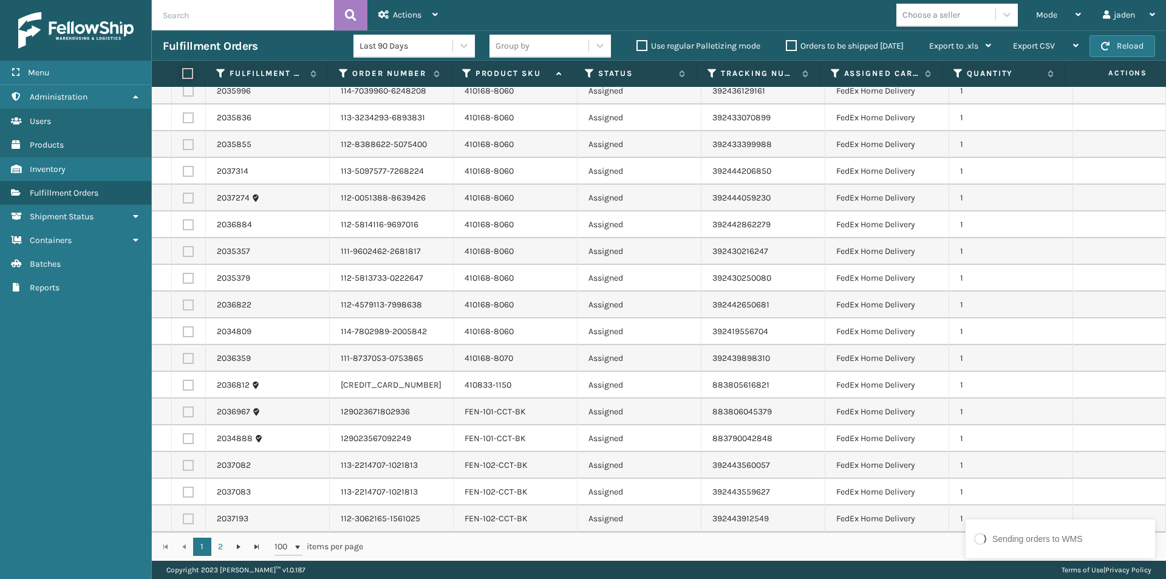
checkbox input "false"
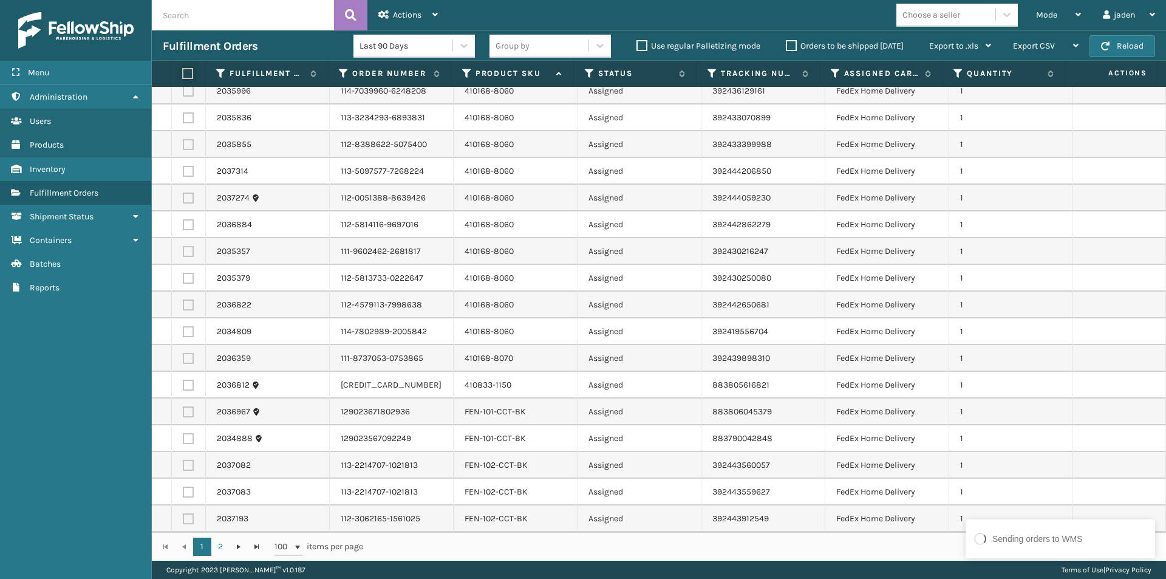
checkbox input "false"
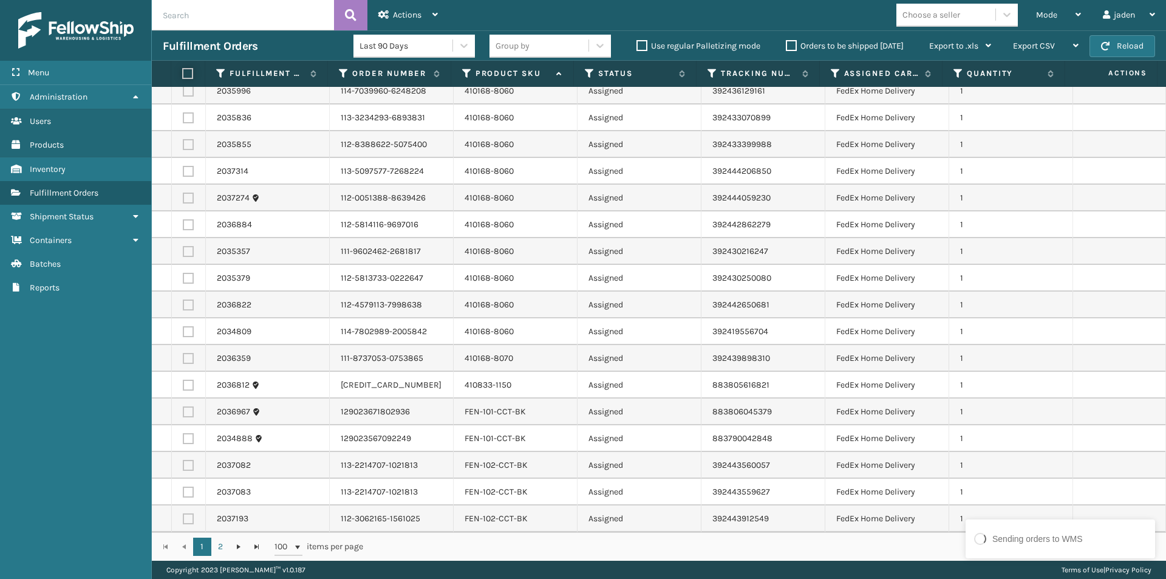
checkbox input "false"
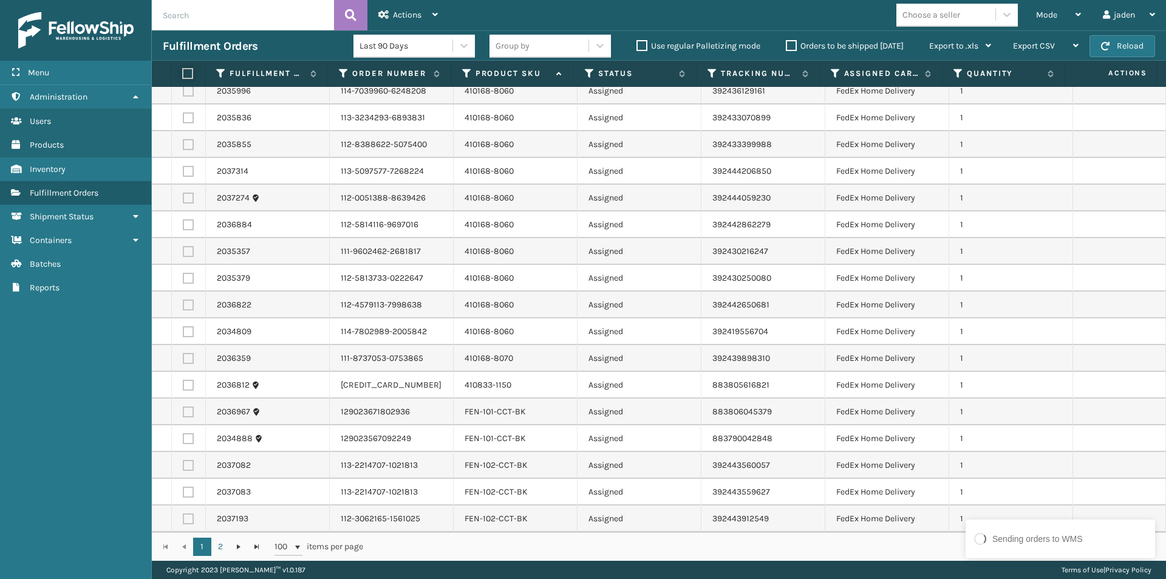
checkbox input "false"
click at [186, 330] on label at bounding box center [188, 331] width 11 height 11
click at [183, 330] on input "checkbox" at bounding box center [183, 330] width 1 height 8
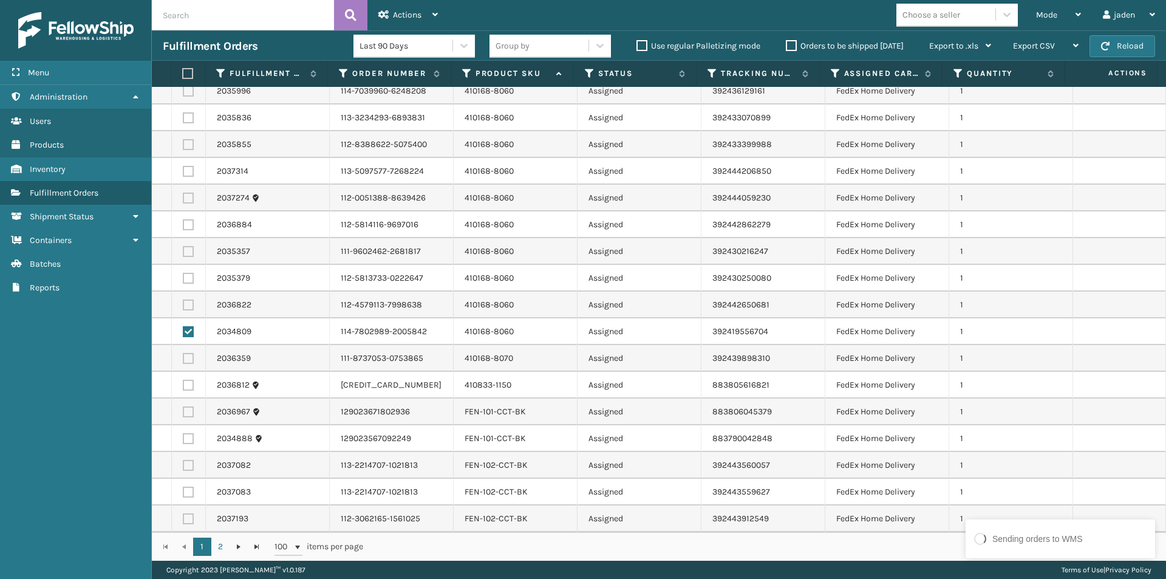
click at [185, 310] on td at bounding box center [189, 304] width 34 height 27
click at [187, 279] on label at bounding box center [188, 278] width 11 height 11
click at [183, 279] on input "checkbox" at bounding box center [183, 277] width 1 height 8
click at [187, 311] on td at bounding box center [189, 304] width 34 height 27
click at [188, 305] on label at bounding box center [188, 304] width 11 height 11
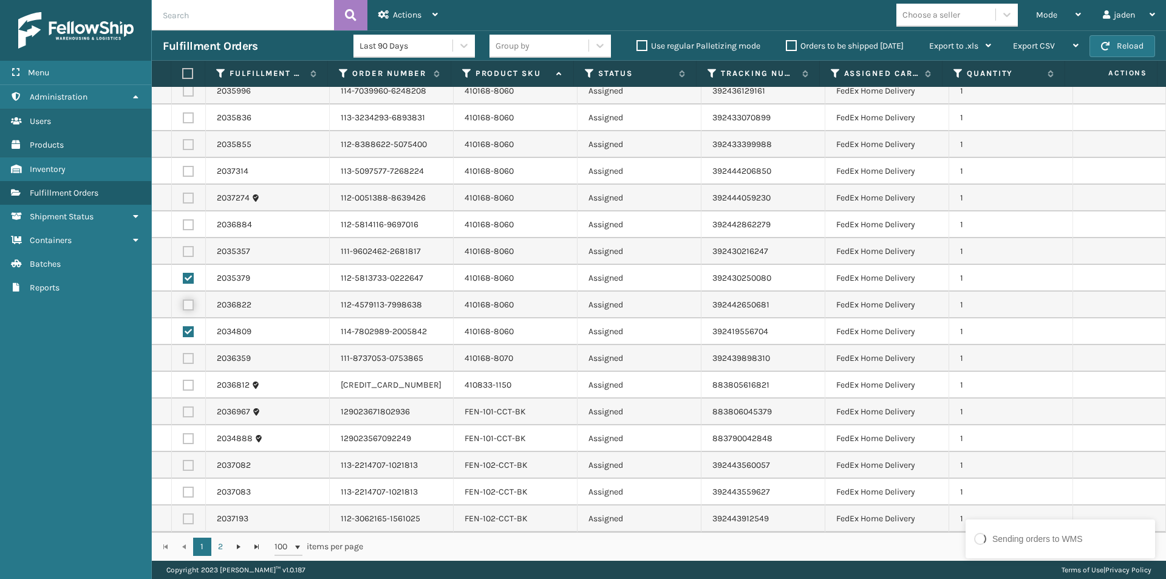
click at [183, 305] on input "checkbox" at bounding box center [183, 303] width 1 height 8
click at [190, 249] on label at bounding box center [188, 251] width 11 height 11
click at [183, 249] on input "checkbox" at bounding box center [183, 250] width 1 height 8
click at [186, 222] on label at bounding box center [188, 224] width 11 height 11
click at [183, 222] on input "checkbox" at bounding box center [183, 223] width 1 height 8
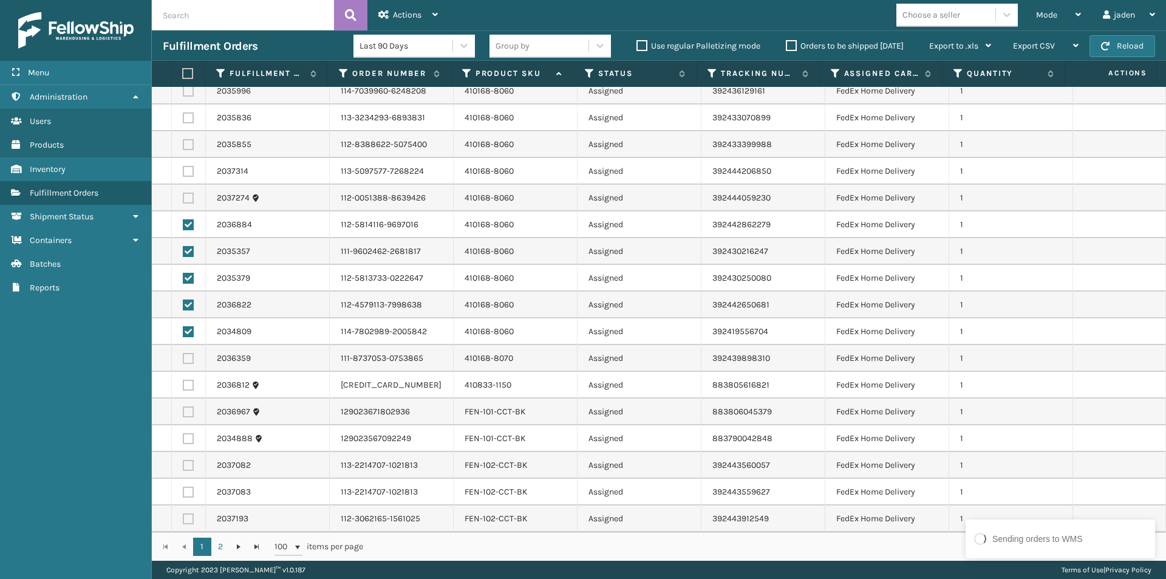
click at [188, 188] on td at bounding box center [189, 198] width 34 height 27
click at [188, 199] on label at bounding box center [188, 197] width 11 height 11
click at [183, 199] on input "checkbox" at bounding box center [183, 196] width 1 height 8
click at [186, 172] on label at bounding box center [188, 171] width 11 height 11
click at [183, 172] on input "checkbox" at bounding box center [183, 170] width 1 height 8
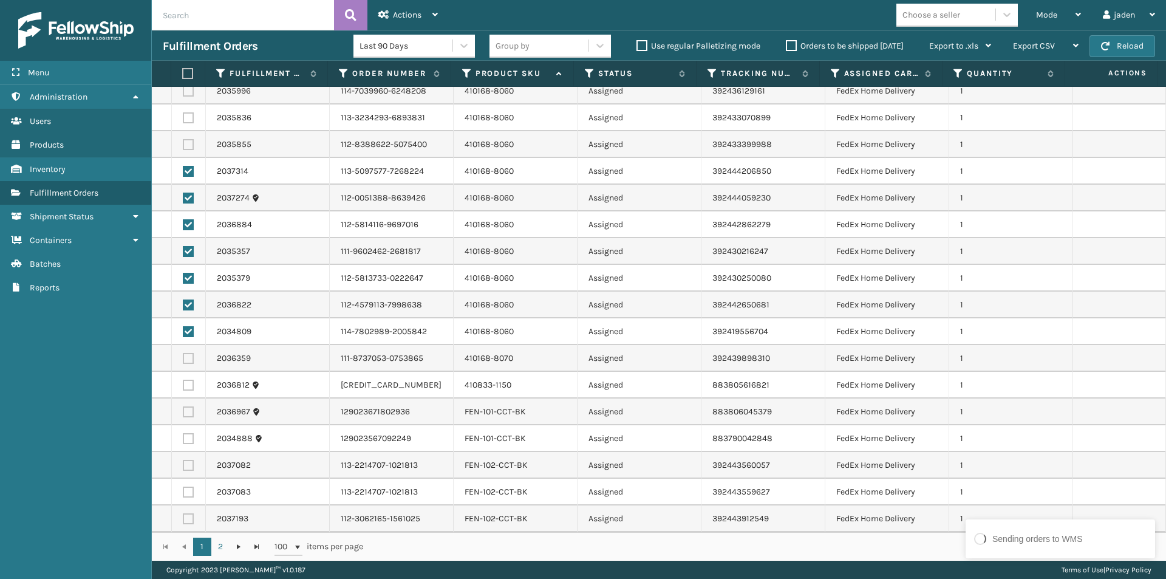
click at [188, 142] on label at bounding box center [188, 144] width 11 height 11
click at [183, 142] on input "checkbox" at bounding box center [183, 143] width 1 height 8
click at [189, 118] on label at bounding box center [188, 117] width 11 height 11
click at [183, 118] on input "checkbox" at bounding box center [183, 116] width 1 height 8
click at [190, 91] on label at bounding box center [188, 91] width 11 height 11
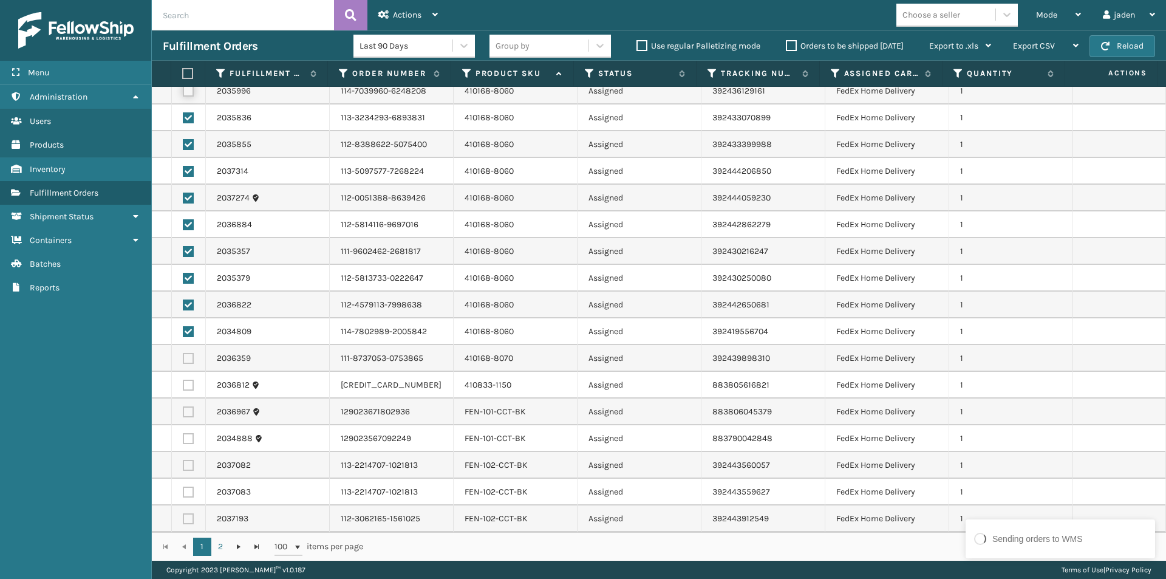
click at [183, 91] on input "checkbox" at bounding box center [183, 90] width 1 height 8
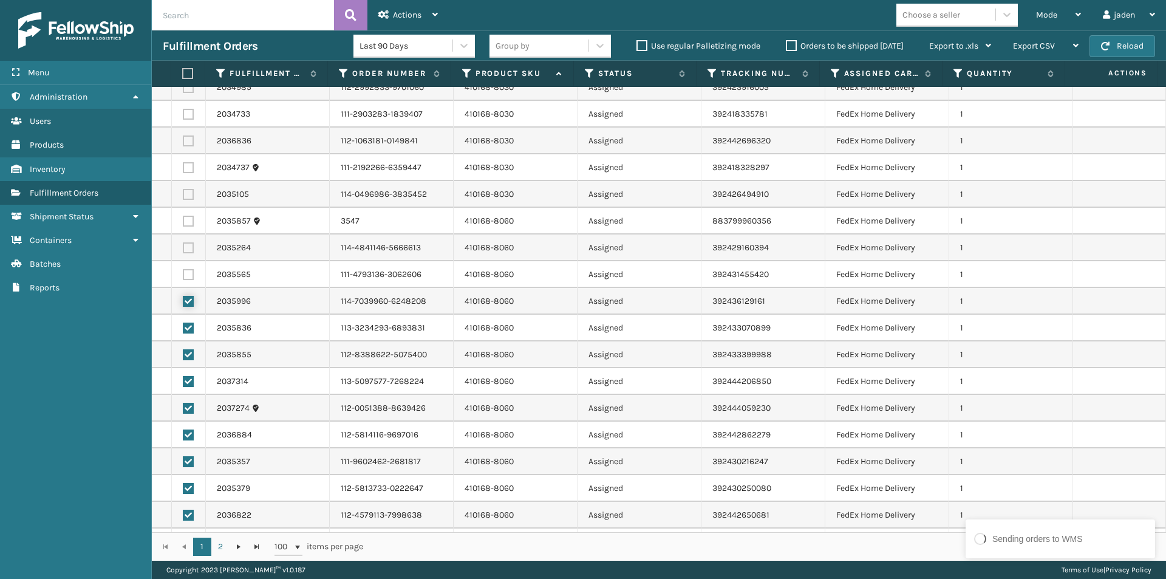
scroll to position [1922, 0]
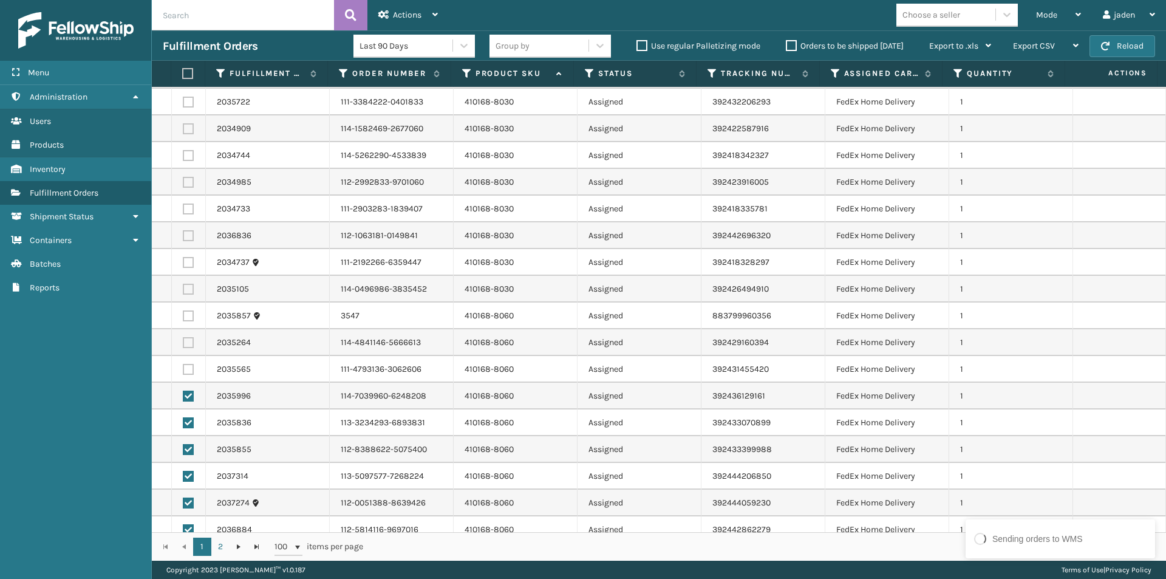
click at [185, 368] on label at bounding box center [188, 369] width 11 height 11
click at [183, 368] on input "checkbox" at bounding box center [183, 368] width 1 height 8
click at [185, 343] on label at bounding box center [188, 342] width 11 height 11
click at [183, 343] on input "checkbox" at bounding box center [183, 341] width 1 height 8
click at [186, 316] on label at bounding box center [188, 315] width 11 height 11
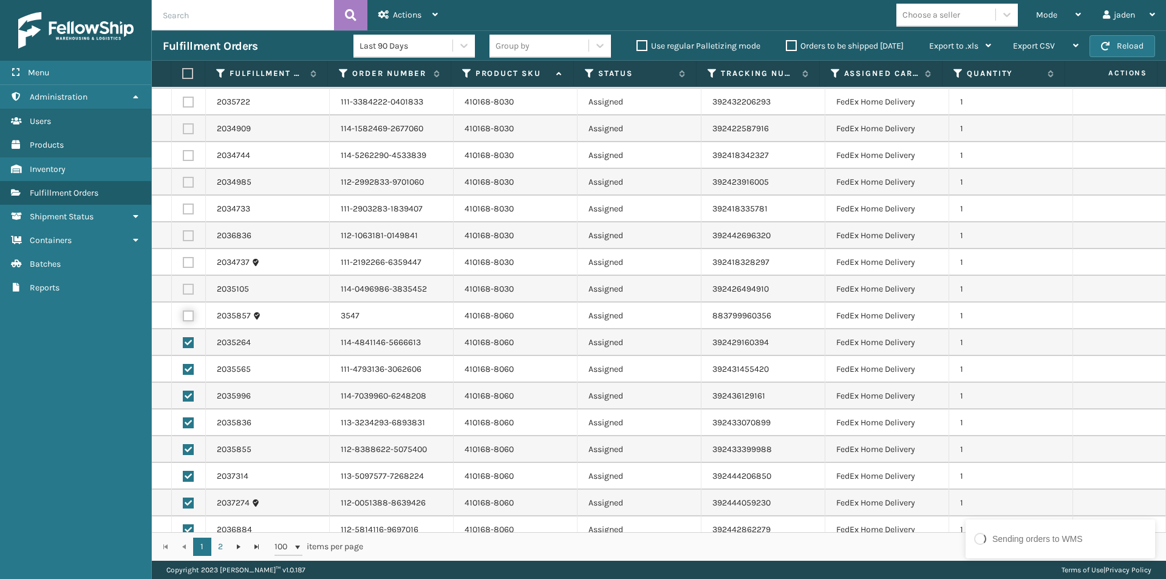
click at [183, 316] on input "checkbox" at bounding box center [183, 314] width 1 height 8
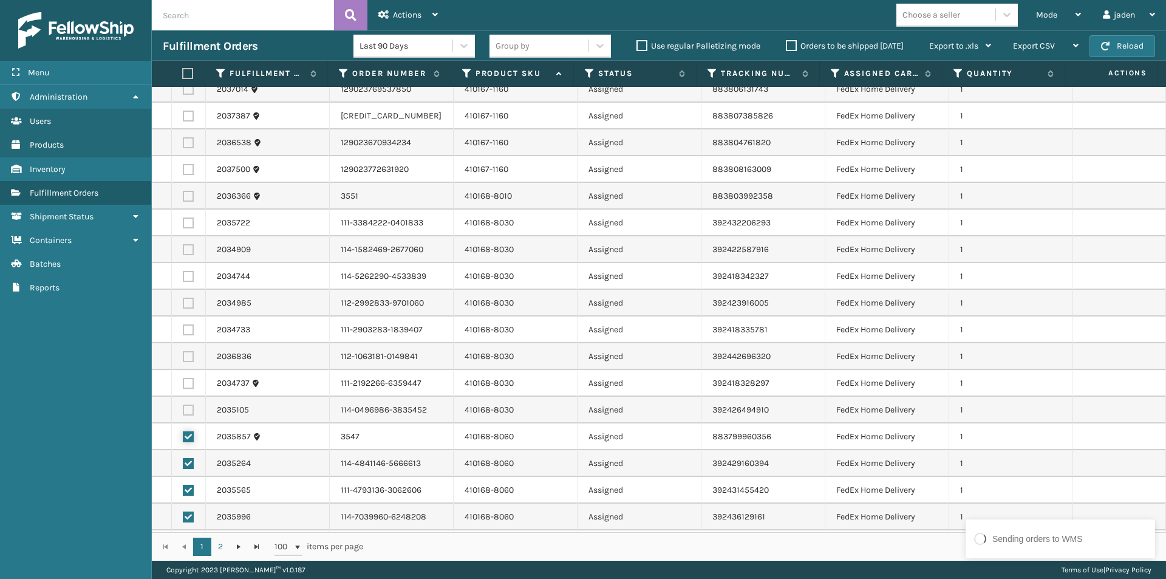
scroll to position [1800, 0]
click at [181, 410] on td at bounding box center [189, 410] width 34 height 27
click at [186, 410] on label at bounding box center [188, 410] width 11 height 11
click at [183, 410] on input "checkbox" at bounding box center [183, 409] width 1 height 8
click at [185, 381] on label at bounding box center [188, 383] width 11 height 11
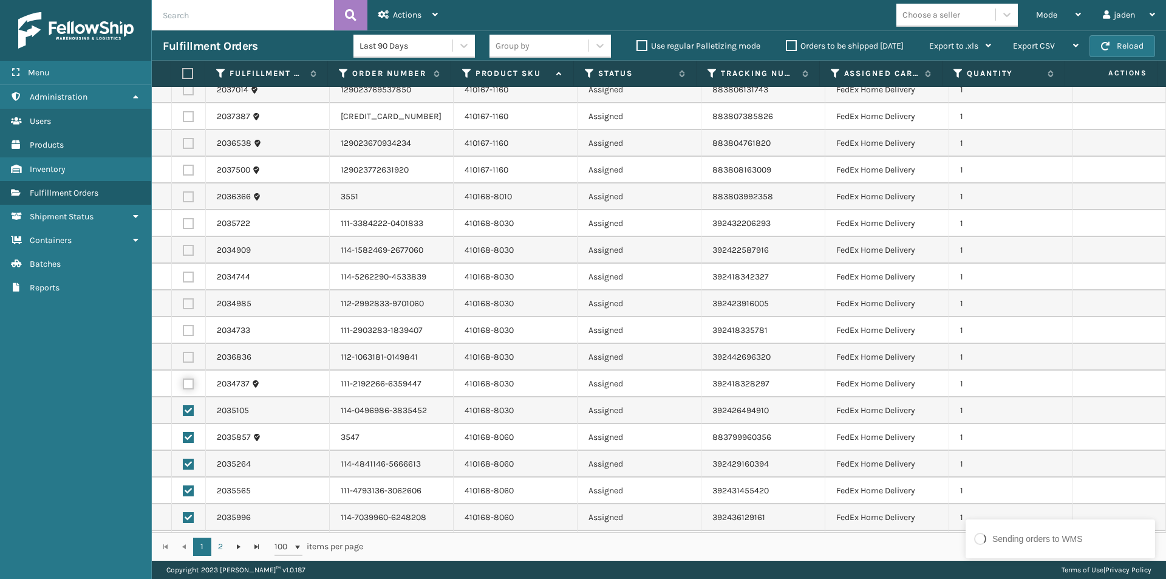
click at [183, 381] on input "checkbox" at bounding box center [183, 382] width 1 height 8
click at [186, 358] on label at bounding box center [188, 357] width 11 height 11
click at [183, 358] on input "checkbox" at bounding box center [183, 356] width 1 height 8
click at [188, 332] on label at bounding box center [188, 330] width 11 height 11
click at [183, 332] on input "checkbox" at bounding box center [183, 329] width 1 height 8
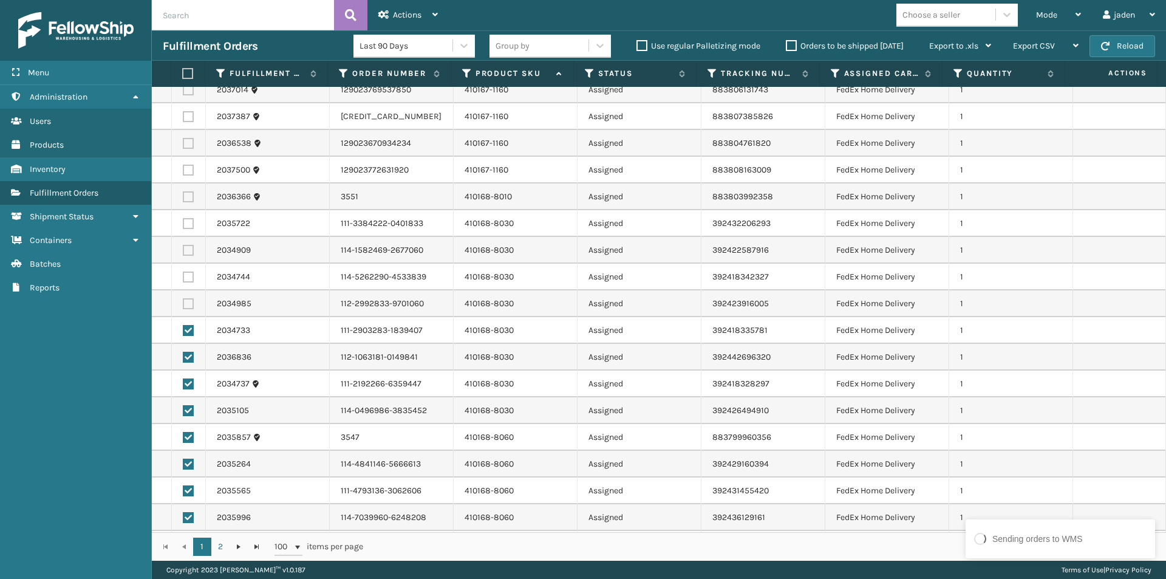
click at [188, 298] on td at bounding box center [189, 303] width 34 height 27
click at [188, 278] on label at bounding box center [188, 276] width 11 height 11
click at [183, 278] on input "checkbox" at bounding box center [183, 275] width 1 height 8
click at [188, 308] on label at bounding box center [188, 303] width 11 height 11
click at [183, 306] on input "checkbox" at bounding box center [183, 302] width 1 height 8
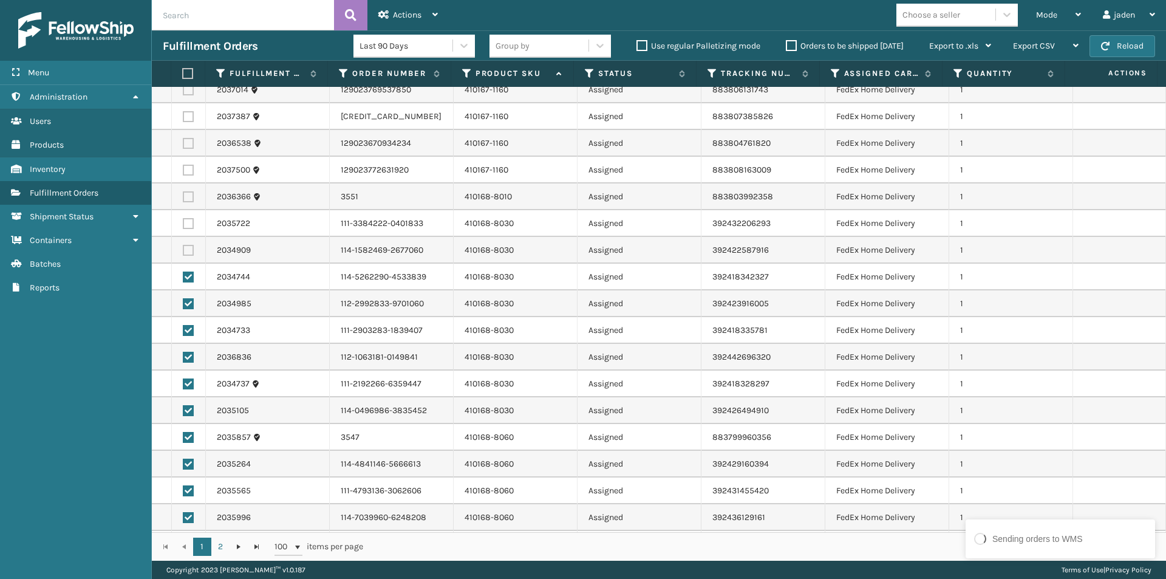
click at [187, 251] on label at bounding box center [188, 250] width 11 height 11
click at [183, 251] on input "checkbox" at bounding box center [183, 249] width 1 height 8
click at [186, 223] on label at bounding box center [188, 223] width 11 height 11
click at [183, 223] on input "checkbox" at bounding box center [183, 222] width 1 height 8
click at [191, 226] on label at bounding box center [188, 223] width 11 height 11
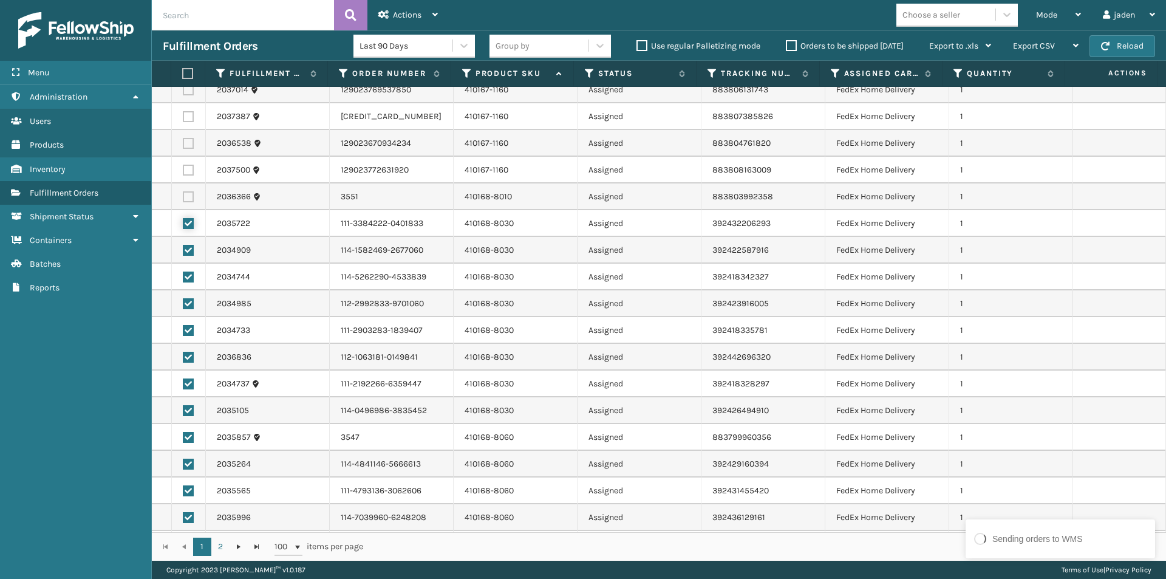
click at [183, 226] on input "checkbox" at bounding box center [183, 222] width 1 height 8
click at [192, 243] on td at bounding box center [189, 250] width 34 height 27
click at [188, 250] on label at bounding box center [188, 250] width 11 height 11
click at [183, 250] on input "checkbox" at bounding box center [183, 249] width 1 height 8
click at [186, 274] on label at bounding box center [188, 276] width 11 height 11
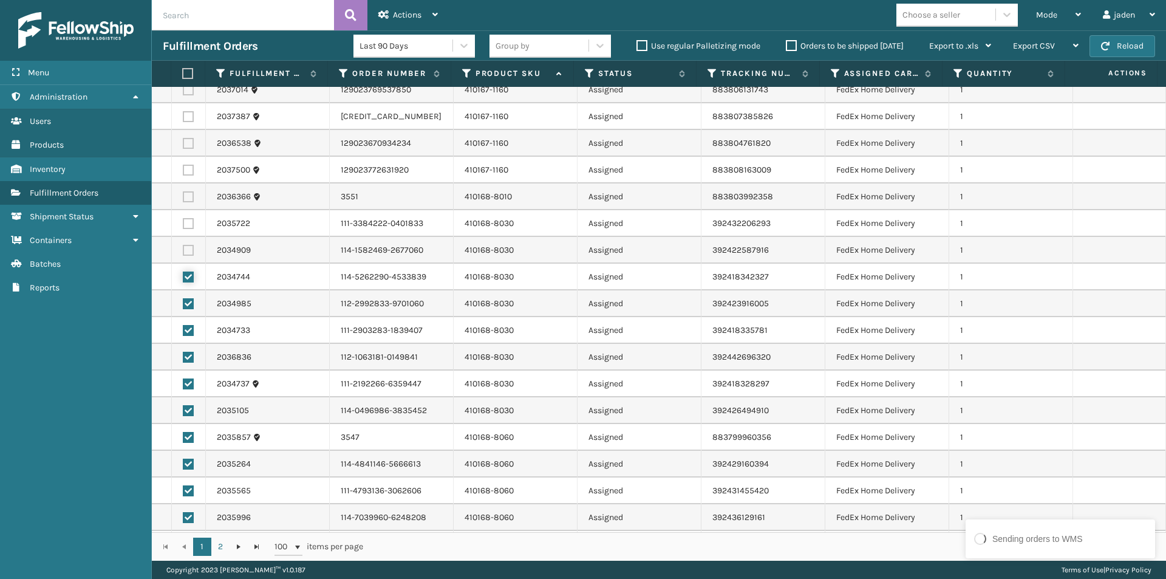
click at [183, 274] on input "checkbox" at bounding box center [183, 275] width 1 height 8
click at [186, 296] on td at bounding box center [189, 303] width 34 height 27
click at [189, 335] on label at bounding box center [188, 330] width 11 height 11
click at [183, 333] on input "checkbox" at bounding box center [183, 329] width 1 height 8
click at [187, 410] on label at bounding box center [188, 410] width 11 height 11
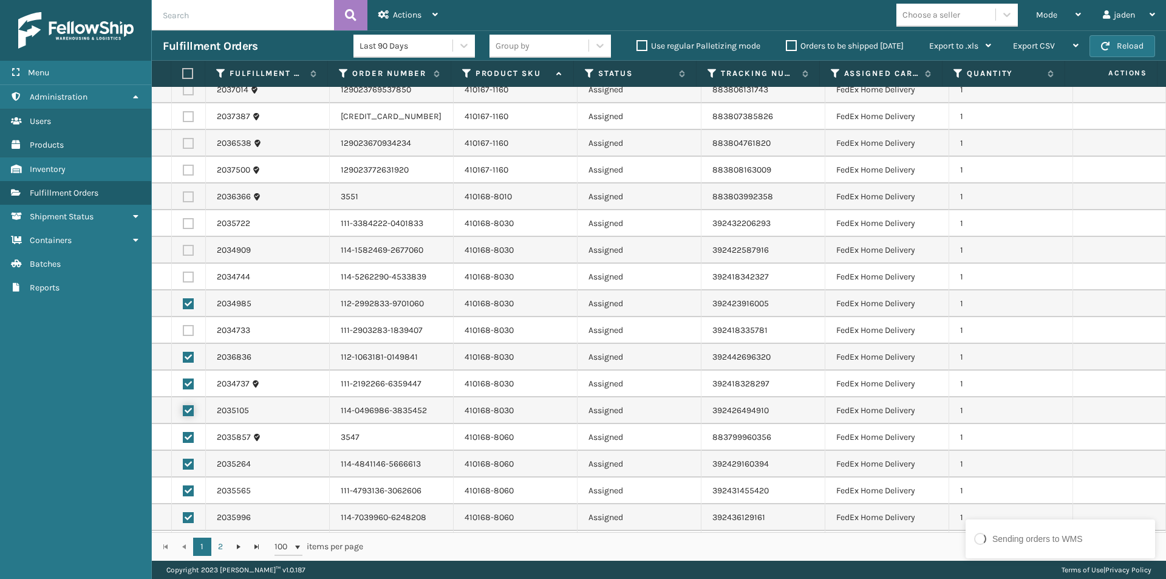
click at [183, 410] on input "checkbox" at bounding box center [183, 409] width 1 height 8
click at [187, 392] on td at bounding box center [189, 383] width 34 height 27
click at [187, 383] on label at bounding box center [188, 383] width 11 height 11
click at [183, 383] on input "checkbox" at bounding box center [183, 382] width 1 height 8
click at [185, 357] on label at bounding box center [188, 357] width 11 height 11
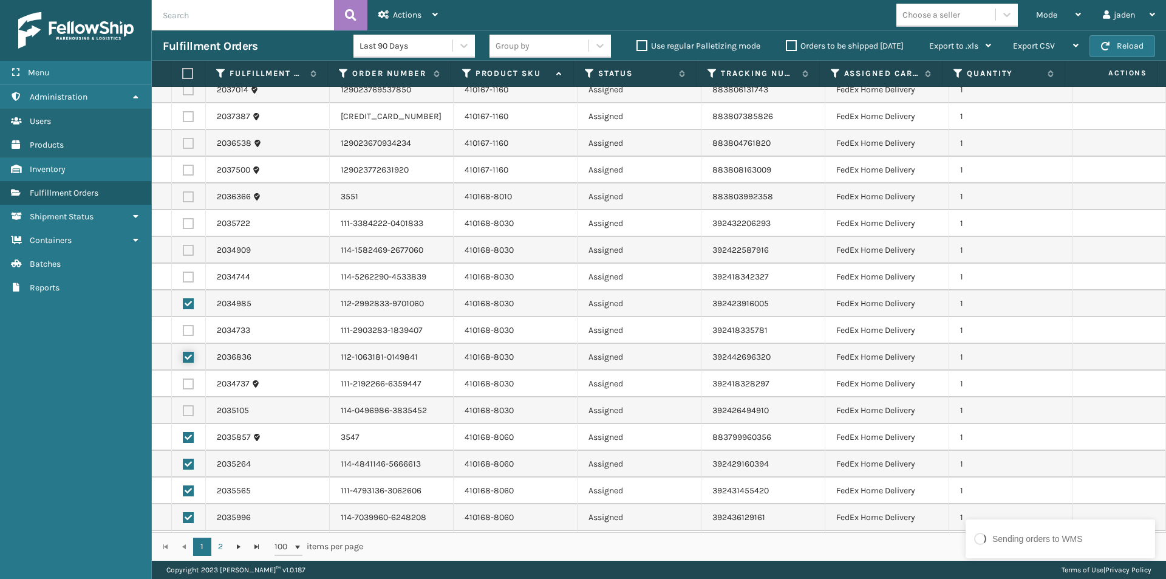
click at [183, 357] on input "checkbox" at bounding box center [183, 356] width 1 height 8
click at [185, 306] on label at bounding box center [188, 303] width 11 height 11
click at [183, 306] on input "checkbox" at bounding box center [183, 302] width 1 height 8
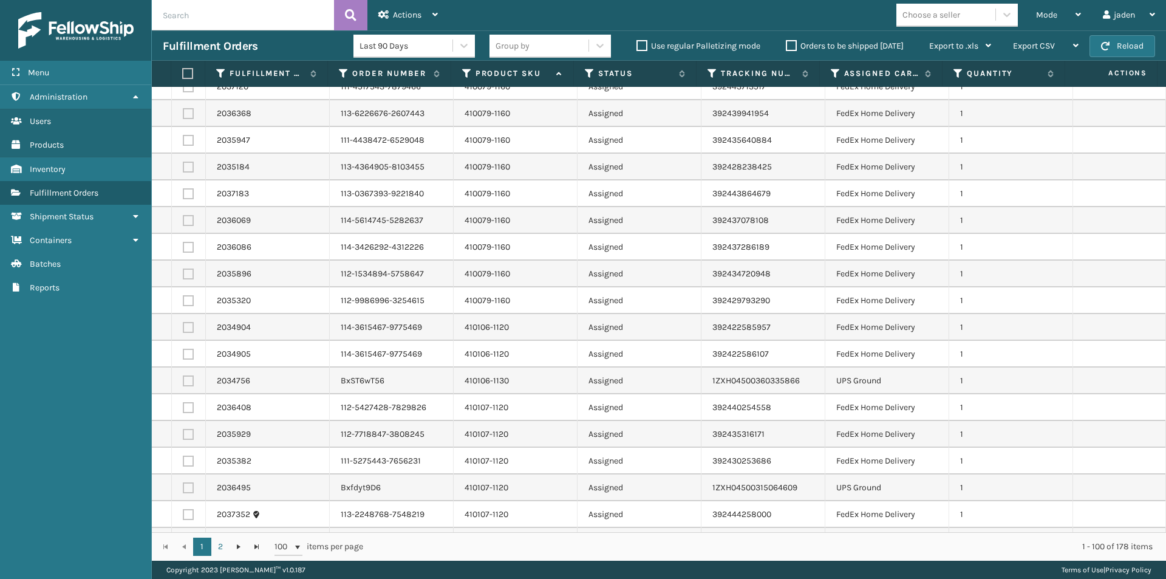
scroll to position [891, 0]
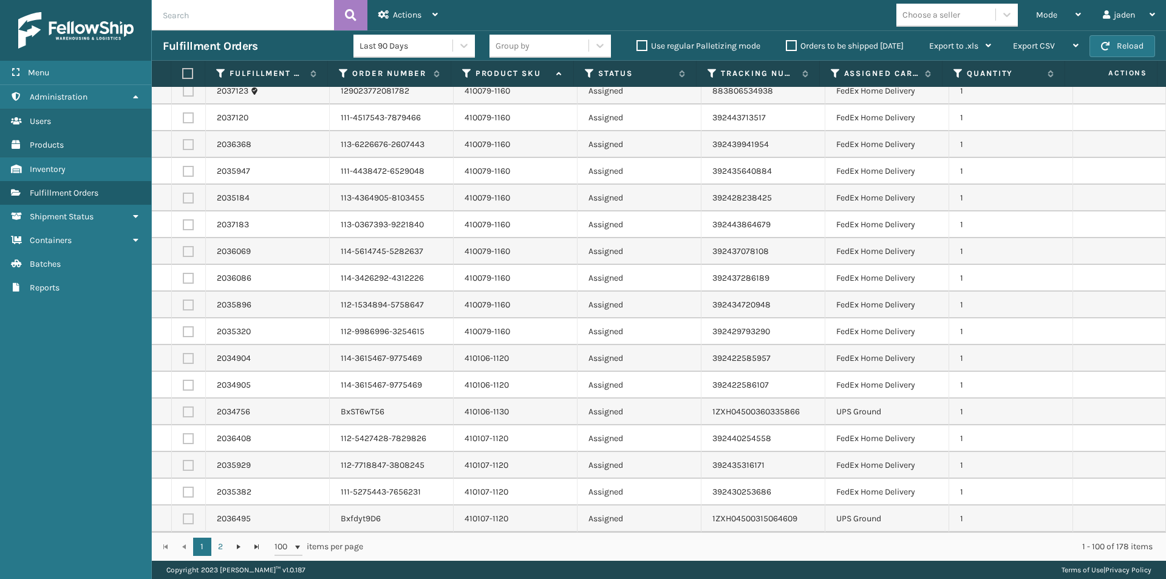
click at [187, 330] on label at bounding box center [188, 331] width 11 height 11
click at [183, 330] on input "checkbox" at bounding box center [183, 330] width 1 height 8
click at [187, 94] on label at bounding box center [188, 91] width 11 height 11
click at [183, 94] on input "checkbox" at bounding box center [183, 90] width 1 height 8
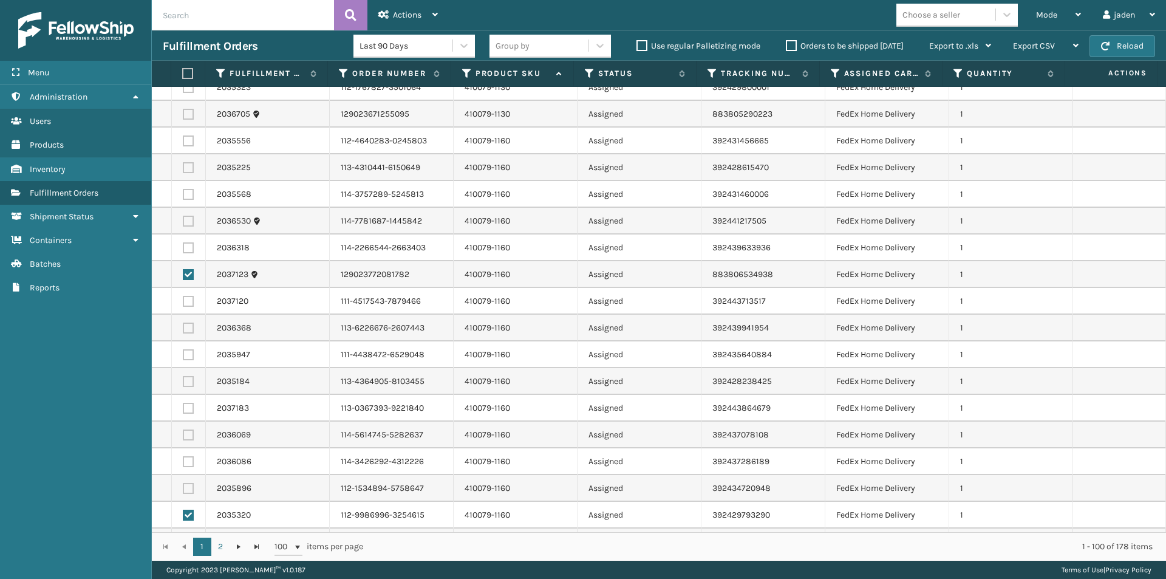
click at [185, 243] on label at bounding box center [188, 247] width 11 height 11
click at [183, 243] on input "checkbox" at bounding box center [183, 246] width 1 height 8
click at [188, 216] on label at bounding box center [188, 221] width 11 height 11
click at [183, 216] on input "checkbox" at bounding box center [183, 220] width 1 height 8
click at [186, 300] on label at bounding box center [188, 301] width 11 height 11
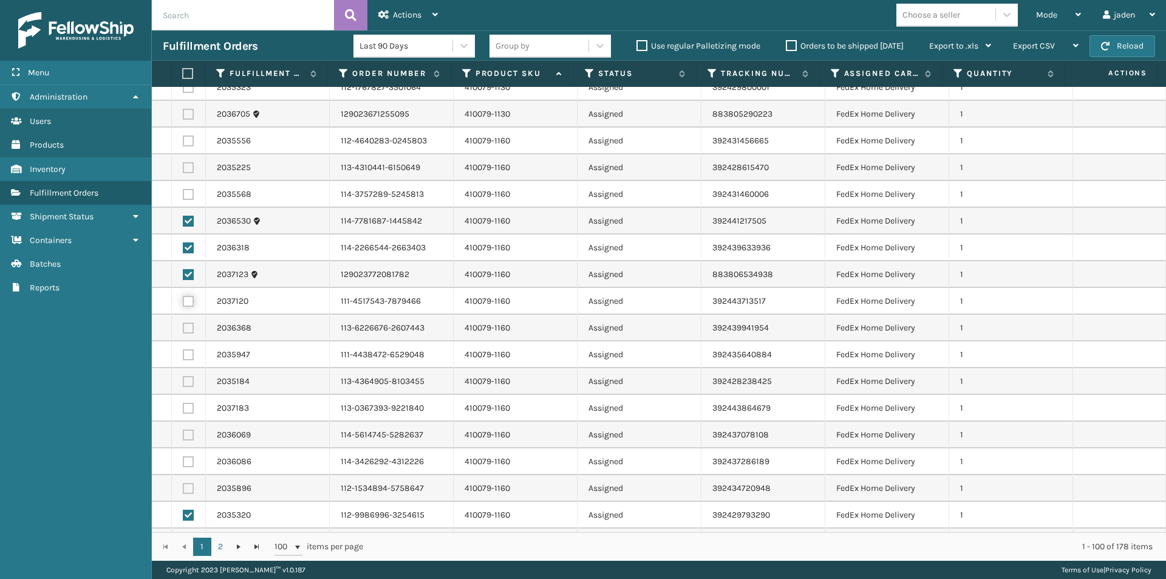
click at [183, 300] on input "checkbox" at bounding box center [183, 300] width 1 height 8
click at [186, 328] on label at bounding box center [188, 327] width 11 height 11
click at [183, 328] on input "checkbox" at bounding box center [183, 326] width 1 height 8
click at [191, 352] on label at bounding box center [188, 354] width 11 height 11
click at [183, 352] on input "checkbox" at bounding box center [183, 353] width 1 height 8
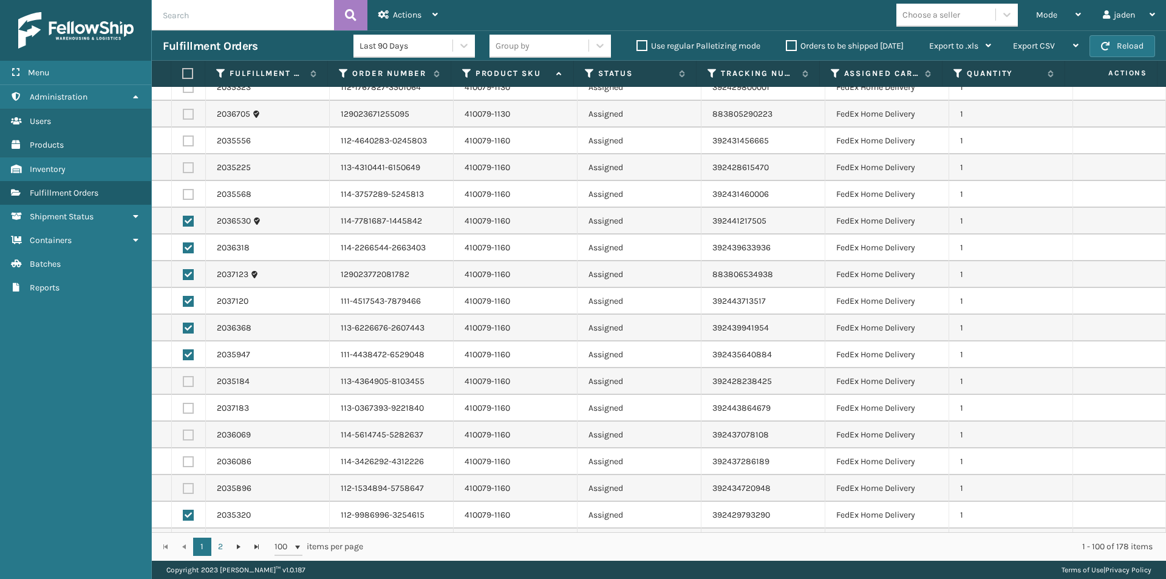
drag, startPoint x: 188, startPoint y: 378, endPoint x: 186, endPoint y: 400, distance: 21.9
click at [188, 380] on label at bounding box center [188, 381] width 11 height 11
click at [183, 380] on input "checkbox" at bounding box center [183, 380] width 1 height 8
click at [185, 408] on label at bounding box center [188, 408] width 11 height 11
click at [183, 408] on input "checkbox" at bounding box center [183, 407] width 1 height 8
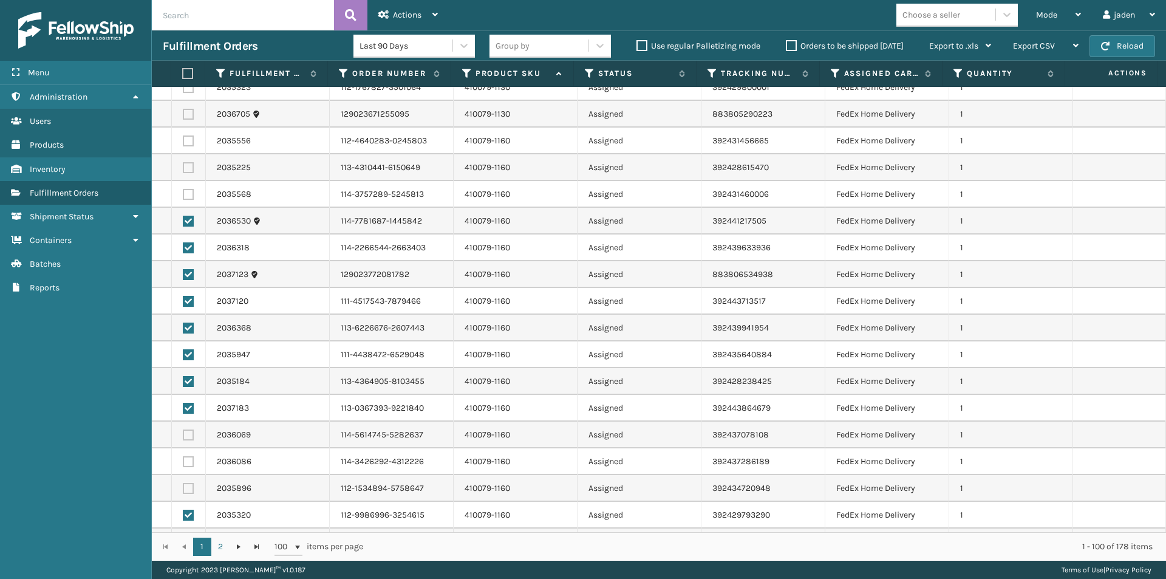
drag, startPoint x: 194, startPoint y: 440, endPoint x: 190, endPoint y: 434, distance: 7.4
click at [192, 440] on td at bounding box center [189, 434] width 34 height 27
click at [189, 432] on label at bounding box center [188, 434] width 11 height 11
click at [183, 432] on input "checkbox" at bounding box center [183, 433] width 1 height 8
click at [183, 460] on label at bounding box center [188, 461] width 11 height 11
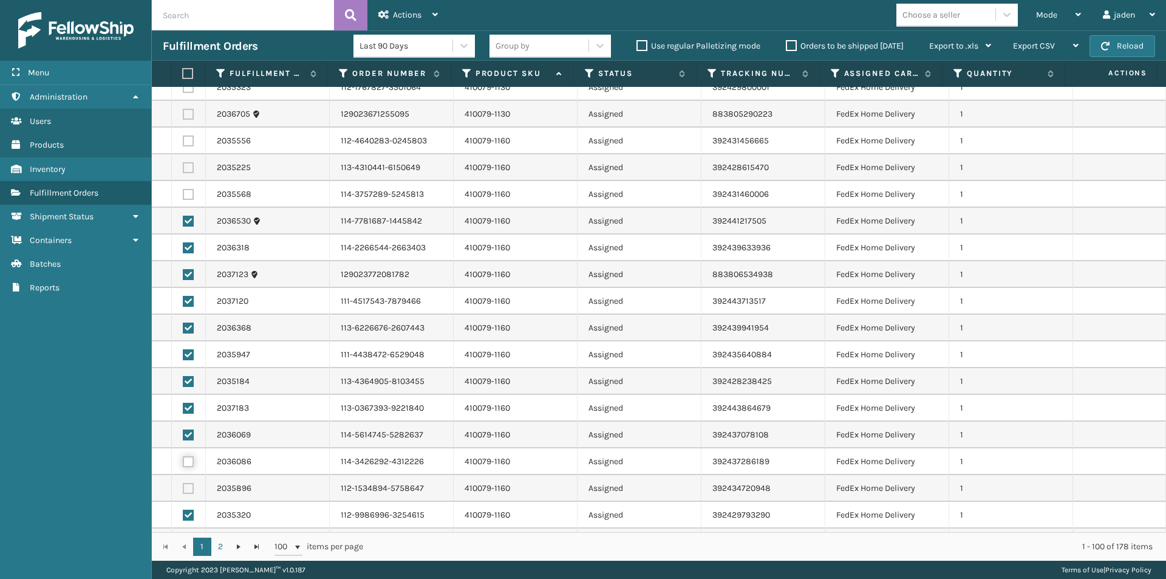
click at [183, 460] on input "checkbox" at bounding box center [183, 460] width 1 height 8
click at [183, 491] on label at bounding box center [188, 488] width 11 height 11
click at [183, 491] on input "checkbox" at bounding box center [183, 487] width 1 height 8
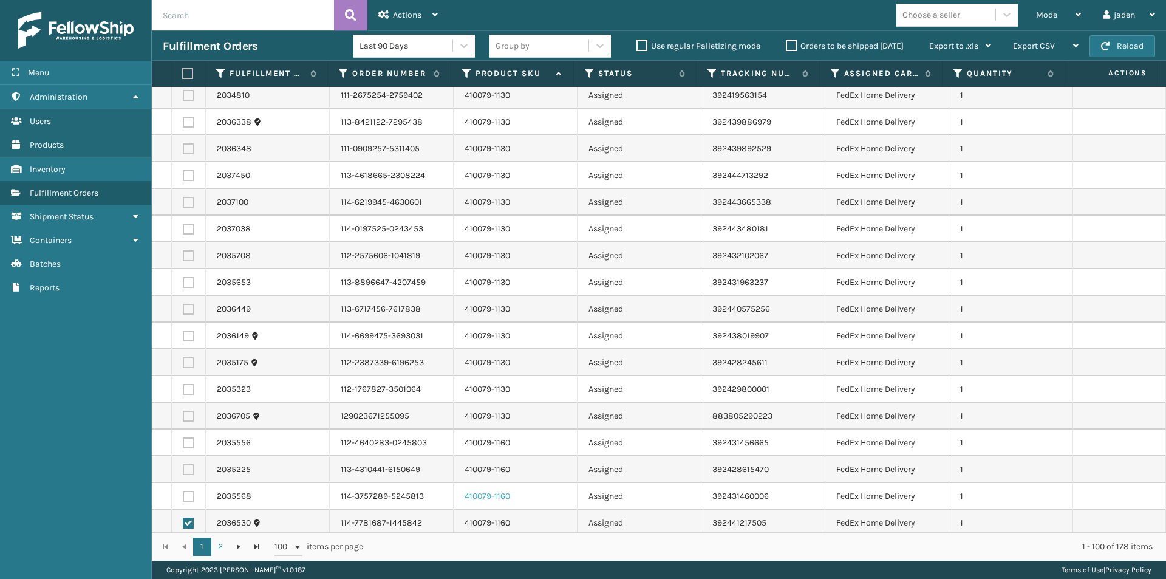
scroll to position [404, 0]
click at [183, 420] on label at bounding box center [188, 417] width 11 height 11
click at [183, 420] on input "checkbox" at bounding box center [183, 416] width 1 height 8
click at [186, 387] on label at bounding box center [188, 391] width 11 height 11
click at [183, 387] on input "checkbox" at bounding box center [183, 390] width 1 height 8
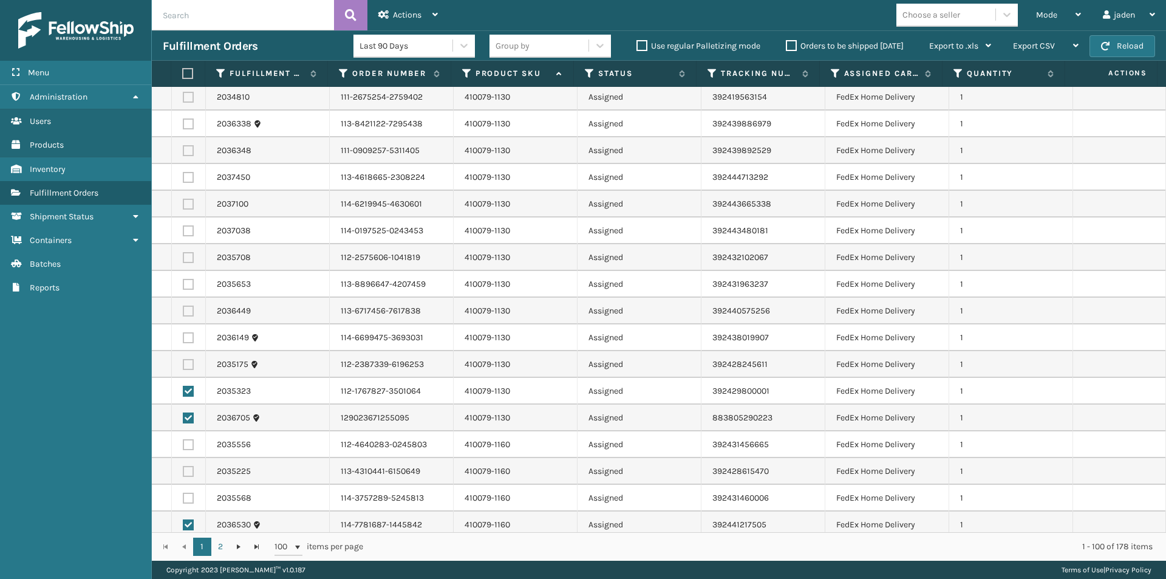
click at [185, 363] on label at bounding box center [188, 364] width 11 height 11
click at [183, 363] on input "checkbox" at bounding box center [183, 363] width 1 height 8
click at [187, 337] on label at bounding box center [188, 337] width 11 height 11
click at [183, 337] on input "checkbox" at bounding box center [183, 336] width 1 height 8
click at [189, 312] on label at bounding box center [188, 310] width 11 height 11
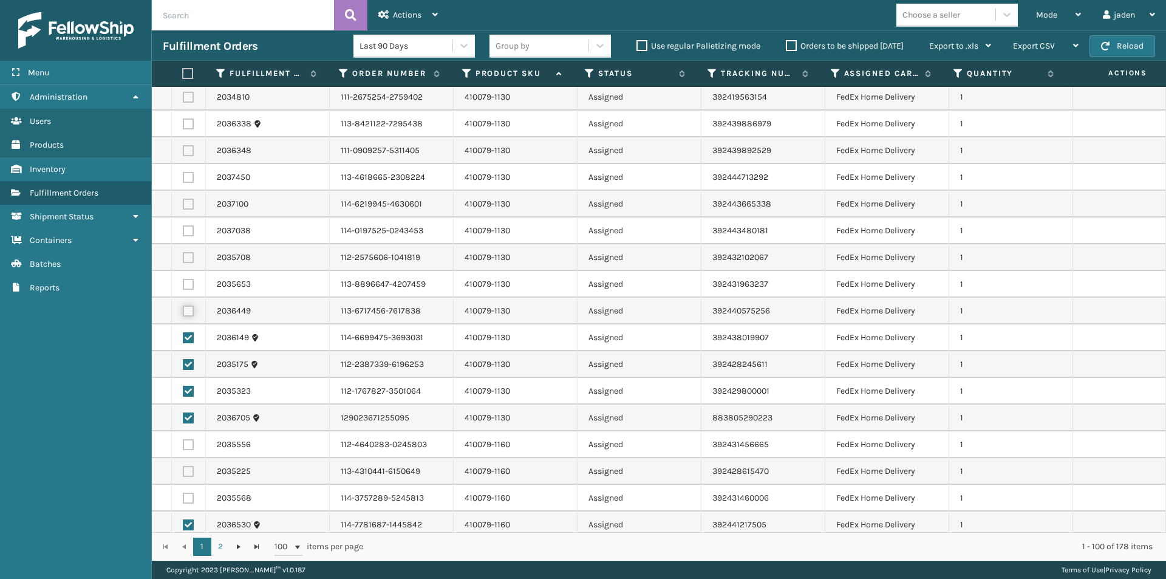
click at [183, 312] on input "checkbox" at bounding box center [183, 309] width 1 height 8
click at [187, 284] on label at bounding box center [188, 284] width 11 height 11
click at [183, 284] on input "checkbox" at bounding box center [183, 283] width 1 height 8
click at [186, 251] on td at bounding box center [189, 257] width 34 height 27
click at [186, 253] on label at bounding box center [188, 257] width 11 height 11
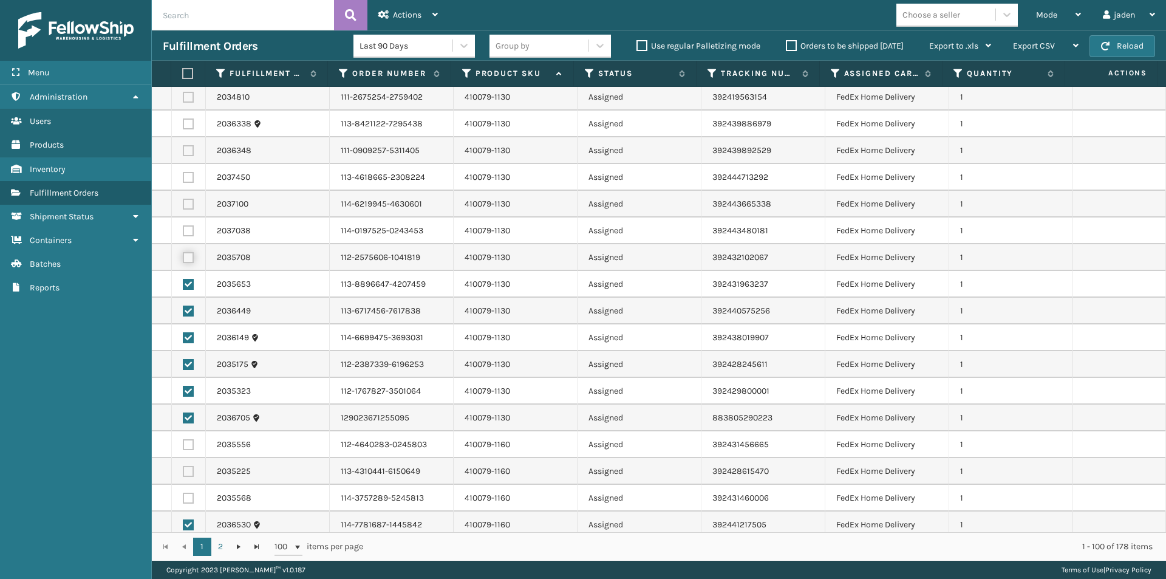
click at [183, 253] on input "checkbox" at bounding box center [183, 256] width 1 height 8
click at [187, 228] on label at bounding box center [188, 230] width 11 height 11
click at [183, 228] on input "checkbox" at bounding box center [183, 229] width 1 height 8
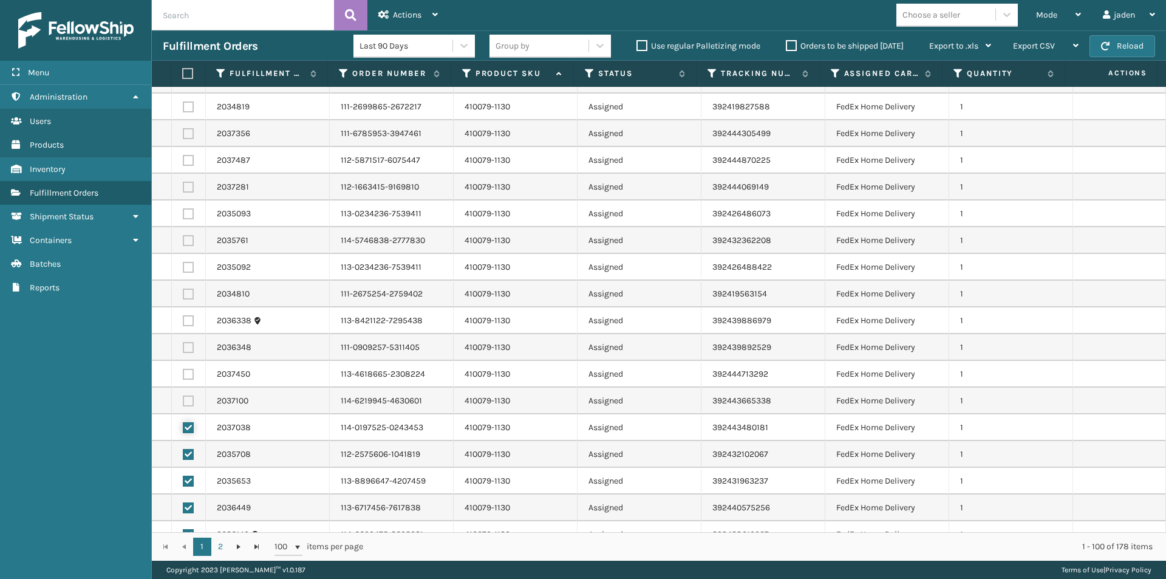
scroll to position [161, 0]
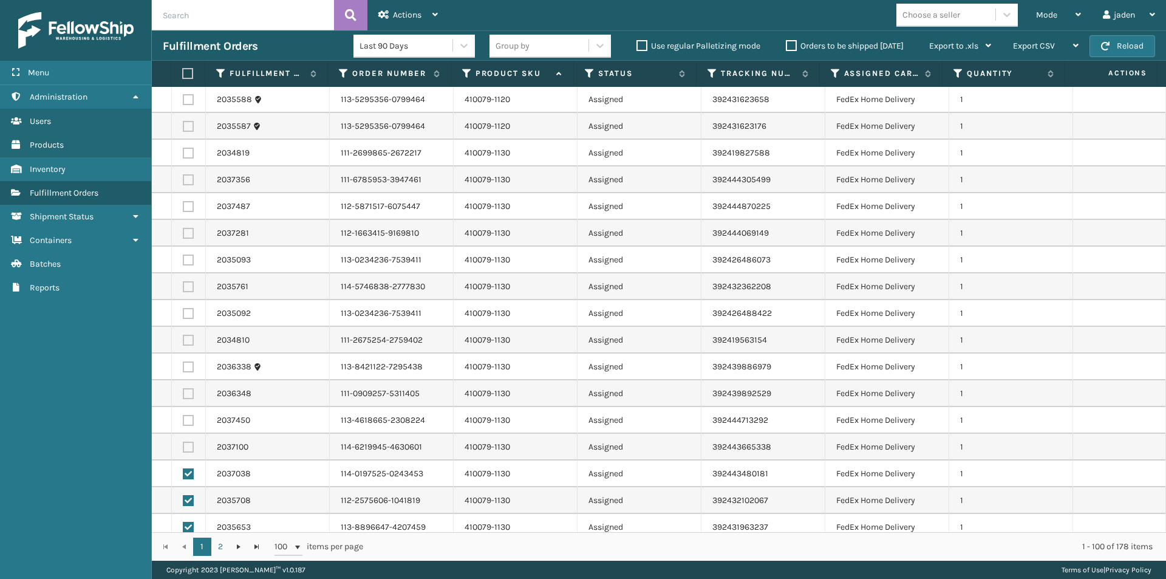
click at [185, 442] on label at bounding box center [188, 446] width 11 height 11
click at [183, 442] on input "checkbox" at bounding box center [183, 445] width 1 height 8
click at [188, 420] on label at bounding box center [188, 420] width 11 height 11
click at [183, 420] on input "checkbox" at bounding box center [183, 419] width 1 height 8
click at [189, 386] on td at bounding box center [189, 393] width 34 height 27
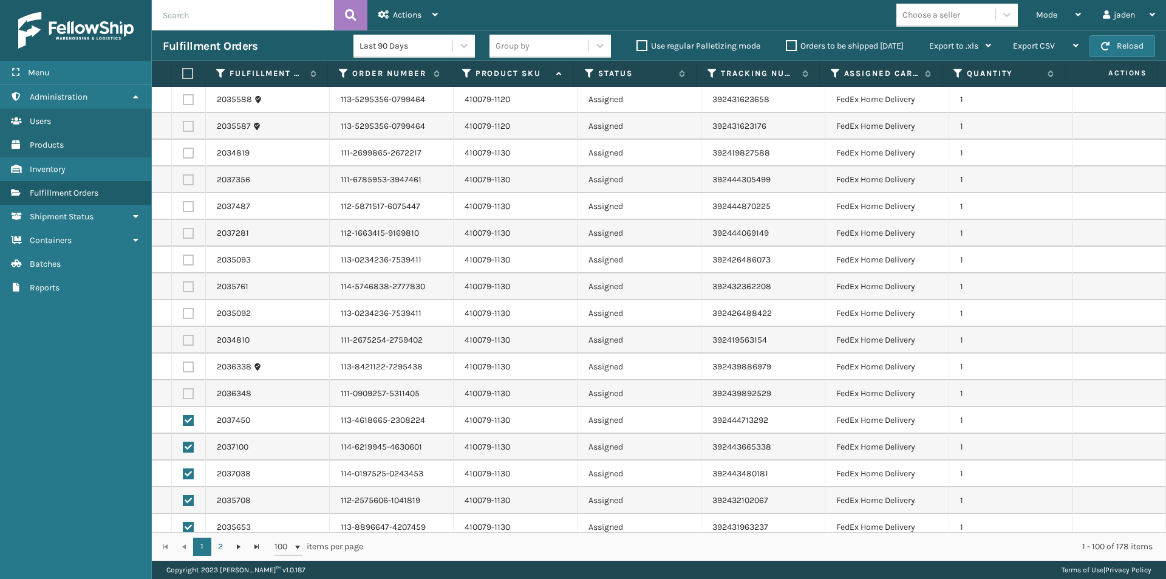
click at [189, 392] on label at bounding box center [188, 393] width 11 height 11
click at [183, 392] on input "checkbox" at bounding box center [183, 392] width 1 height 8
click at [186, 364] on label at bounding box center [188, 366] width 11 height 11
click at [183, 364] on input "checkbox" at bounding box center [183, 365] width 1 height 8
click at [188, 345] on label at bounding box center [188, 340] width 11 height 11
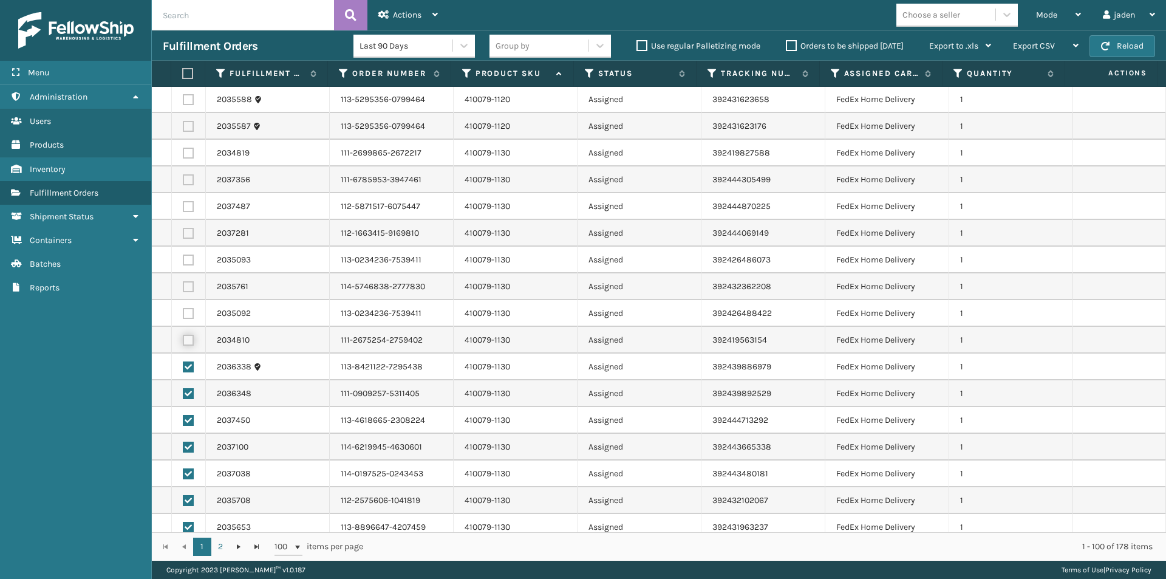
click at [183, 342] on input "checkbox" at bounding box center [183, 339] width 1 height 8
click at [188, 312] on label at bounding box center [188, 313] width 11 height 11
click at [183, 312] on input "checkbox" at bounding box center [183, 312] width 1 height 8
click at [188, 284] on label at bounding box center [188, 286] width 11 height 11
click at [183, 284] on input "checkbox" at bounding box center [183, 285] width 1 height 8
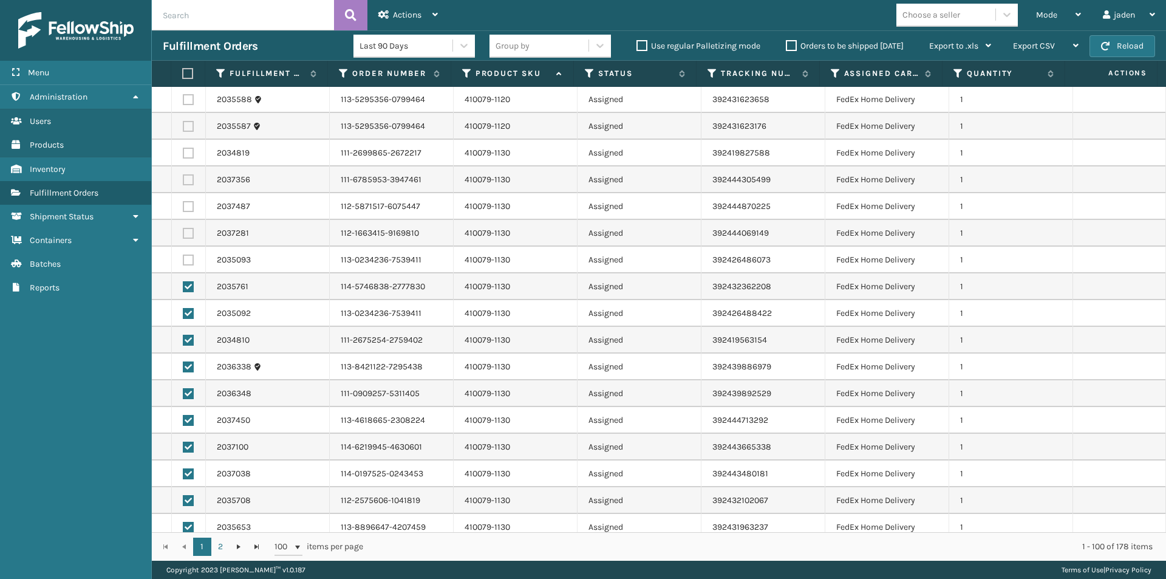
click at [185, 262] on label at bounding box center [188, 259] width 11 height 11
click at [183, 262] on input "checkbox" at bounding box center [183, 258] width 1 height 8
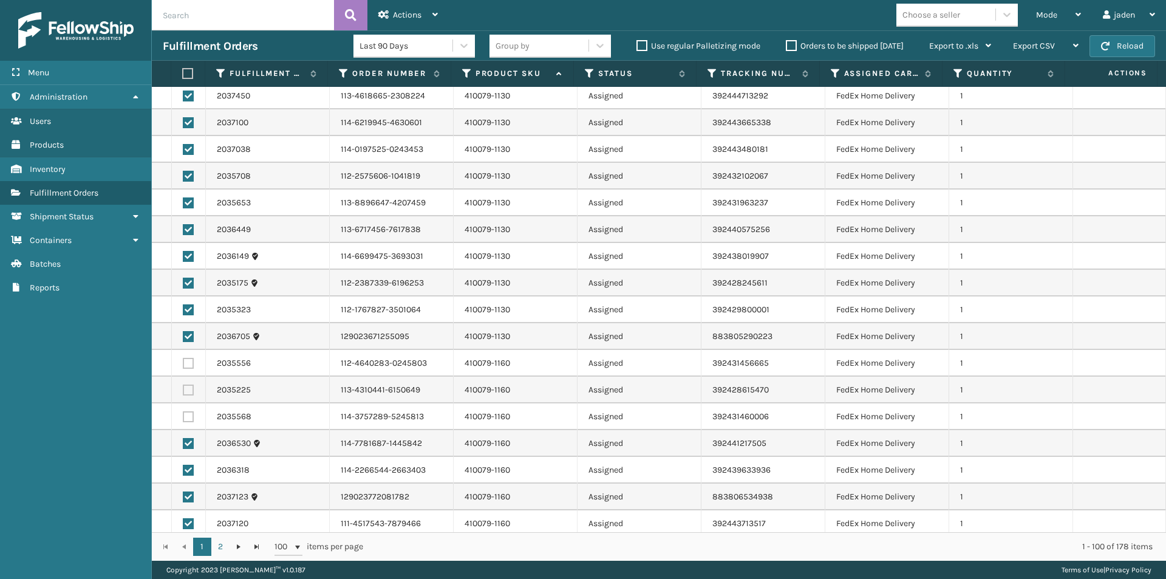
scroll to position [486, 0]
click at [408, 9] on div "Actions" at bounding box center [408, 15] width 60 height 30
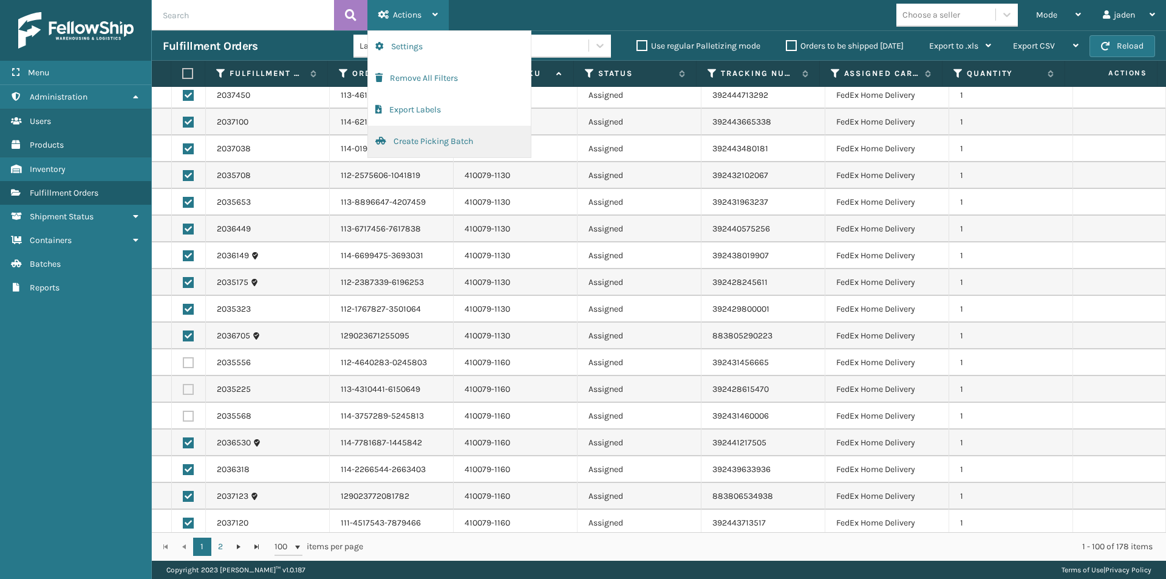
click at [403, 154] on button "Create Picking Batch" at bounding box center [449, 142] width 163 height 32
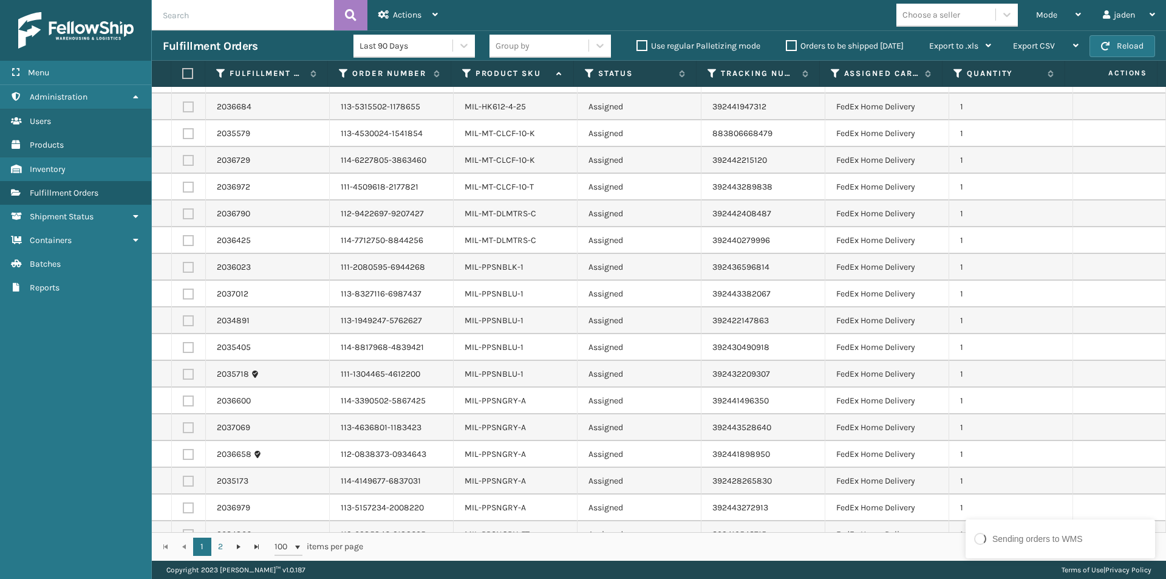
scroll to position [2186, 0]
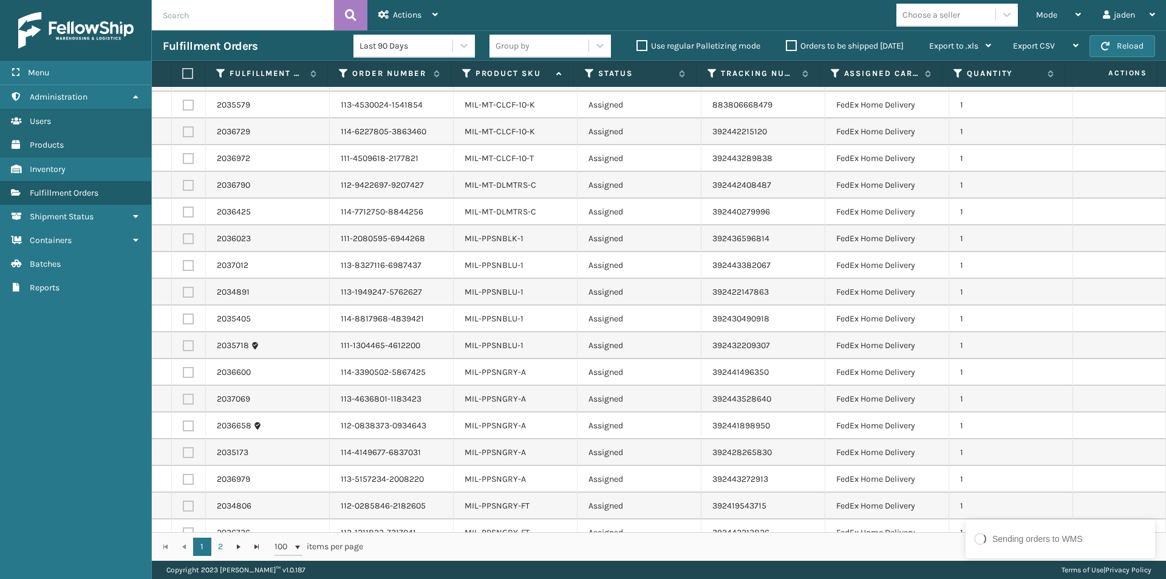
click at [188, 239] on label at bounding box center [188, 238] width 11 height 11
click at [183, 239] on input "checkbox" at bounding box center [183, 237] width 1 height 8
click at [188, 262] on label at bounding box center [188, 265] width 11 height 11
click at [183, 262] on input "checkbox" at bounding box center [183, 264] width 1 height 8
click at [189, 289] on label at bounding box center [188, 292] width 11 height 11
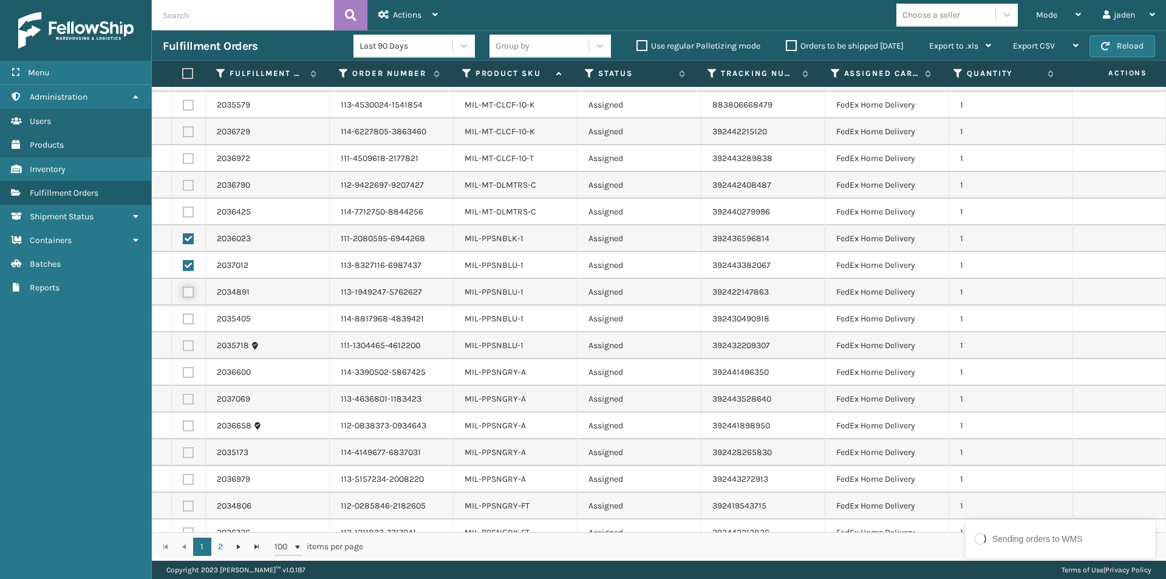
click at [183, 289] on input "checkbox" at bounding box center [183, 291] width 1 height 8
click at [189, 312] on td at bounding box center [189, 318] width 34 height 27
click at [189, 322] on label at bounding box center [188, 318] width 11 height 11
click at [183, 321] on input "checkbox" at bounding box center [183, 317] width 1 height 8
click at [189, 343] on label at bounding box center [188, 345] width 11 height 11
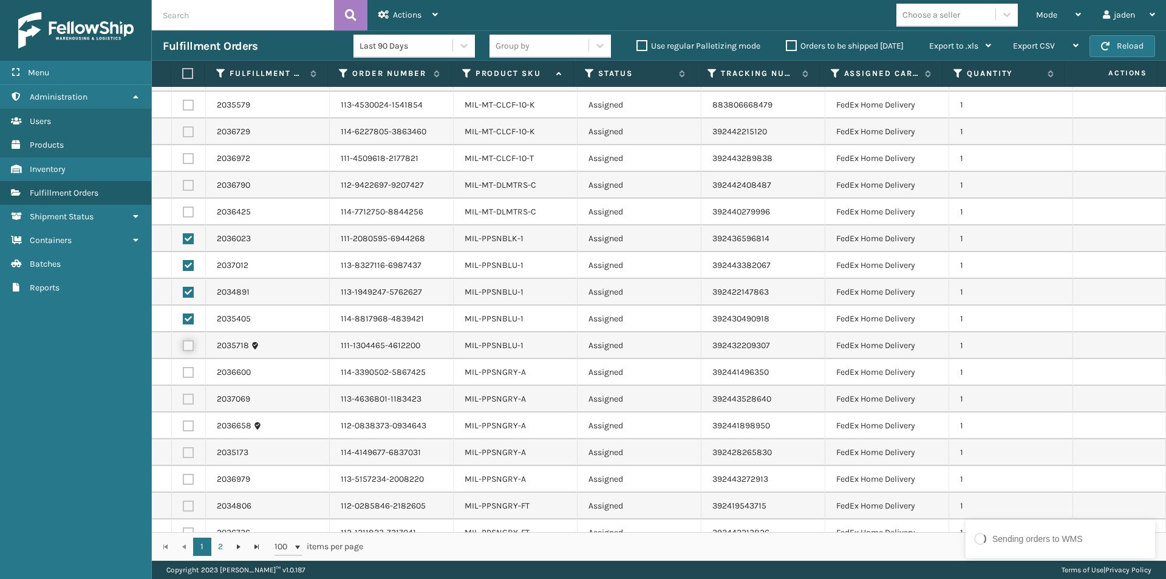
click at [183, 343] on input "checkbox" at bounding box center [183, 344] width 1 height 8
click at [182, 375] on td at bounding box center [189, 372] width 34 height 27
click at [186, 395] on label at bounding box center [188, 398] width 11 height 11
click at [183, 395] on input "checkbox" at bounding box center [183, 397] width 1 height 8
click at [186, 372] on label at bounding box center [188, 372] width 11 height 11
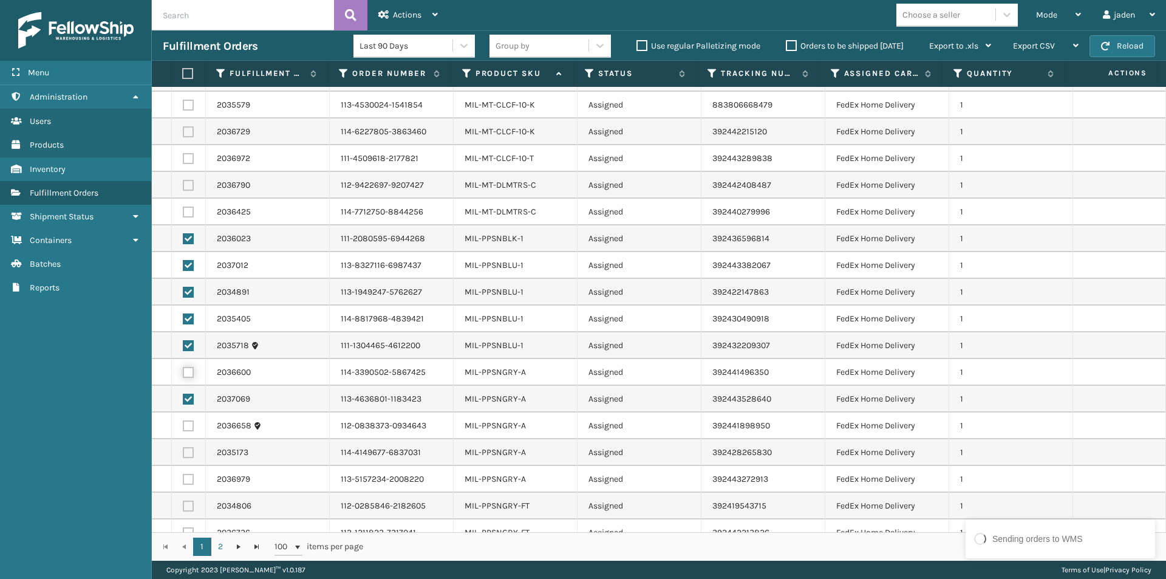
click at [183, 372] on input "checkbox" at bounding box center [183, 371] width 1 height 8
click at [186, 431] on label at bounding box center [188, 425] width 11 height 11
click at [183, 428] on input "checkbox" at bounding box center [183, 424] width 1 height 8
drag, startPoint x: 191, startPoint y: 452, endPoint x: 188, endPoint y: 469, distance: 17.3
click at [190, 454] on label at bounding box center [188, 452] width 11 height 11
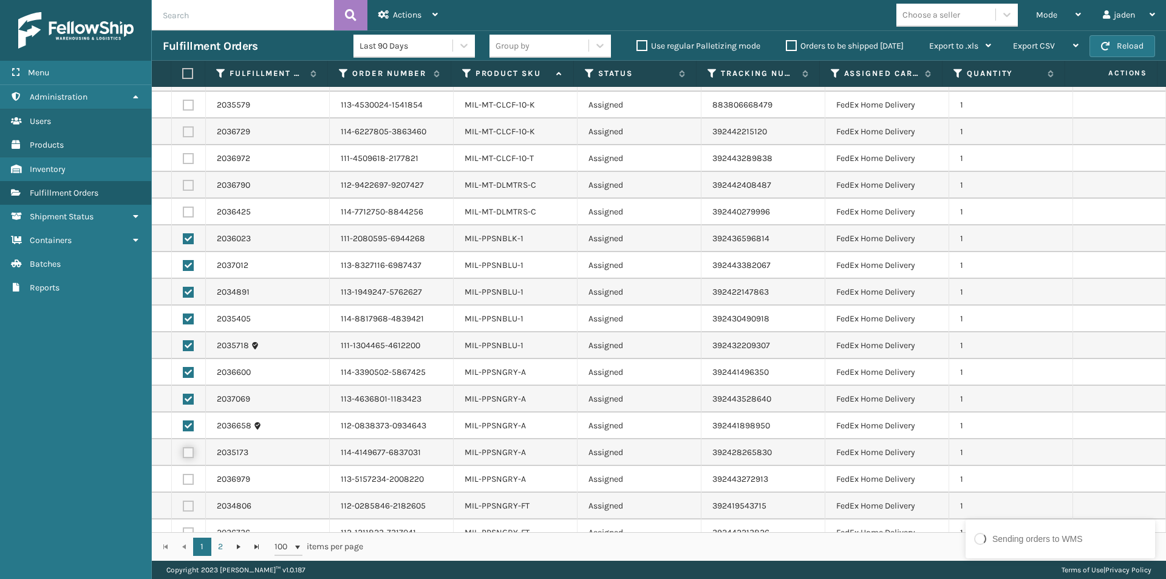
click at [183, 454] on input "checkbox" at bounding box center [183, 451] width 1 height 8
click at [186, 478] on label at bounding box center [188, 479] width 11 height 11
click at [183, 478] on input "checkbox" at bounding box center [183, 478] width 1 height 8
click at [186, 507] on label at bounding box center [188, 505] width 11 height 11
click at [183, 507] on input "checkbox" at bounding box center [183, 504] width 1 height 8
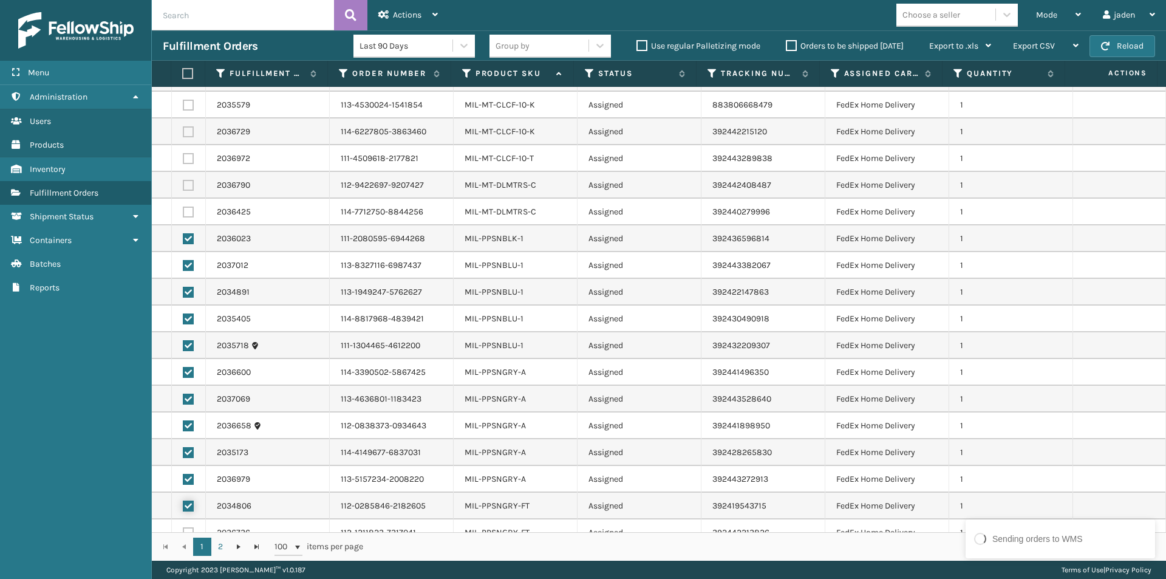
scroll to position [2227, 0]
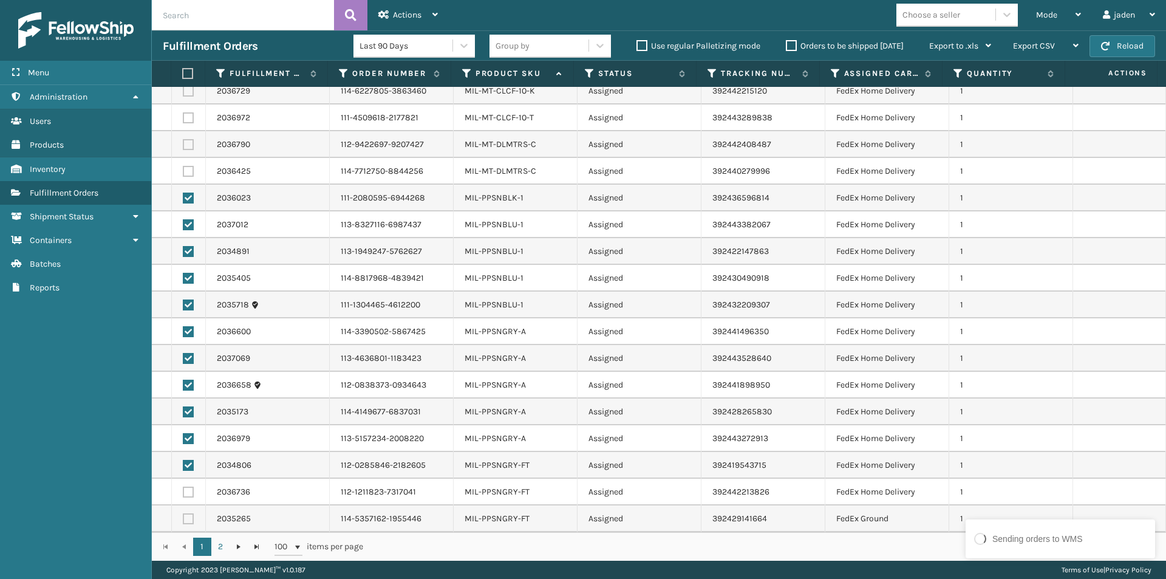
click at [187, 519] on label at bounding box center [188, 518] width 11 height 11
click at [183, 519] on input "checkbox" at bounding box center [183, 517] width 1 height 8
click at [184, 494] on label at bounding box center [188, 491] width 11 height 11
click at [183, 494] on input "checkbox" at bounding box center [183, 490] width 1 height 8
click at [393, 10] on span "Actions" at bounding box center [407, 15] width 29 height 10
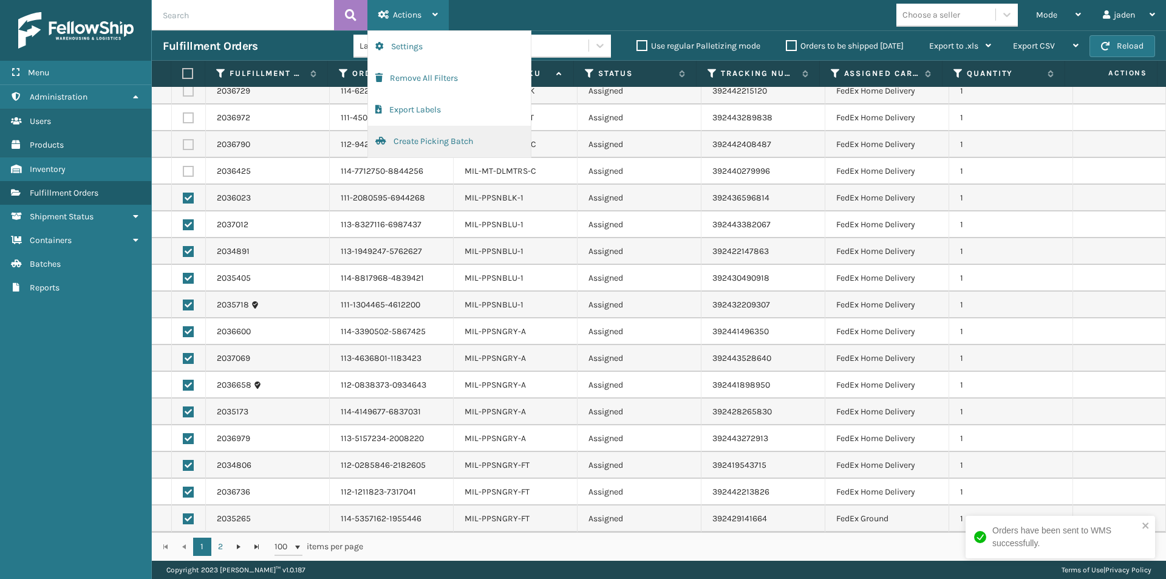
click at [398, 144] on button "Create Picking Batch" at bounding box center [449, 142] width 163 height 32
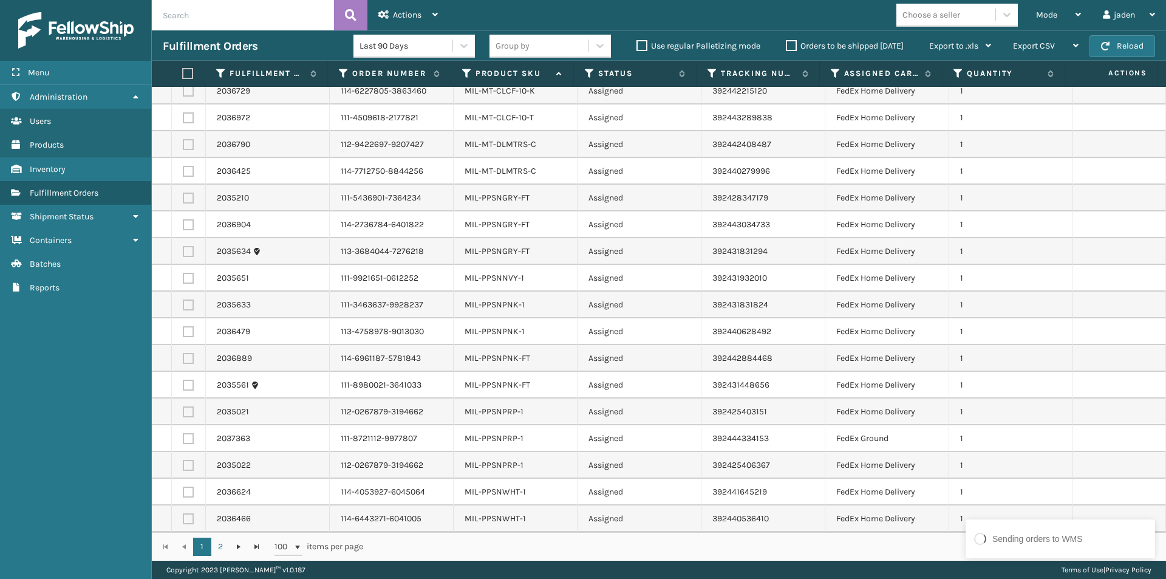
click at [185, 202] on label at bounding box center [188, 197] width 11 height 11
click at [183, 200] on input "checkbox" at bounding box center [183, 196] width 1 height 8
click at [186, 223] on label at bounding box center [188, 224] width 11 height 11
click at [183, 223] on input "checkbox" at bounding box center [183, 223] width 1 height 8
click at [186, 249] on label at bounding box center [188, 251] width 11 height 11
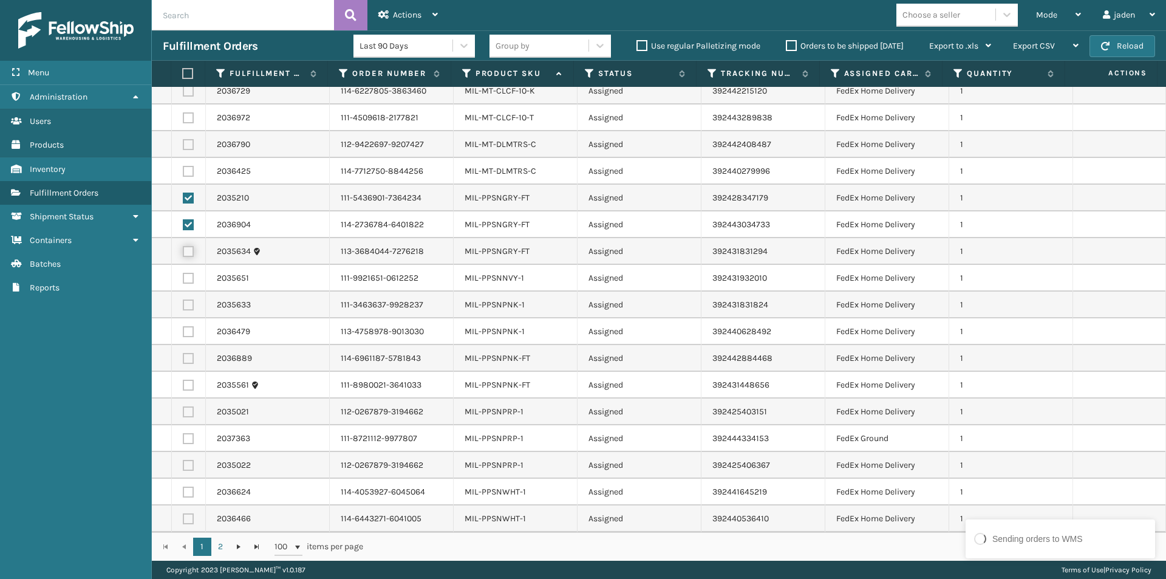
click at [183, 249] on input "checkbox" at bounding box center [183, 250] width 1 height 8
click at [188, 276] on label at bounding box center [188, 278] width 11 height 11
click at [183, 276] on input "checkbox" at bounding box center [183, 277] width 1 height 8
click at [188, 301] on label at bounding box center [188, 304] width 11 height 11
click at [183, 301] on input "checkbox" at bounding box center [183, 303] width 1 height 8
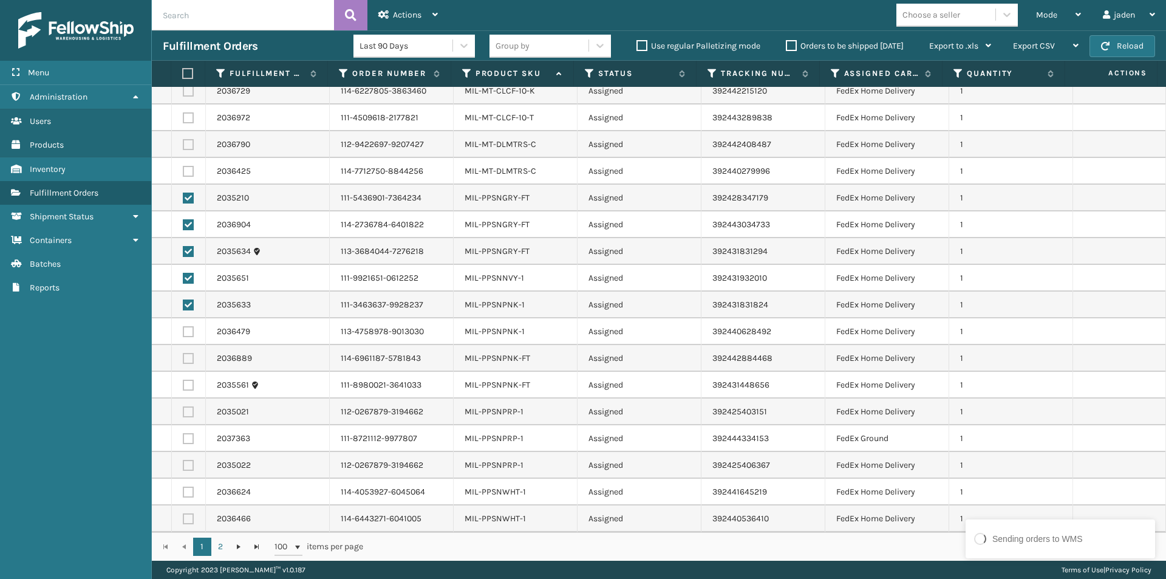
click at [188, 339] on td at bounding box center [189, 331] width 34 height 27
click at [186, 333] on label at bounding box center [188, 331] width 11 height 11
click at [183, 333] on input "checkbox" at bounding box center [183, 330] width 1 height 8
click at [186, 350] on td at bounding box center [189, 358] width 34 height 27
click at [188, 355] on label at bounding box center [188, 358] width 11 height 11
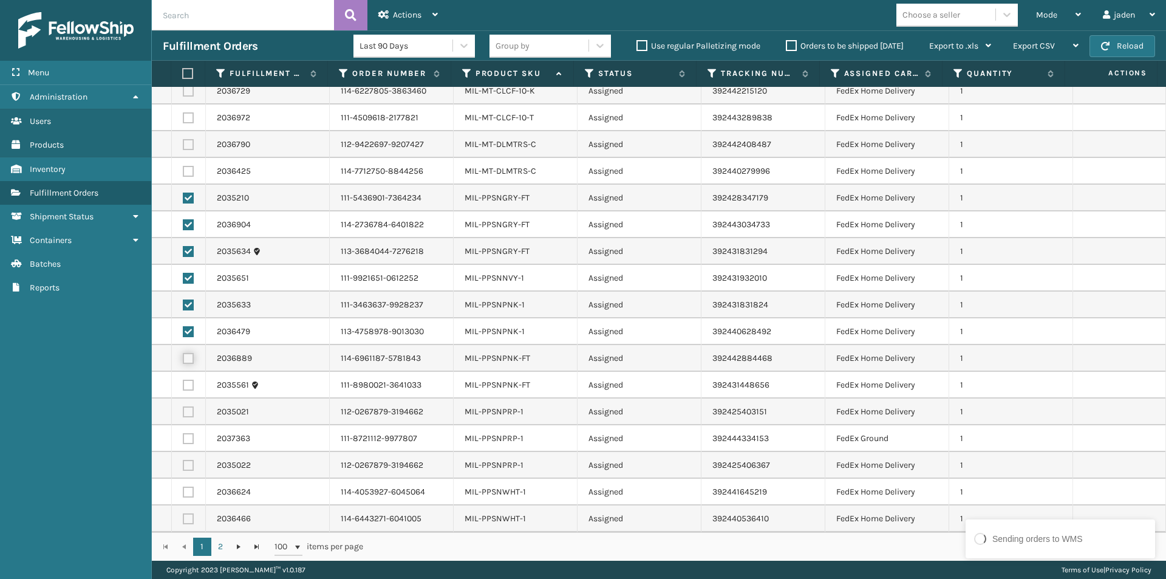
click at [183, 355] on input "checkbox" at bounding box center [183, 357] width 1 height 8
click at [191, 387] on label at bounding box center [188, 385] width 11 height 11
click at [183, 387] on input "checkbox" at bounding box center [183, 384] width 1 height 8
click at [189, 411] on label at bounding box center [188, 411] width 11 height 11
click at [183, 411] on input "checkbox" at bounding box center [183, 410] width 1 height 8
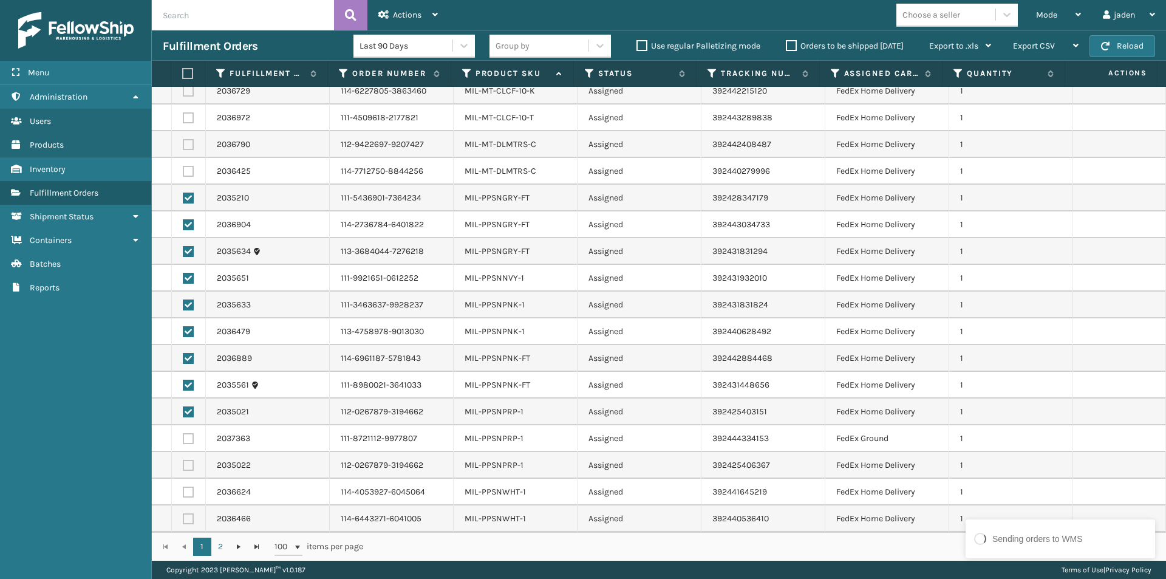
click at [189, 437] on label at bounding box center [188, 438] width 11 height 11
click at [183, 437] on input "checkbox" at bounding box center [183, 437] width 1 height 8
click at [188, 464] on label at bounding box center [188, 465] width 11 height 11
click at [183, 464] on input "checkbox" at bounding box center [183, 464] width 1 height 8
click at [187, 488] on label at bounding box center [188, 491] width 11 height 11
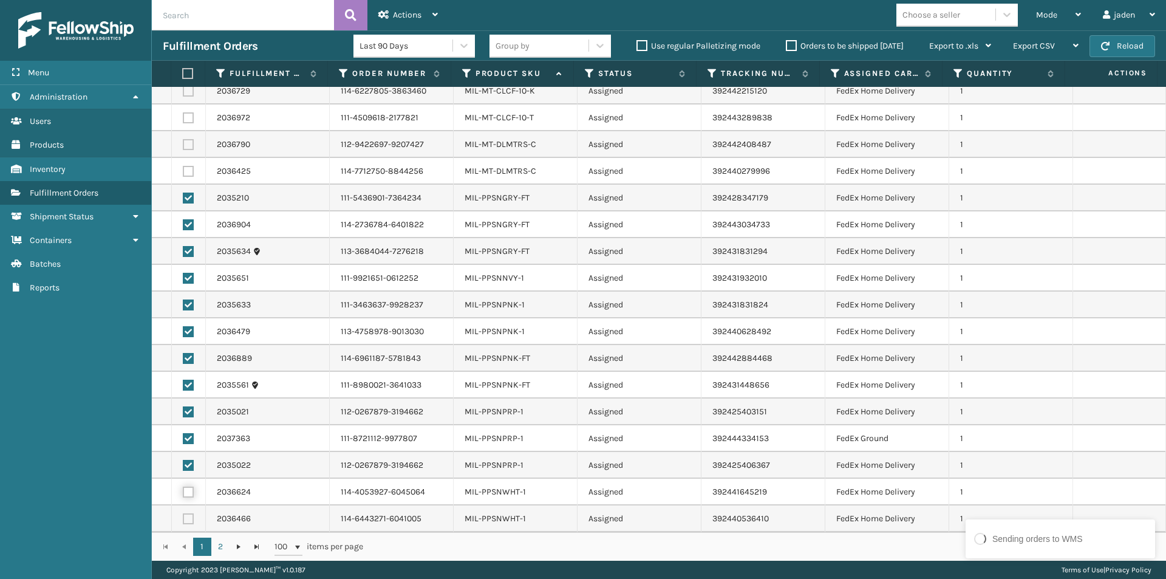
click at [183, 488] on input "checkbox" at bounding box center [183, 490] width 1 height 8
click at [189, 518] on label at bounding box center [188, 518] width 11 height 11
click at [183, 518] on input "checkbox" at bounding box center [183, 517] width 1 height 8
click at [399, 13] on span "Actions" at bounding box center [407, 15] width 29 height 10
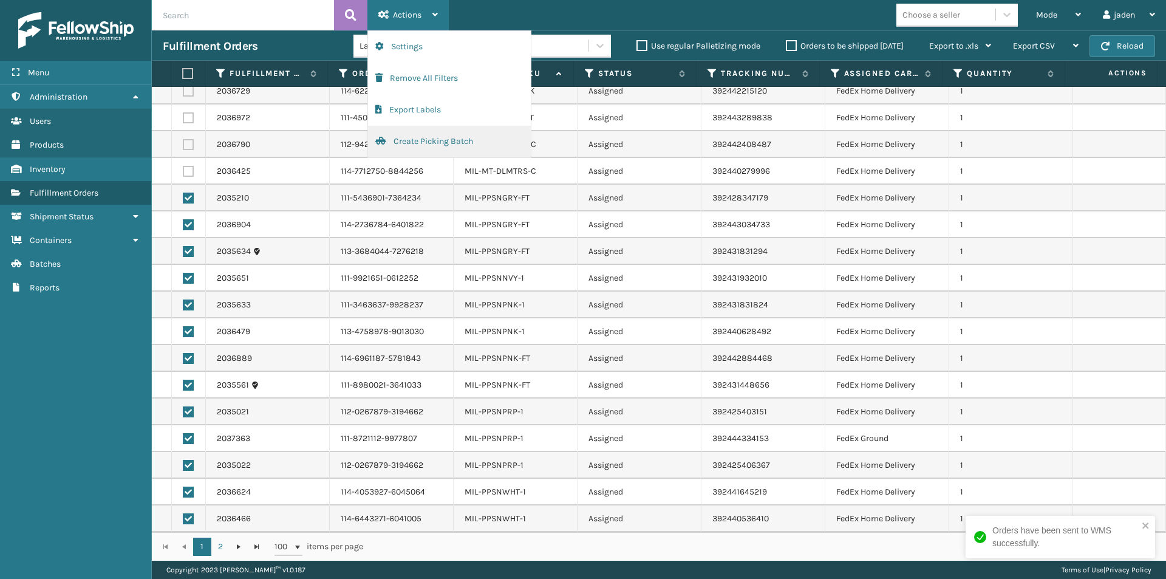
click at [396, 146] on button "Create Picking Batch" at bounding box center [449, 142] width 163 height 32
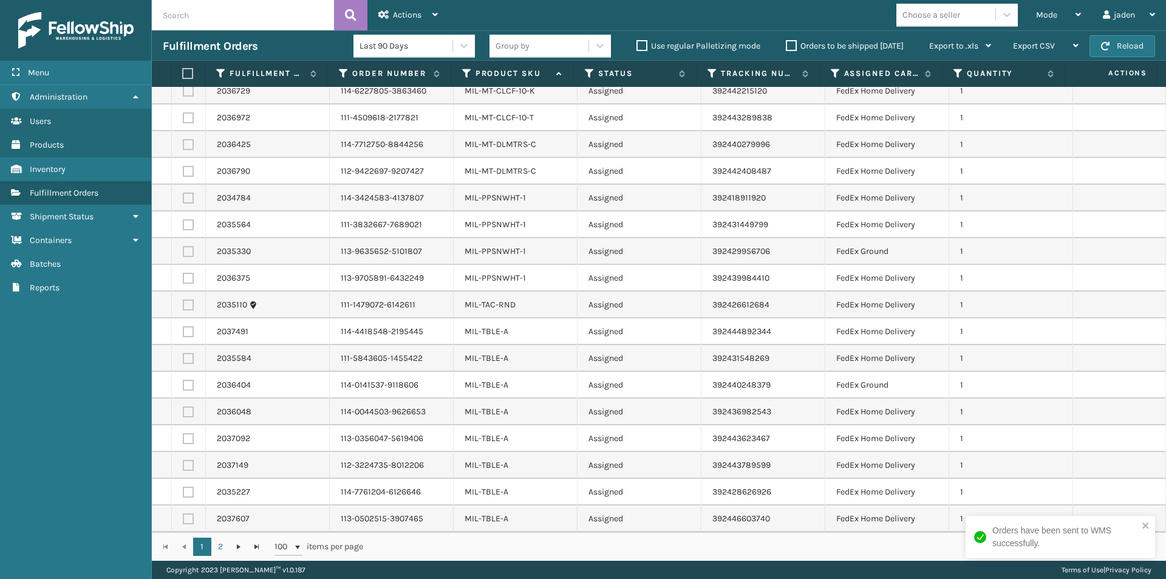
click at [183, 200] on label at bounding box center [188, 197] width 11 height 11
click at [183, 200] on input "checkbox" at bounding box center [183, 196] width 1 height 8
drag, startPoint x: 190, startPoint y: 223, endPoint x: 190, endPoint y: 241, distance: 17.6
click at [190, 224] on label at bounding box center [188, 224] width 11 height 11
click at [183, 224] on input "checkbox" at bounding box center [183, 223] width 1 height 8
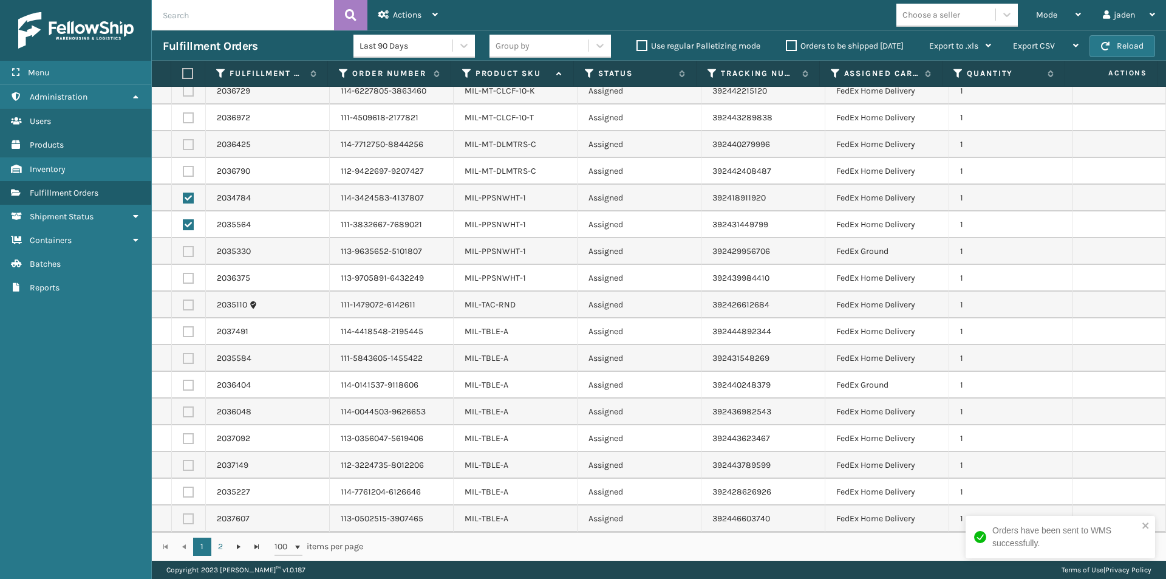
click at [190, 251] on label at bounding box center [188, 251] width 11 height 11
click at [183, 251] on input "checkbox" at bounding box center [183, 250] width 1 height 8
click at [185, 278] on label at bounding box center [188, 278] width 11 height 11
click at [183, 278] on input "checkbox" at bounding box center [183, 277] width 1 height 8
click at [399, 13] on span "Actions" at bounding box center [407, 15] width 29 height 10
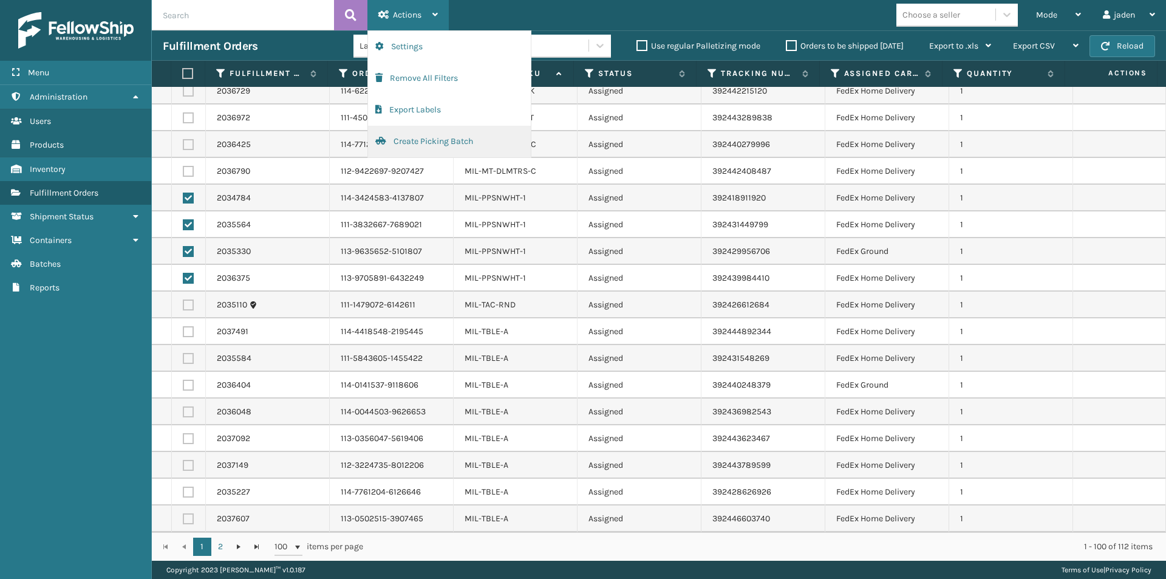
click at [408, 143] on button "Create Picking Batch" at bounding box center [449, 142] width 163 height 32
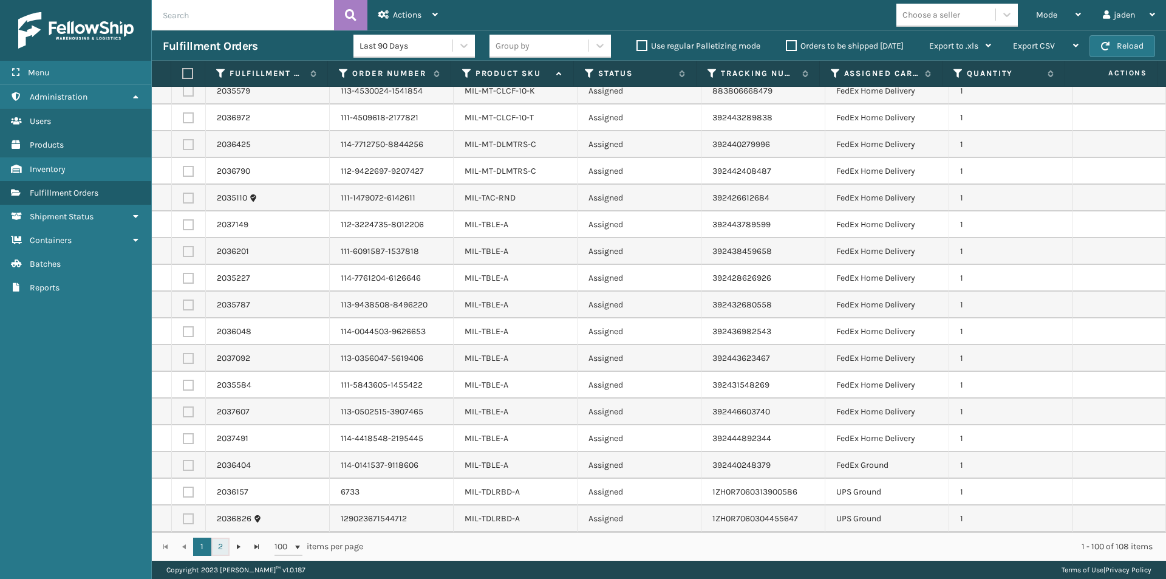
click at [220, 550] on link "2" at bounding box center [220, 546] width 18 height 18
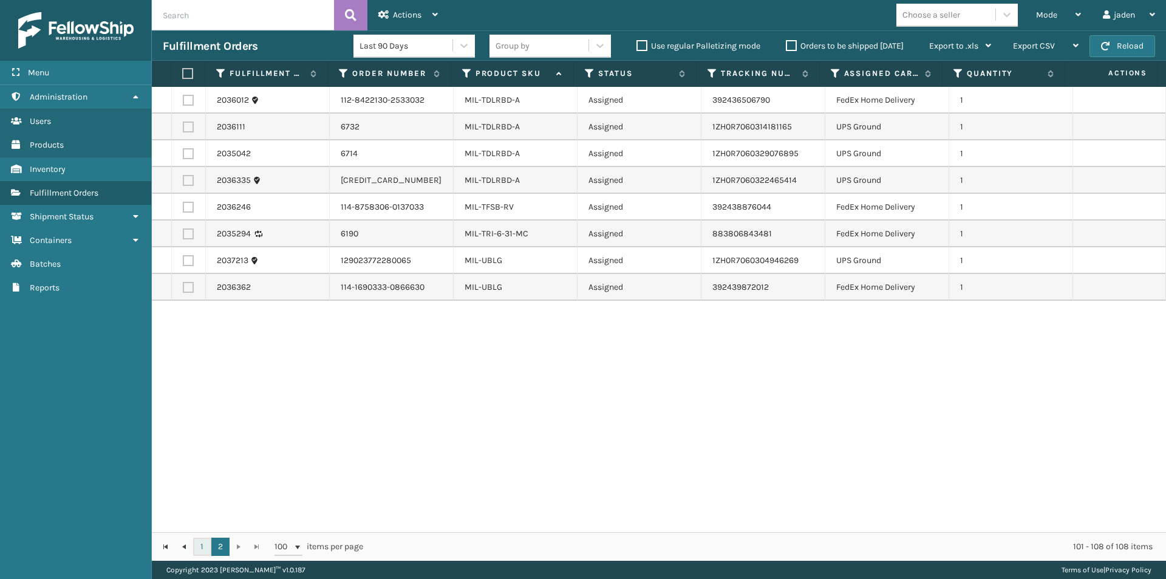
click at [206, 546] on link "1" at bounding box center [202, 546] width 18 height 18
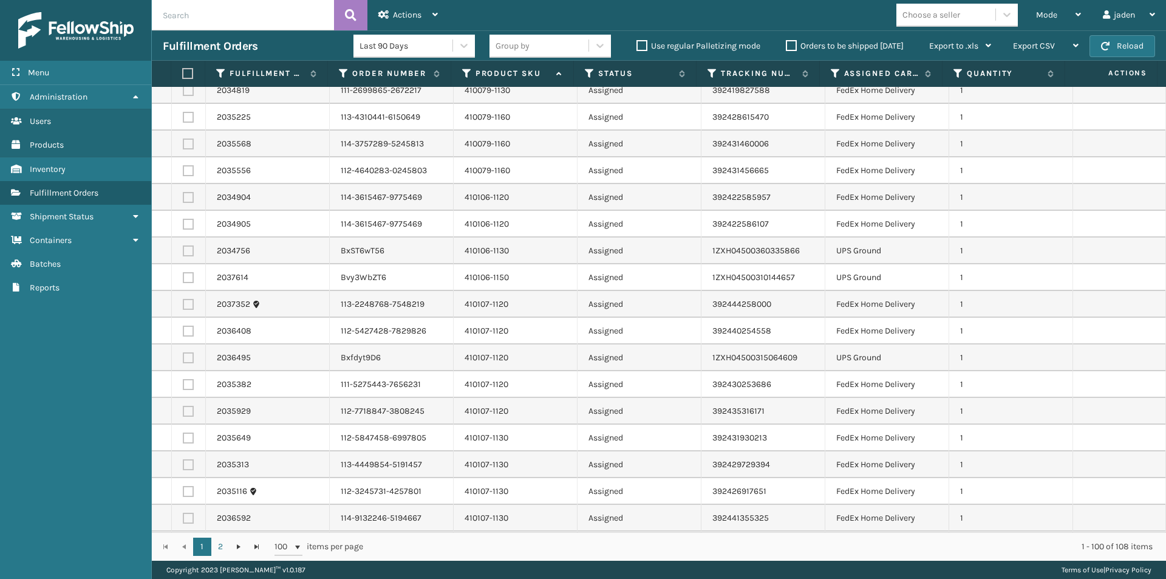
scroll to position [425, 0]
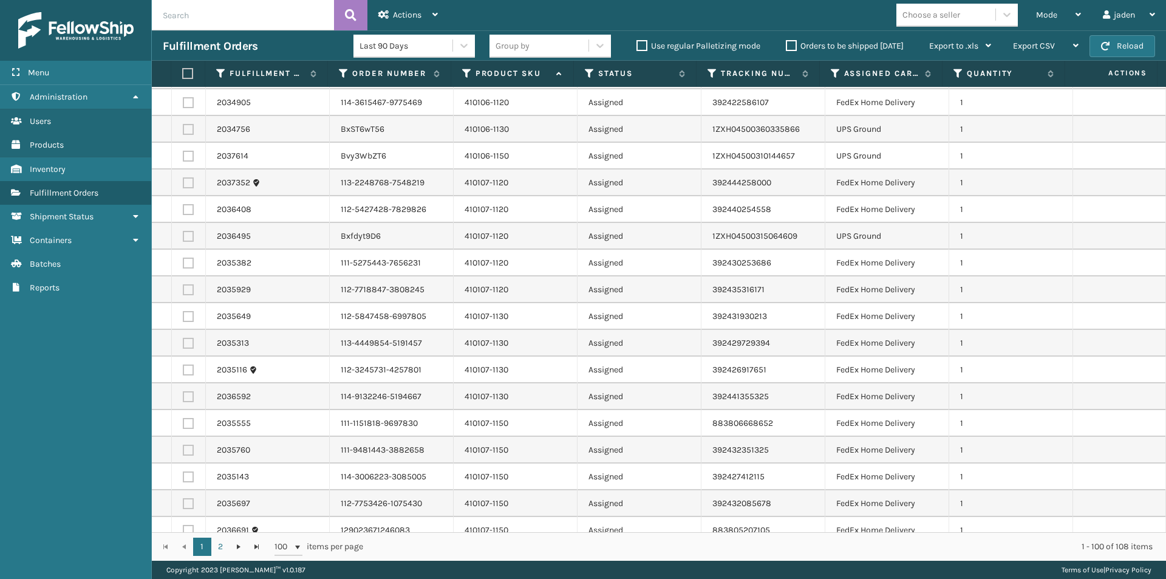
click at [183, 131] on label at bounding box center [188, 129] width 11 height 11
click at [183, 131] on input "checkbox" at bounding box center [183, 128] width 1 height 8
click at [189, 154] on label at bounding box center [188, 156] width 11 height 11
click at [183, 154] on input "checkbox" at bounding box center [183, 155] width 1 height 8
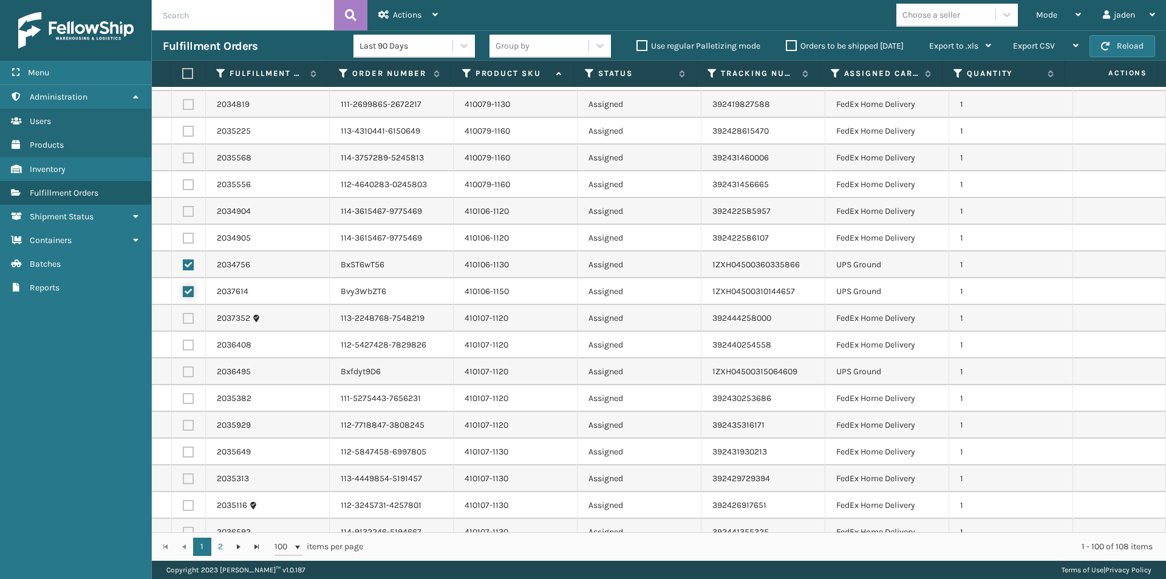
scroll to position [304, 0]
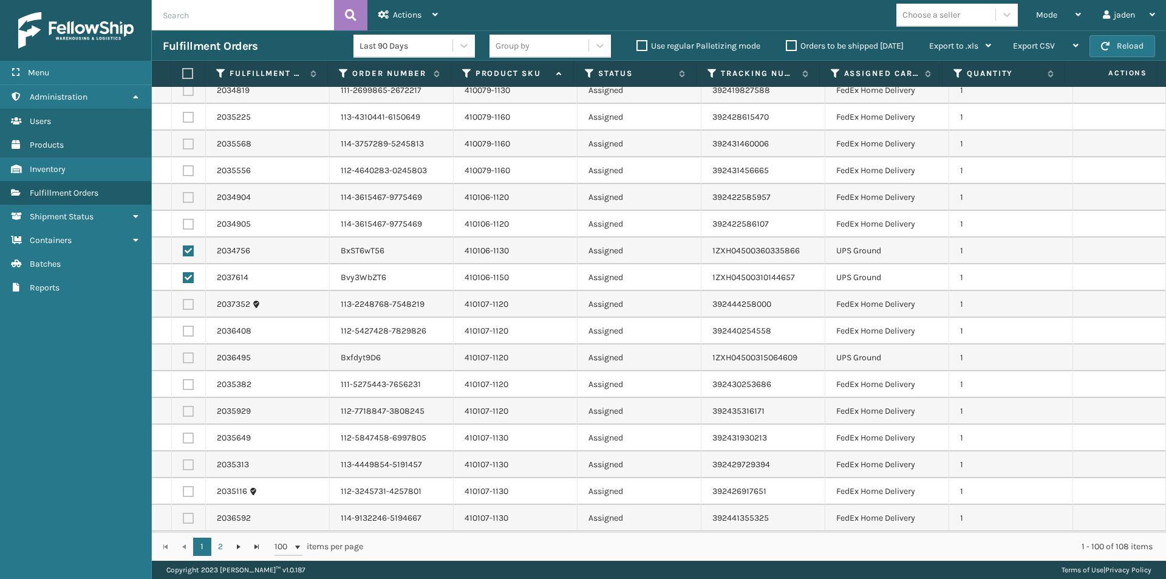
click at [188, 355] on label at bounding box center [188, 357] width 11 height 11
click at [183, 355] on input "checkbox" at bounding box center [183, 356] width 1 height 8
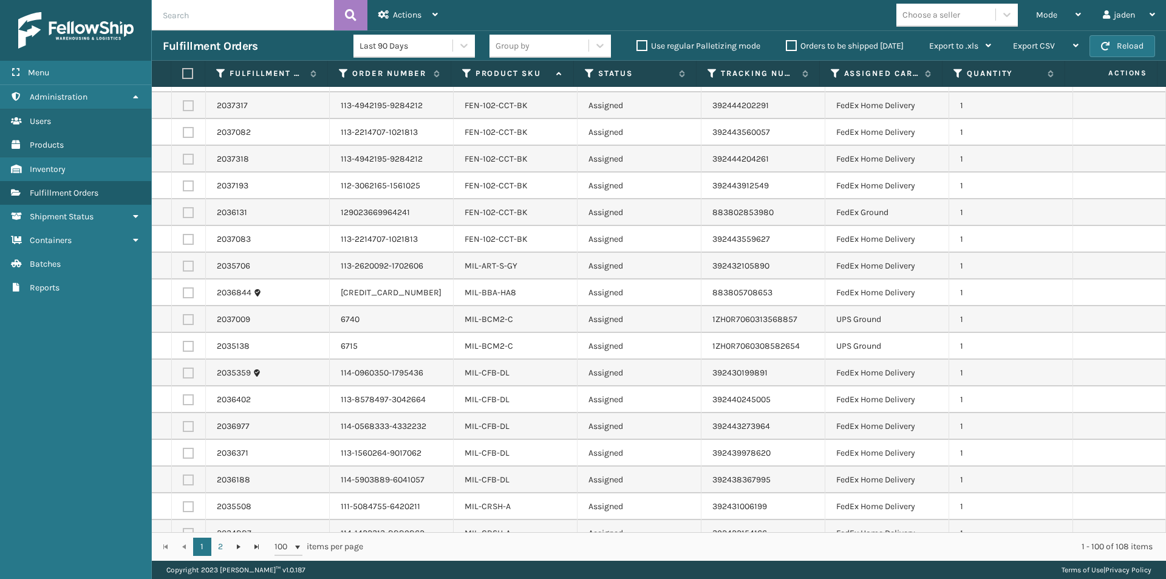
scroll to position [1518, 0]
click at [189, 323] on label at bounding box center [188, 318] width 11 height 11
click at [183, 321] on input "checkbox" at bounding box center [183, 317] width 1 height 8
click at [189, 342] on label at bounding box center [188, 345] width 11 height 11
click at [183, 342] on input "checkbox" at bounding box center [183, 344] width 1 height 8
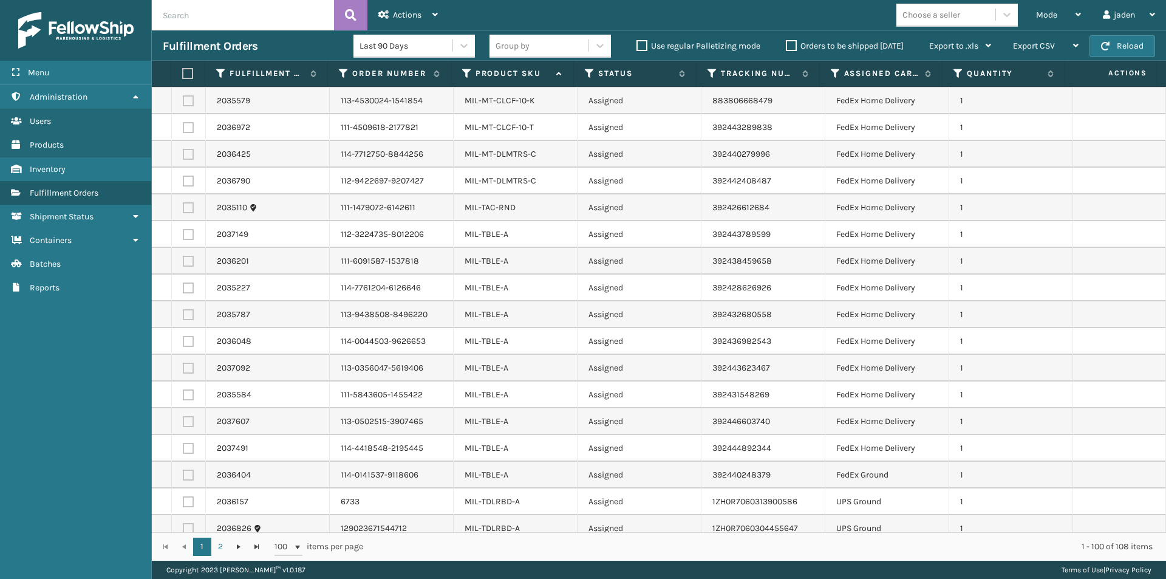
scroll to position [2227, 0]
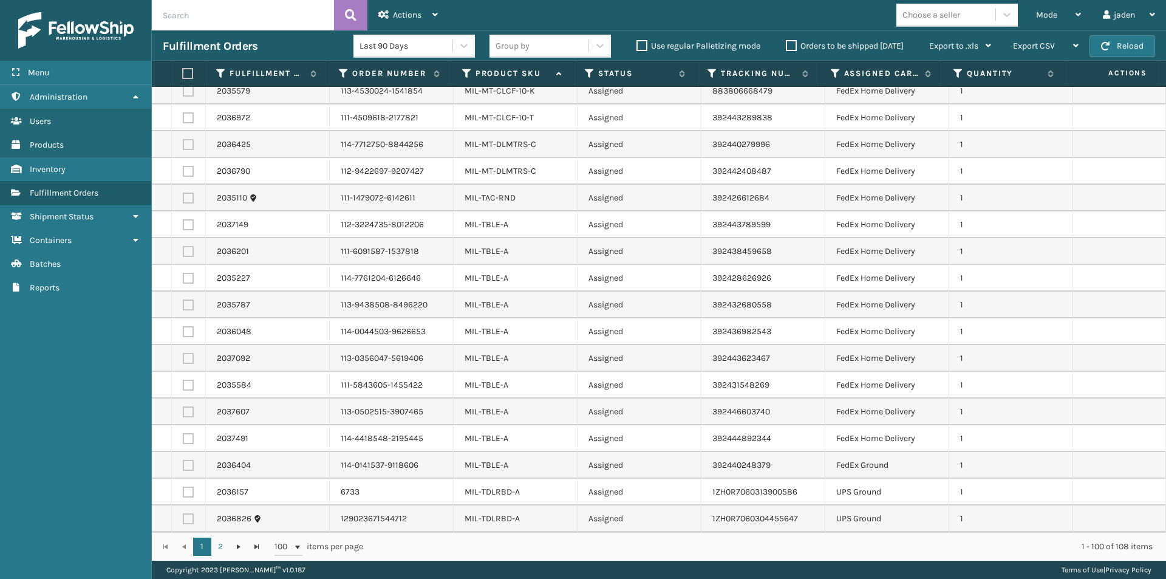
click at [185, 492] on label at bounding box center [188, 491] width 11 height 11
click at [183, 492] on input "checkbox" at bounding box center [183, 490] width 1 height 8
click at [191, 514] on label at bounding box center [188, 518] width 11 height 11
click at [183, 514] on input "checkbox" at bounding box center [183, 517] width 1 height 8
click at [423, 12] on div "Actions" at bounding box center [408, 15] width 60 height 30
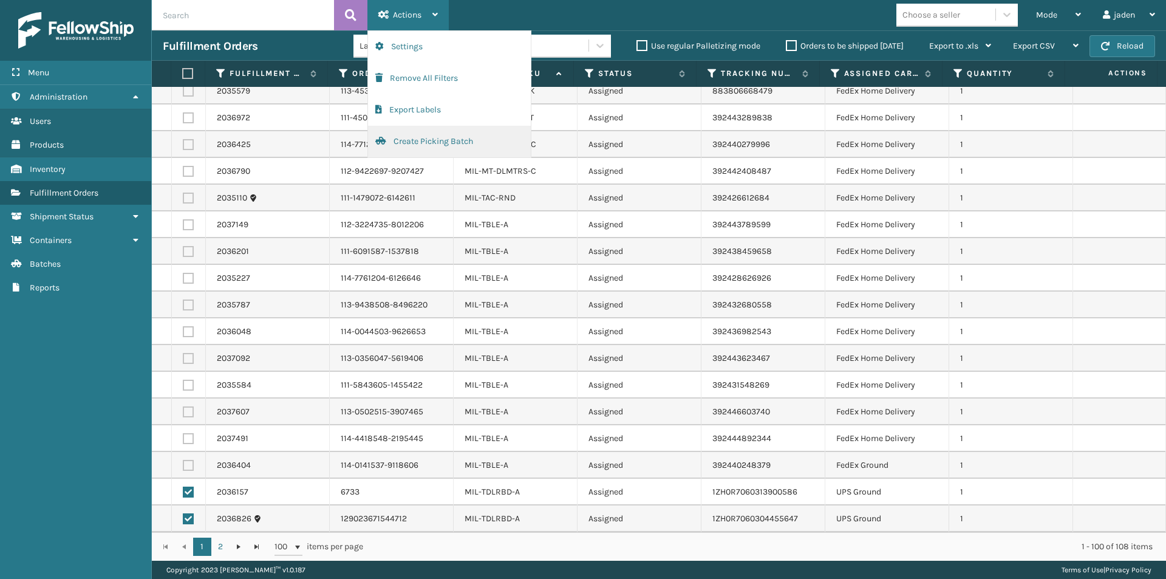
click at [414, 145] on button "Create Picking Batch" at bounding box center [449, 142] width 163 height 32
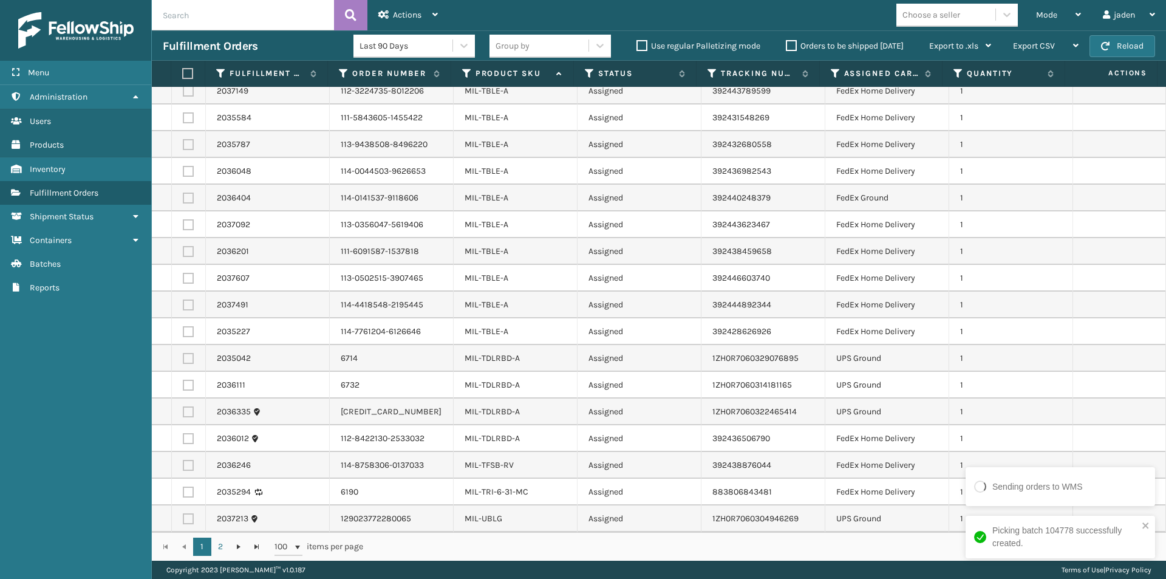
click at [189, 358] on label at bounding box center [188, 358] width 11 height 11
click at [183, 358] on input "checkbox" at bounding box center [183, 357] width 1 height 8
drag, startPoint x: 186, startPoint y: 380, endPoint x: 188, endPoint y: 397, distance: 17.1
click at [186, 381] on label at bounding box center [188, 385] width 11 height 11
click at [183, 381] on input "checkbox" at bounding box center [183, 384] width 1 height 8
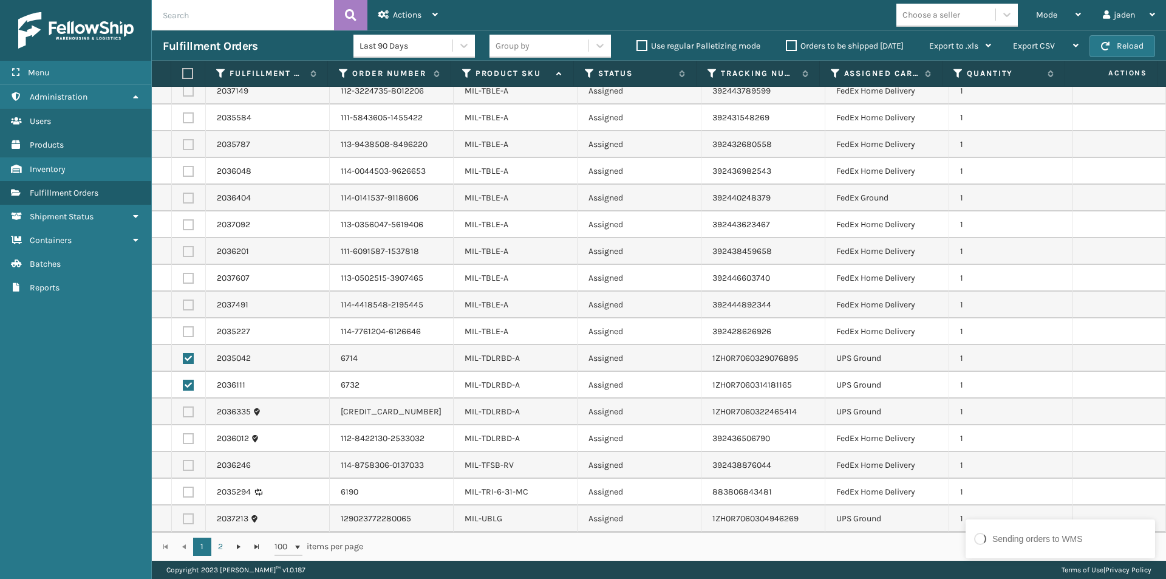
click at [186, 410] on label at bounding box center [188, 411] width 11 height 11
click at [183, 410] on input "checkbox" at bounding box center [183, 410] width 1 height 8
click at [189, 517] on label at bounding box center [188, 518] width 11 height 11
click at [183, 517] on input "checkbox" at bounding box center [183, 517] width 1 height 8
click at [397, 12] on span "Actions" at bounding box center [407, 15] width 29 height 10
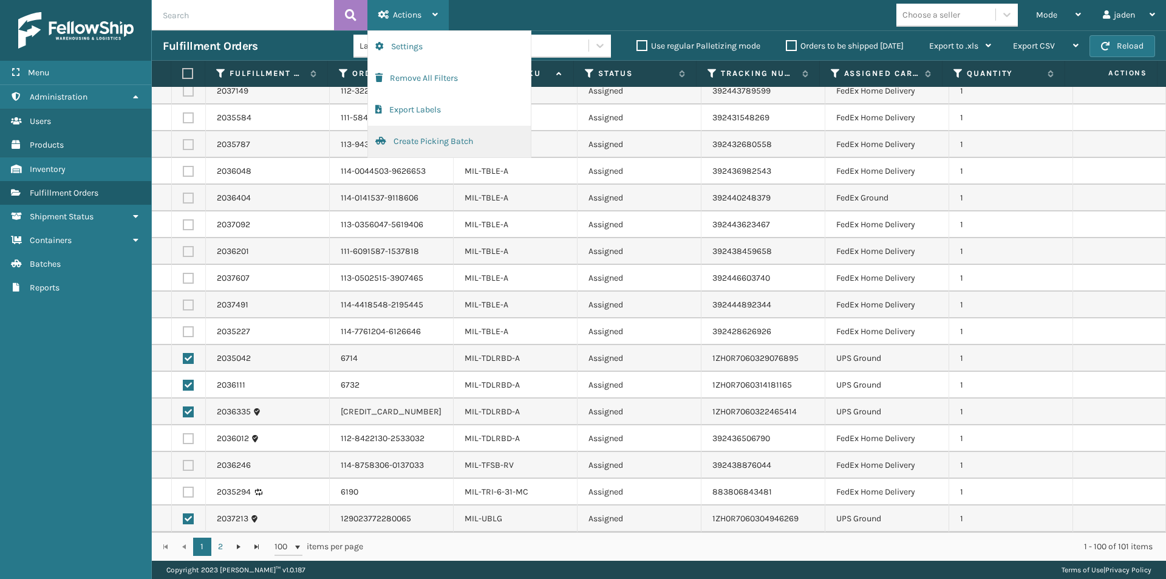
click at [414, 137] on button "Create Picking Batch" at bounding box center [449, 142] width 163 height 32
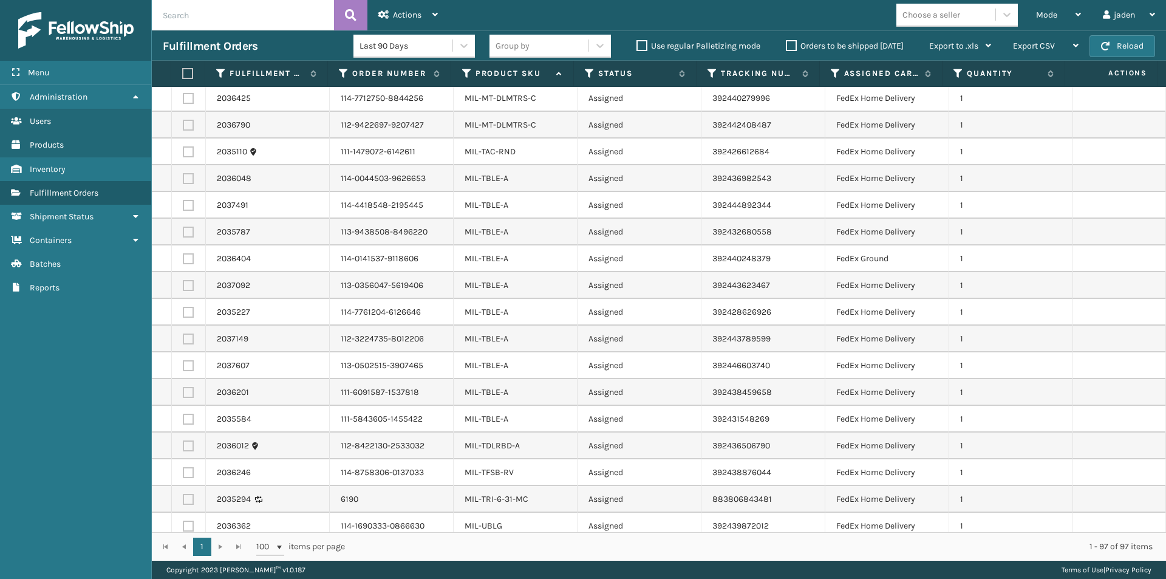
scroll to position [2147, 0]
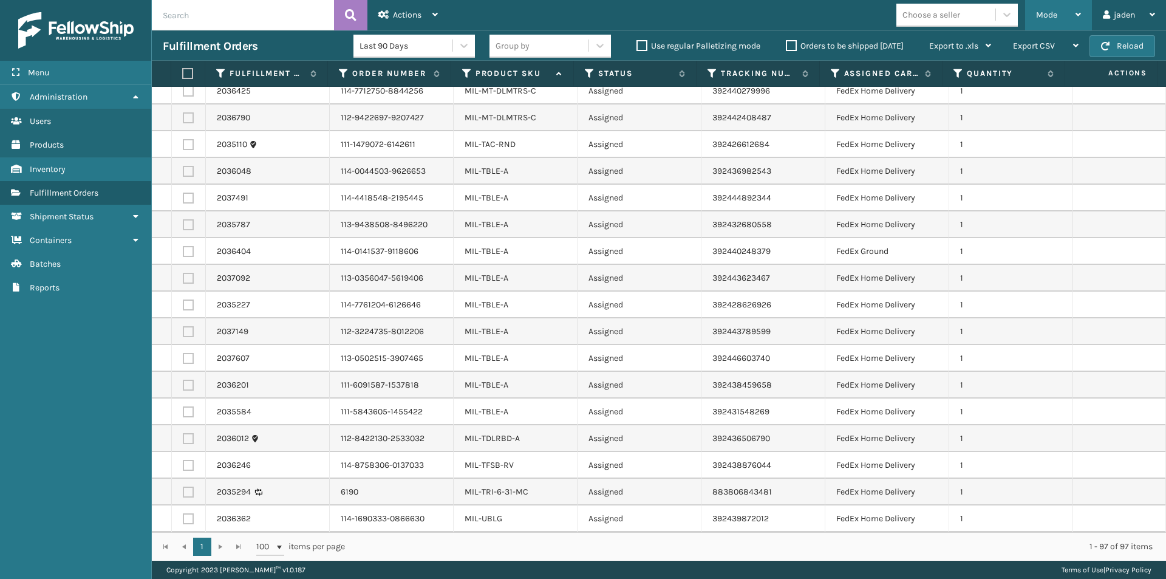
click at [1060, 18] on div "Mode" at bounding box center [1058, 15] width 45 height 30
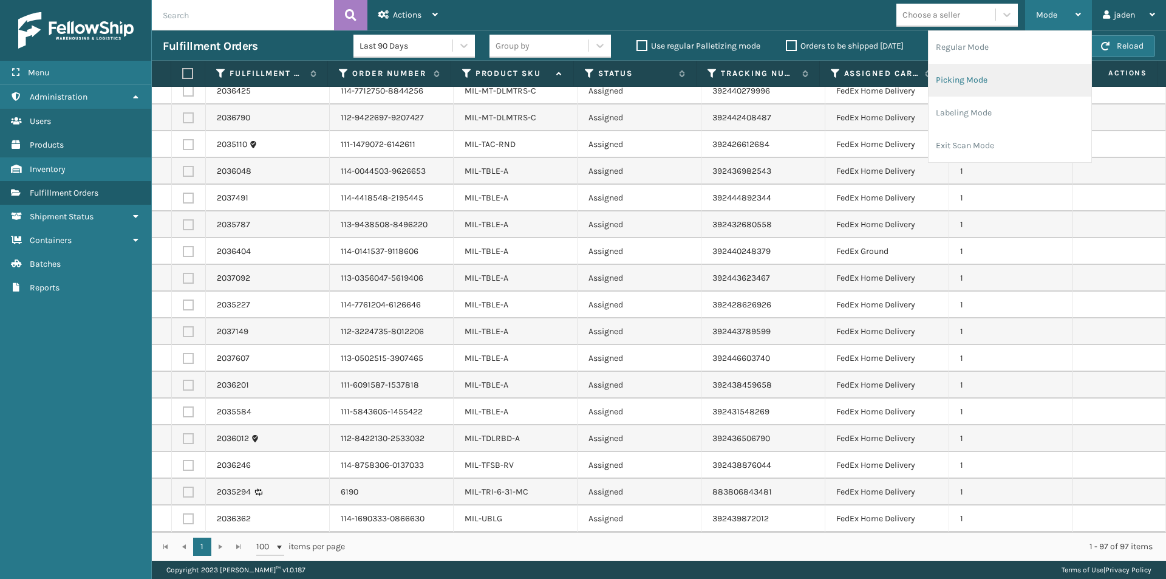
click at [995, 75] on li "Picking Mode" at bounding box center [1009, 80] width 163 height 33
